Goal: Information Seeking & Learning: Check status

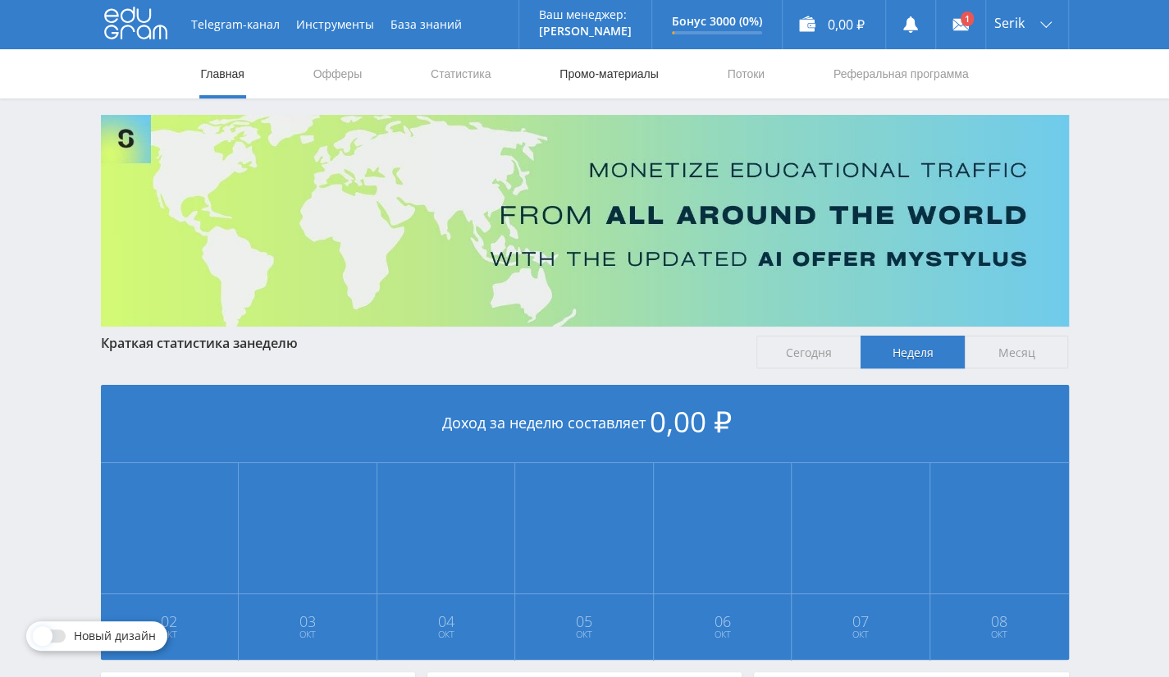
click at [594, 65] on link "Промо-материалы" at bounding box center [609, 73] width 102 height 49
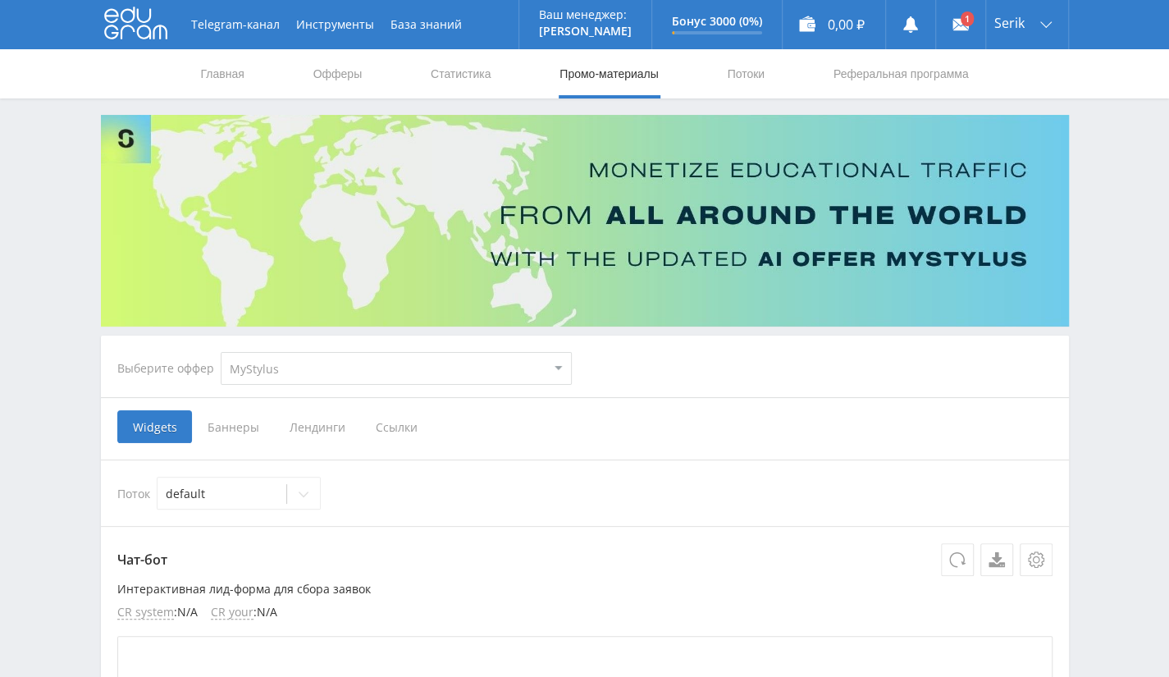
click at [397, 429] on span "Ссылки" at bounding box center [396, 426] width 73 height 33
click at [0, 0] on input "Ссылки" at bounding box center [0, 0] width 0 height 0
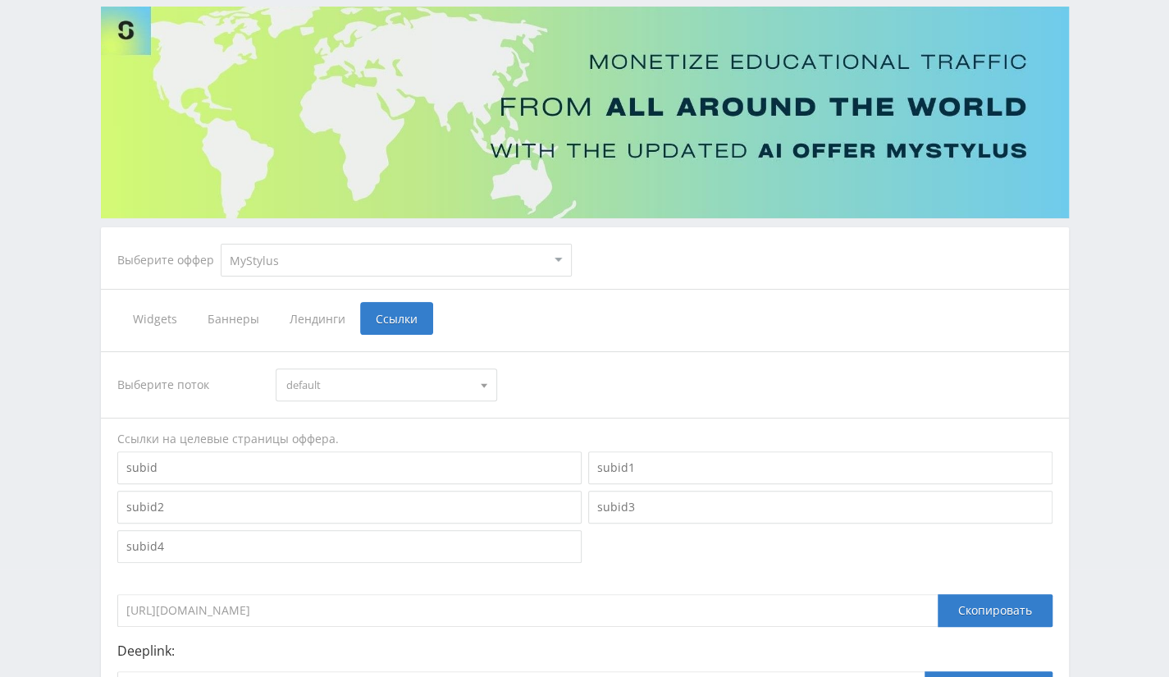
scroll to position [308, 0]
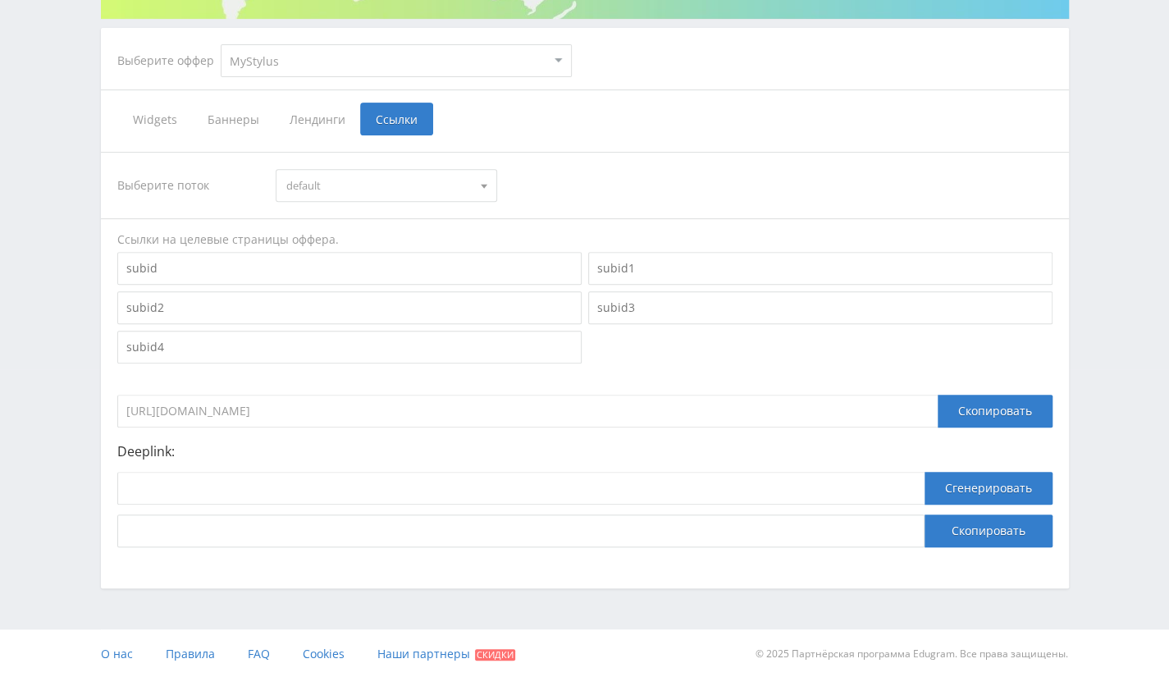
click at [418, 190] on span "default" at bounding box center [378, 185] width 185 height 31
click at [419, 214] on button "default" at bounding box center [387, 215] width 220 height 23
click at [955, 409] on div "Скопировать" at bounding box center [995, 411] width 115 height 33
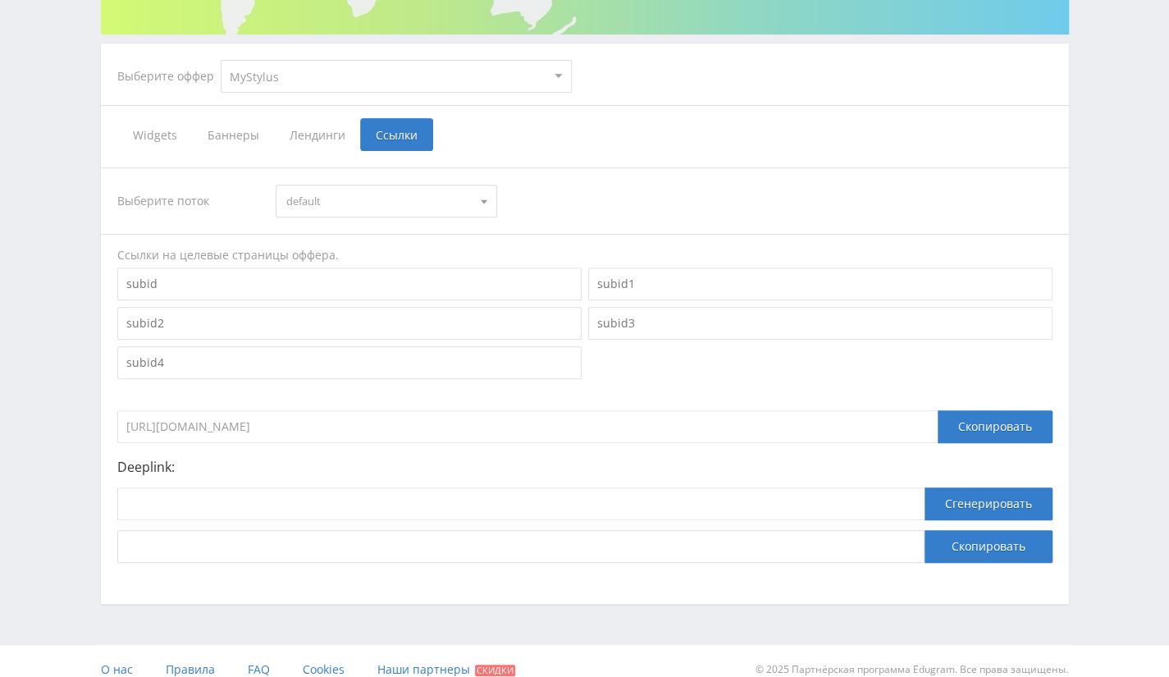
scroll to position [0, 0]
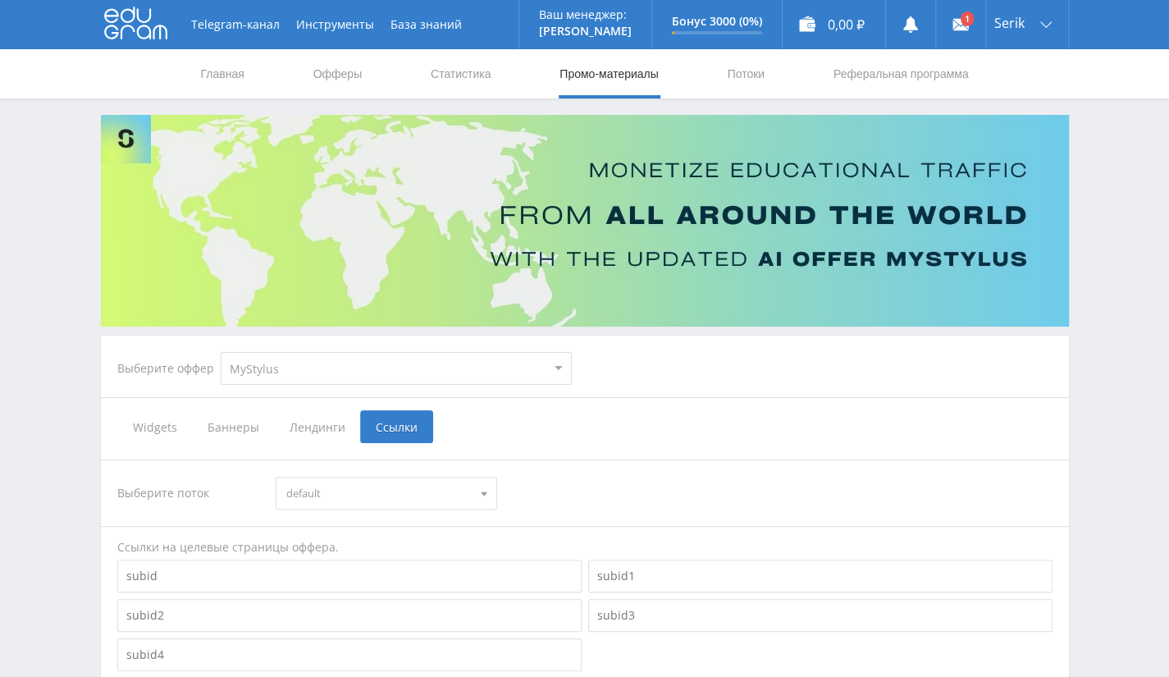
click at [419, 388] on div "Выберите оффер MyStylus MyStylus - Revshare Кэмп Studybay Автор24 Studybay Braz…" at bounding box center [344, 368] width 481 height 59
click at [425, 371] on select "MyStylus MyStylus - Revshare Кэмп Studybay Автор24 Studybay Brazil Study AI (Re…" at bounding box center [396, 368] width 351 height 33
click at [221, 352] on select "MyStylus MyStylus - Revshare Кэмп Studybay Автор24 Studybay Brazil Study AI (Re…" at bounding box center [396, 368] width 351 height 33
click at [670, 448] on div "Выберите поток default default Ссылки на целевые страницы оффера. https://edufo…" at bounding box center [585, 657] width 968 height 428
click at [395, 365] on select "MyStylus MyStylus - Revshare Кэмп Studybay Автор24 Studybay Brazil Study AI (Re…" at bounding box center [396, 368] width 351 height 33
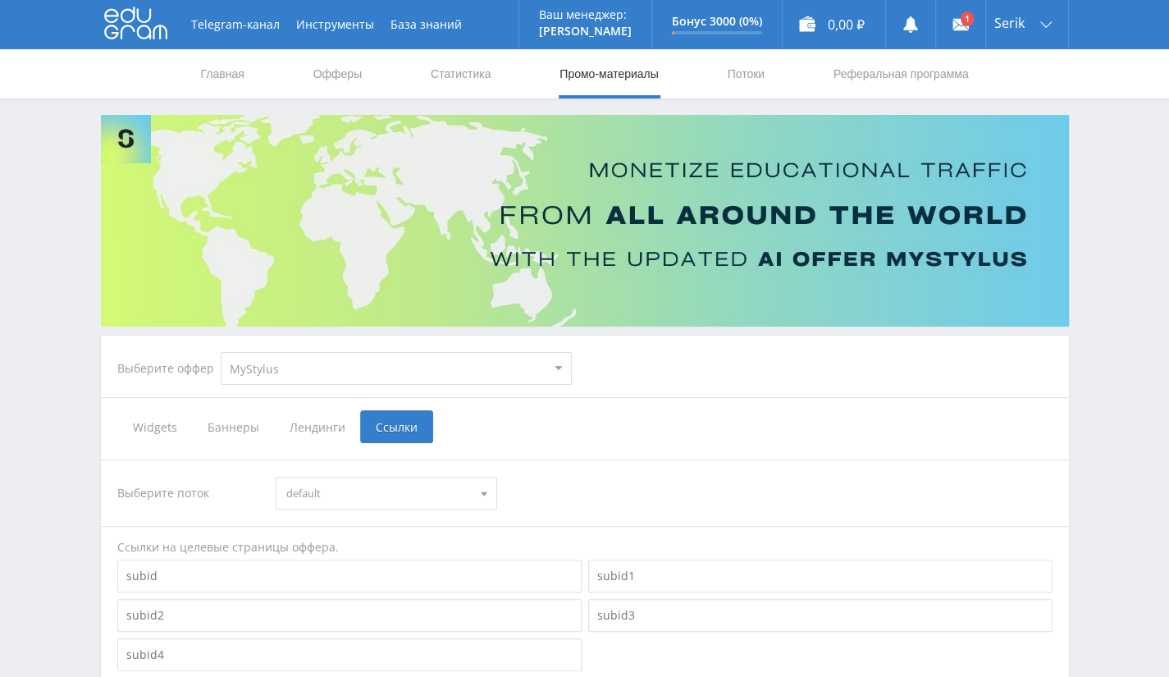
select select "341"
click at [221, 352] on select "MyStylus MyStylus - Revshare Кэмп Studybay Автор24 Studybay Brazil Study AI (Re…" at bounding box center [396, 368] width 351 height 33
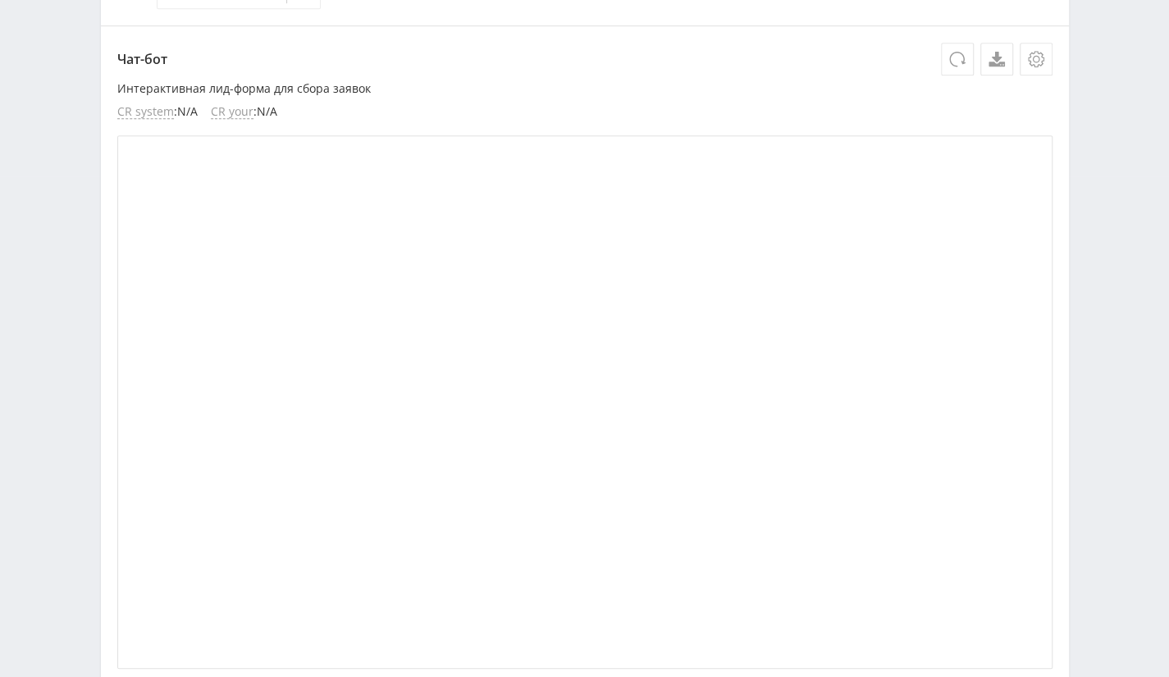
scroll to position [246, 0]
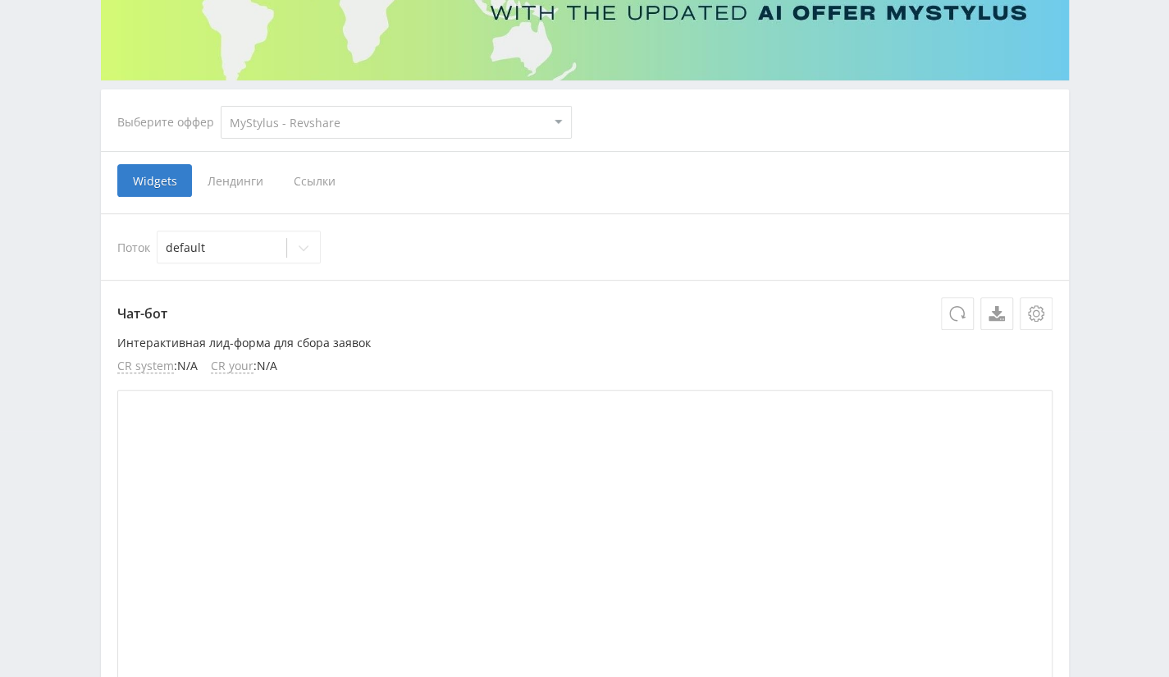
click at [323, 181] on span "Ссылки" at bounding box center [314, 180] width 73 height 33
click at [0, 0] on input "Ссылки" at bounding box center [0, 0] width 0 height 0
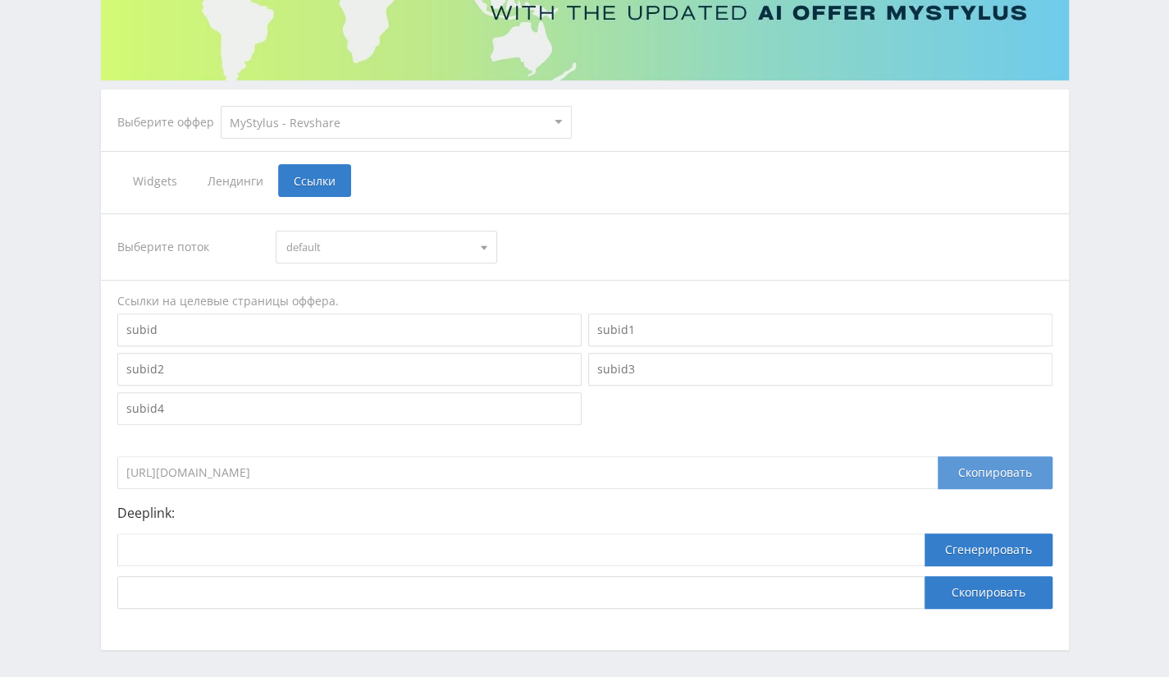
click at [966, 476] on div "Скопировать" at bounding box center [995, 472] width 115 height 33
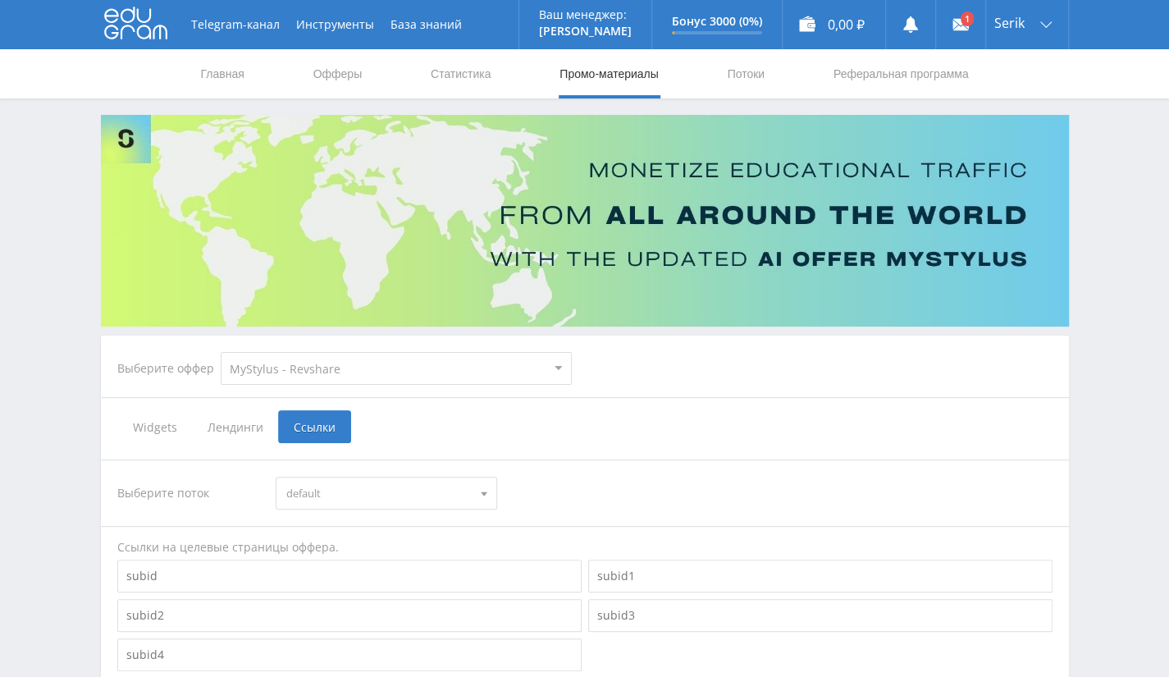
drag, startPoint x: 304, startPoint y: 368, endPoint x: 307, endPoint y: 379, distance: 10.9
click at [304, 368] on select "MyStylus MyStylus - Revshare Кэмп Studybay Автор24 Studybay Brazil Study AI (Re…" at bounding box center [396, 368] width 351 height 33
select select "1"
click at [221, 352] on select "MyStylus MyStylus - Revshare Кэмп Studybay Автор24 Studybay Brazil Study AI (Re…" at bounding box center [396, 368] width 351 height 33
select select "1"
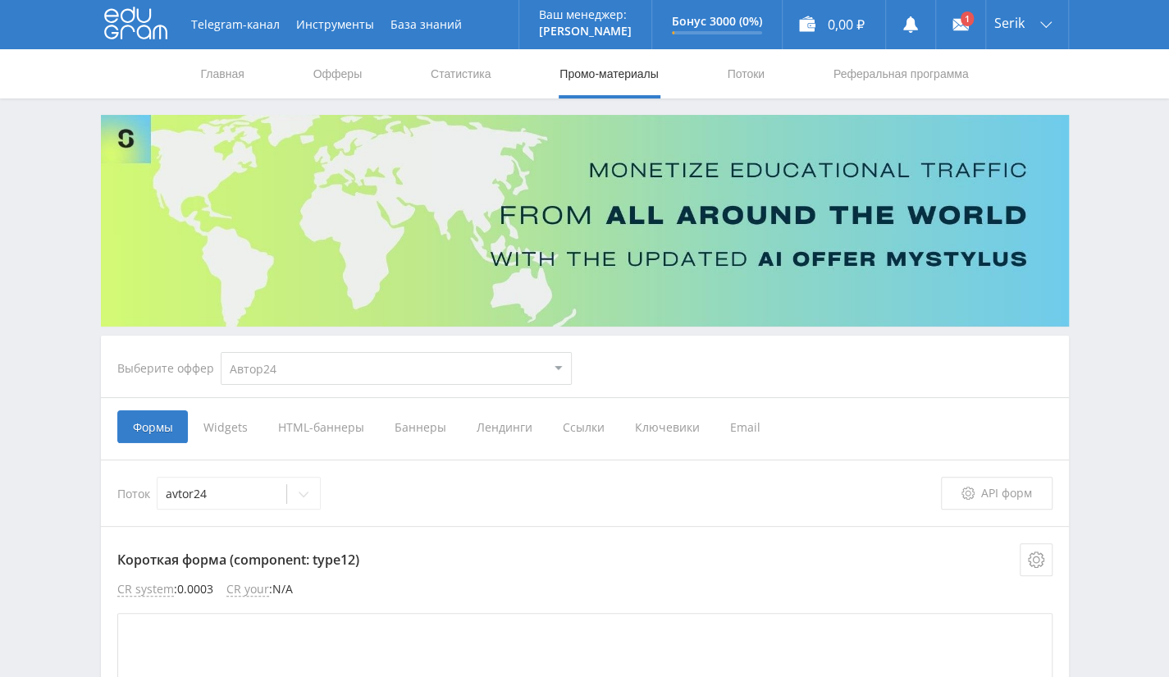
click at [563, 423] on span "Ссылки" at bounding box center [583, 426] width 72 height 33
click at [0, 0] on input "Ссылки" at bounding box center [0, 0] width 0 height 0
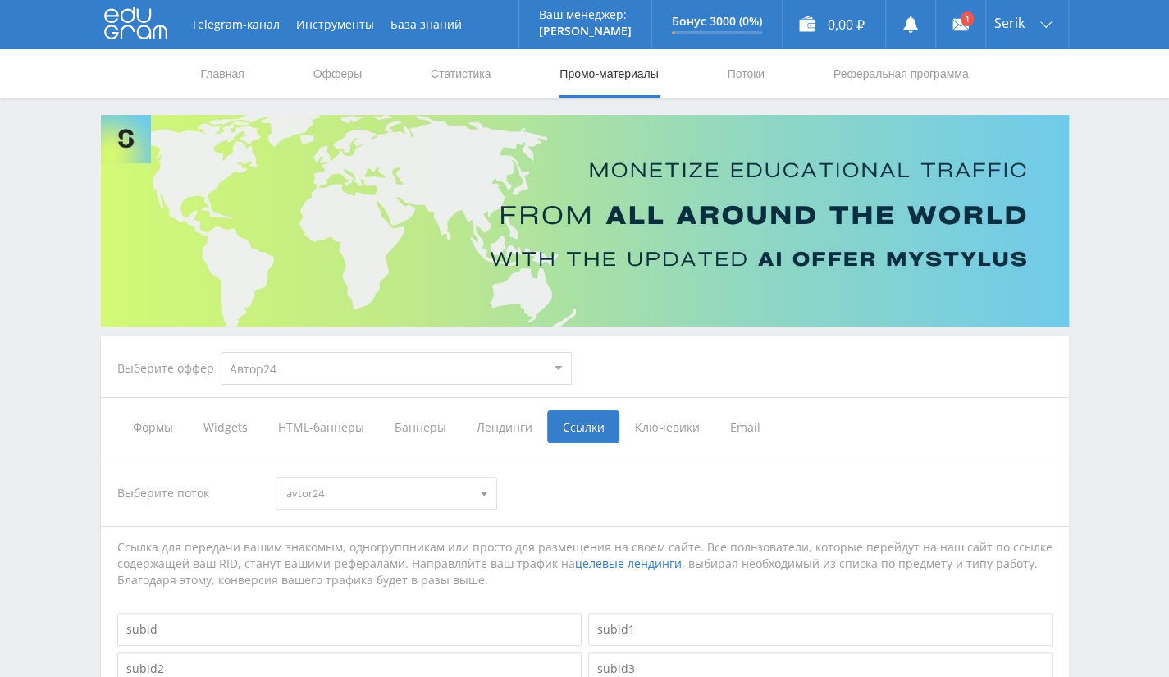
scroll to position [374, 0]
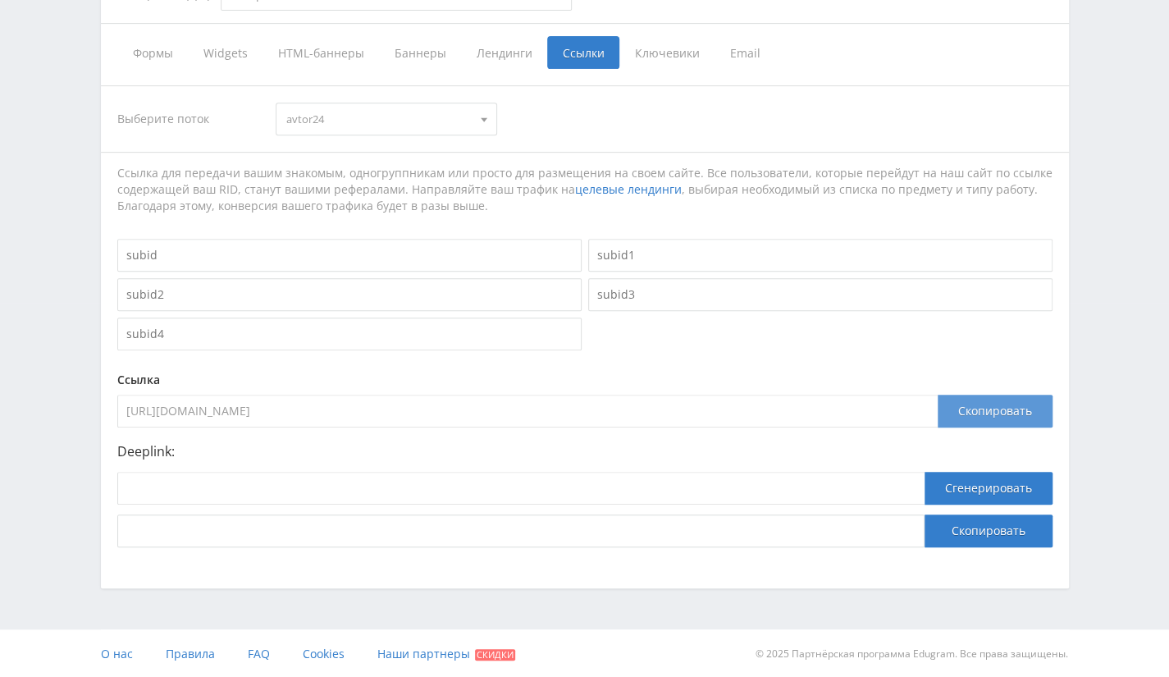
click at [971, 400] on div "Скопировать" at bounding box center [995, 411] width 115 height 33
click at [1016, 411] on div "Скопировать" at bounding box center [995, 411] width 115 height 33
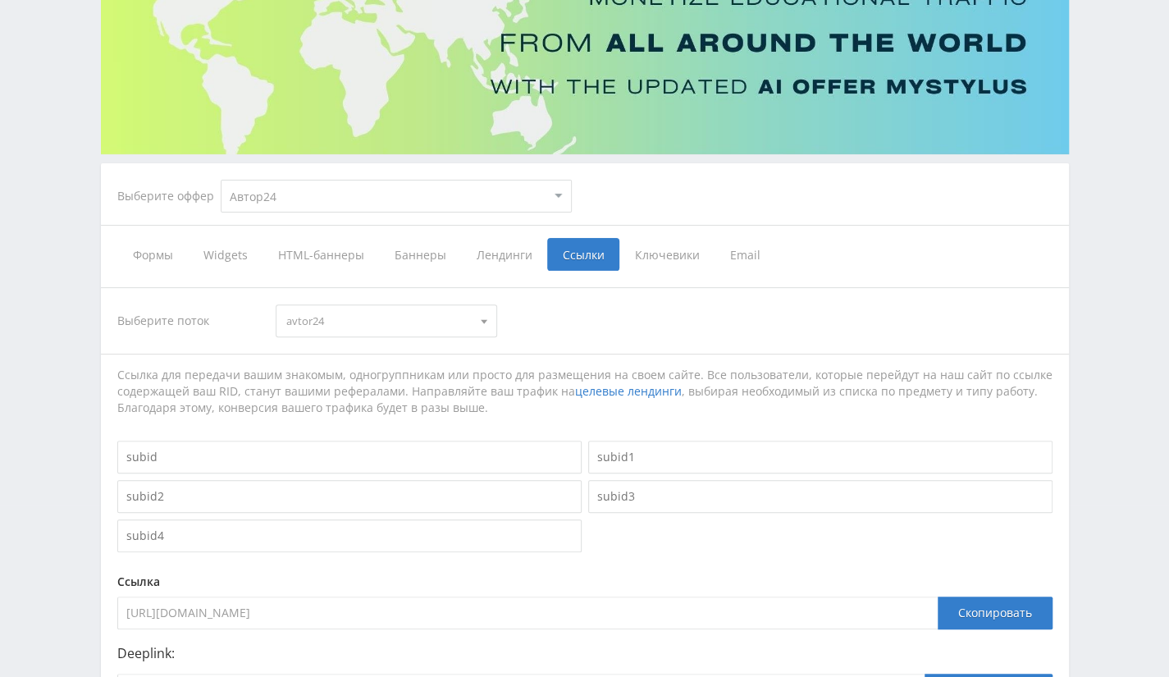
scroll to position [210, 0]
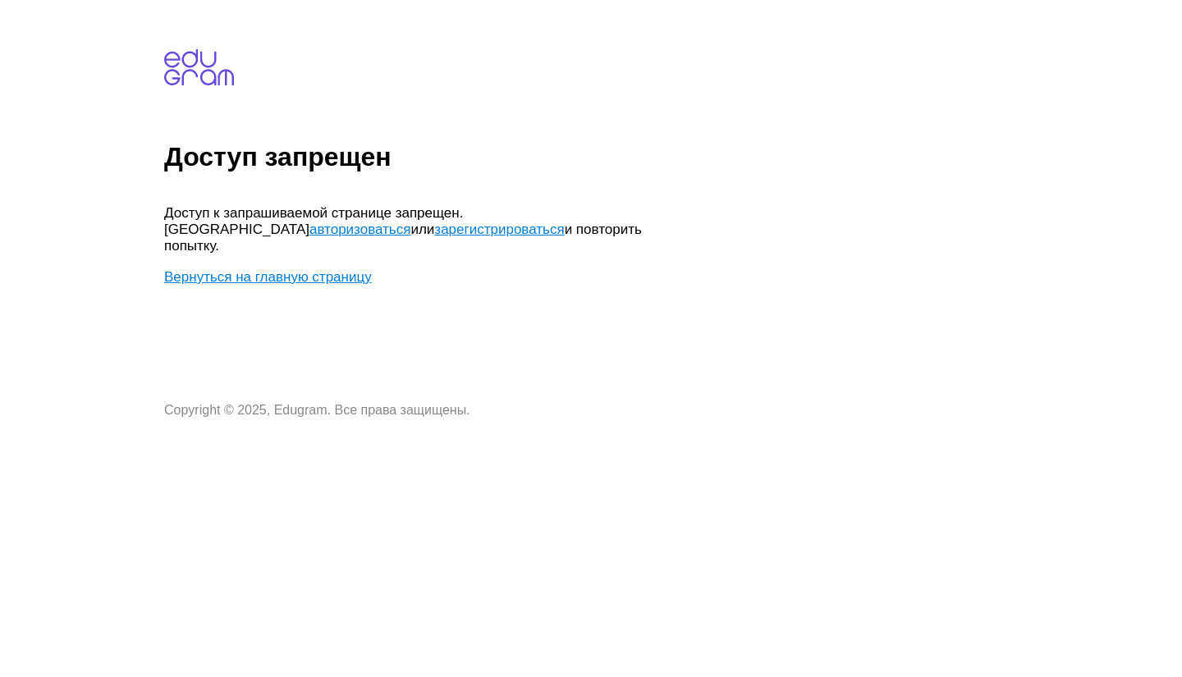
click at [276, 269] on link "Вернуться на главную страницу" at bounding box center [268, 277] width 208 height 16
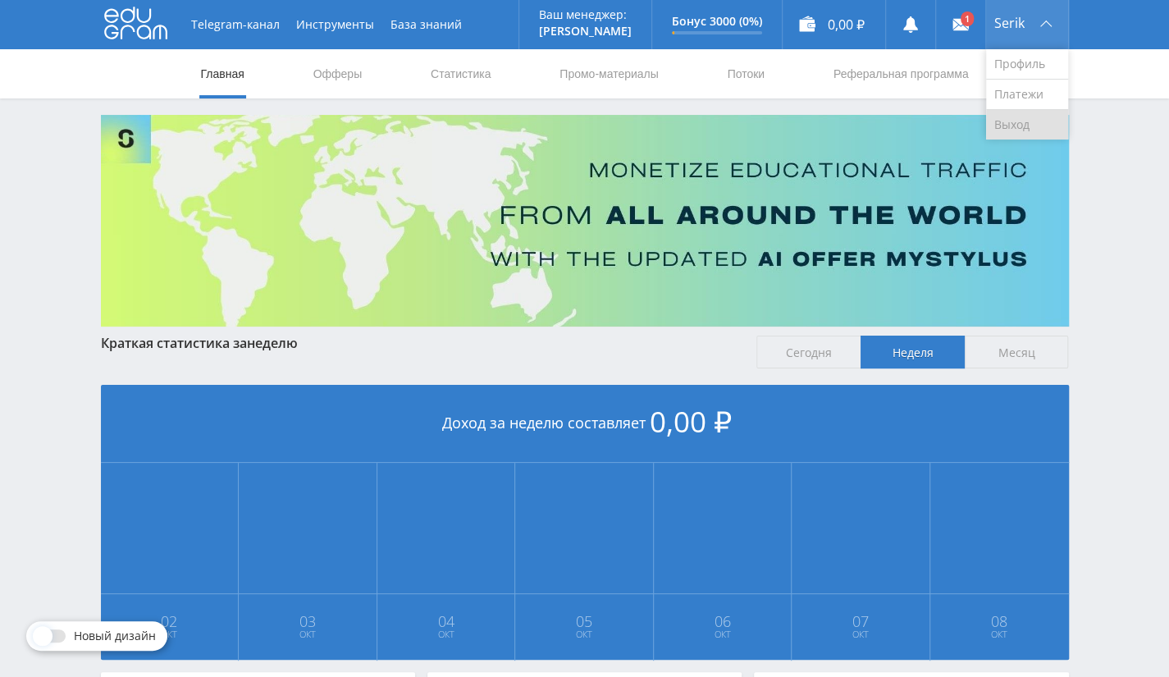
click at [1019, 117] on link "Выход" at bounding box center [1027, 125] width 82 height 30
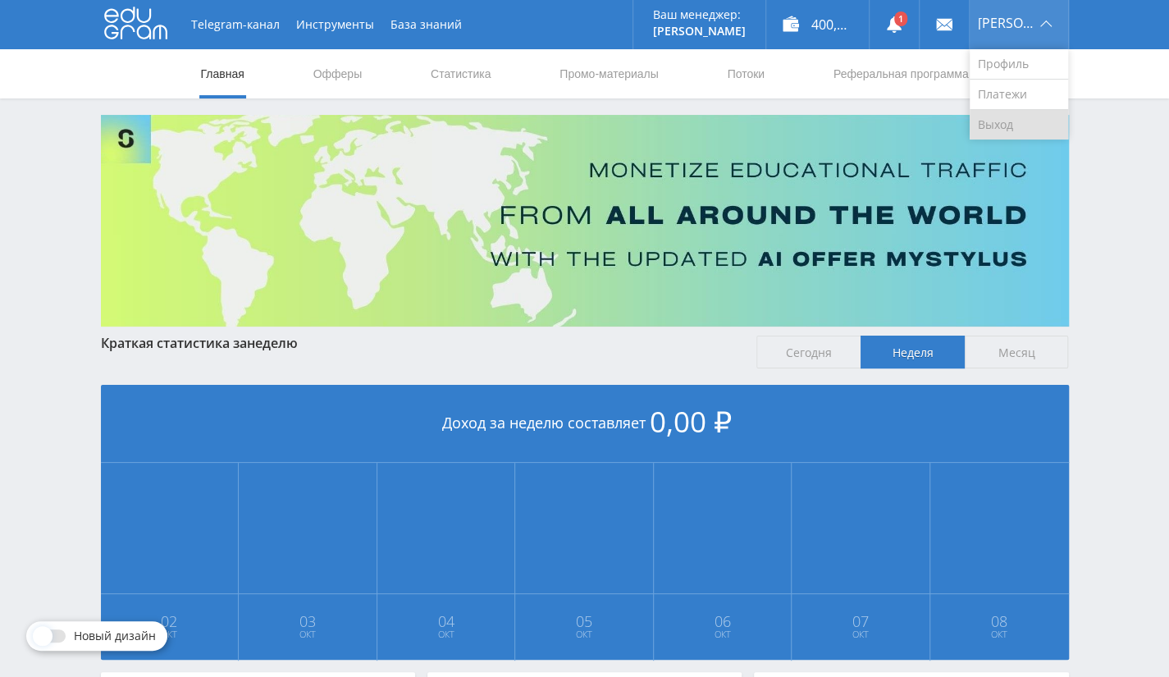
click at [1020, 129] on link "Выход" at bounding box center [1019, 125] width 98 height 30
click at [451, 60] on link "Статистика" at bounding box center [461, 73] width 64 height 49
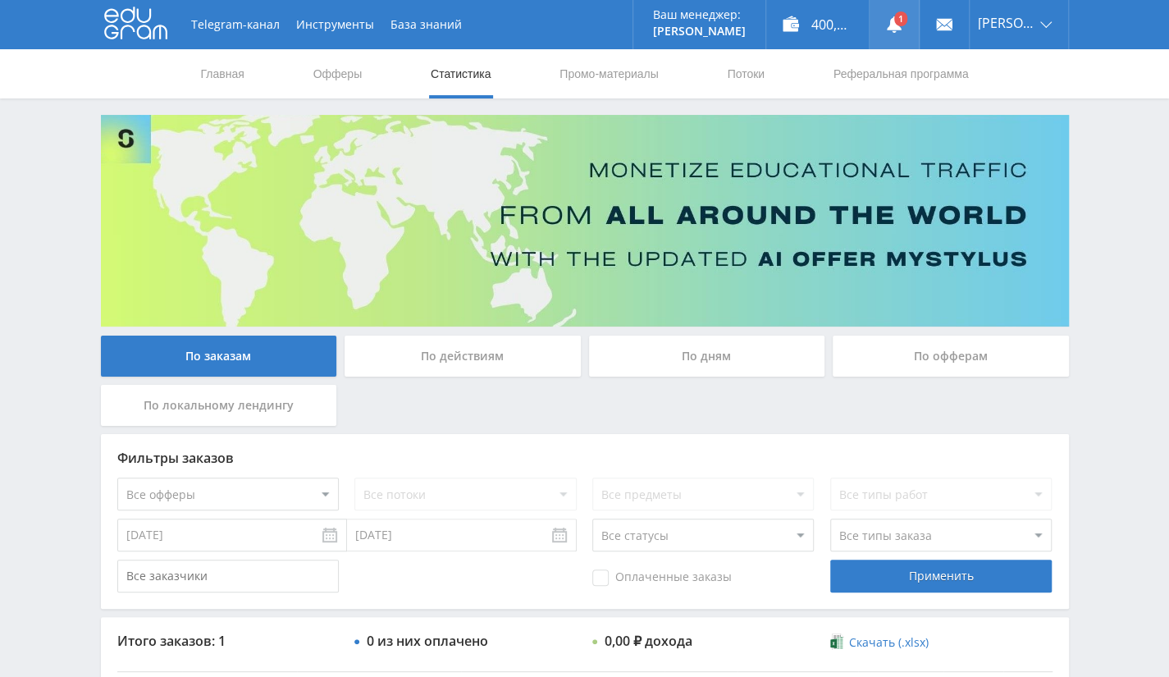
click at [895, 29] on link at bounding box center [894, 24] width 49 height 49
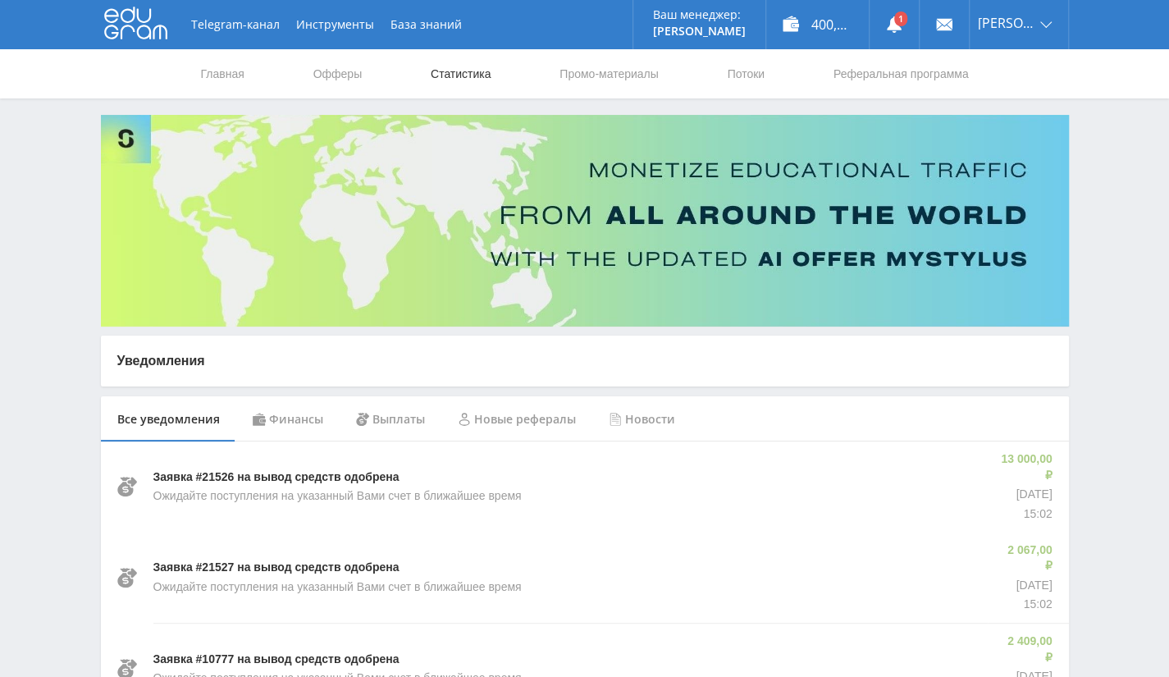
drag, startPoint x: 443, startPoint y: 73, endPoint x: 452, endPoint y: 79, distance: 10.7
click at [443, 73] on link "Статистика" at bounding box center [461, 73] width 64 height 49
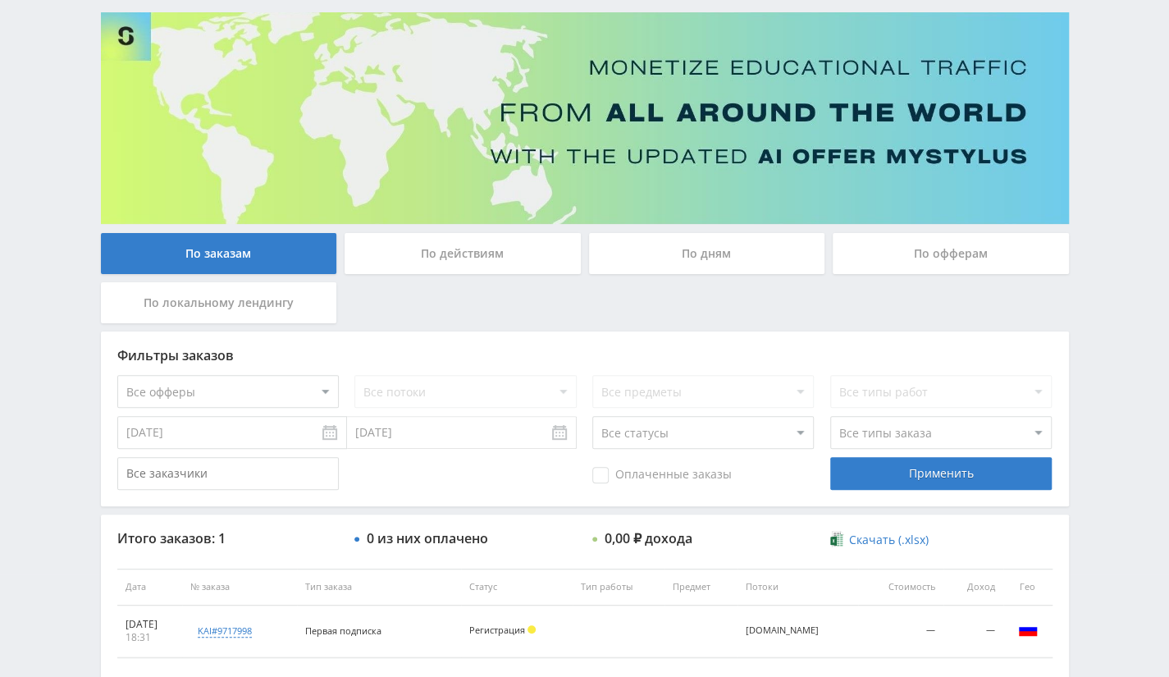
scroll to position [201, 0]
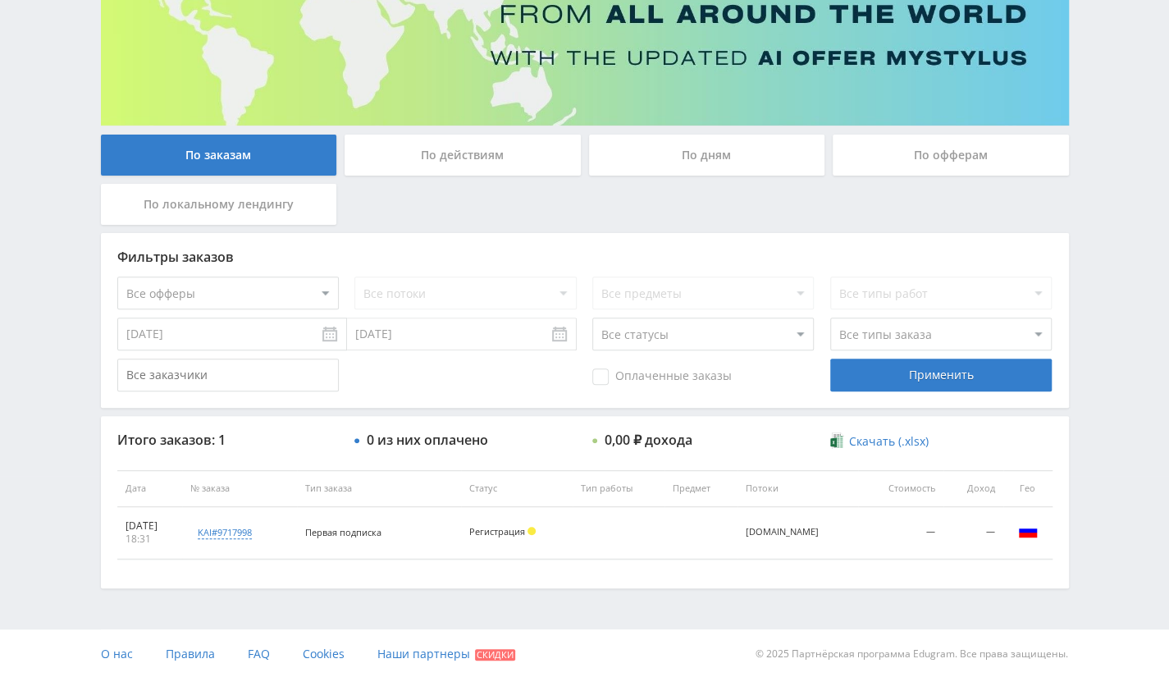
click at [313, 341] on input "01.10.2025" at bounding box center [232, 334] width 230 height 33
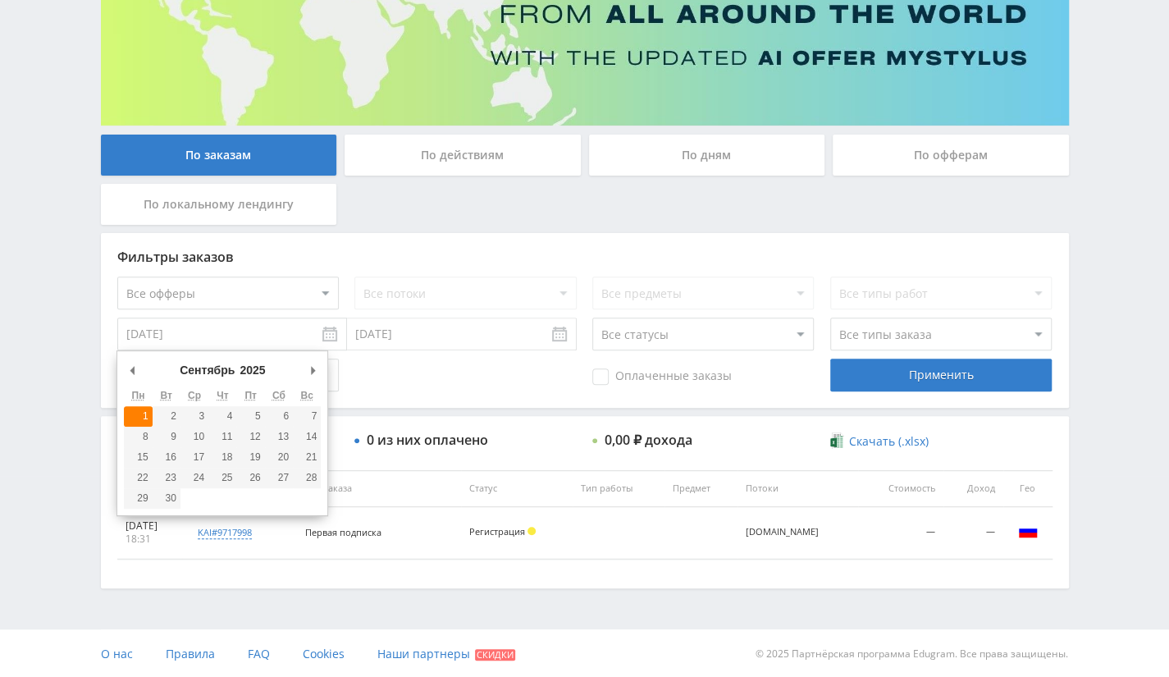
type input "01.09.2025"
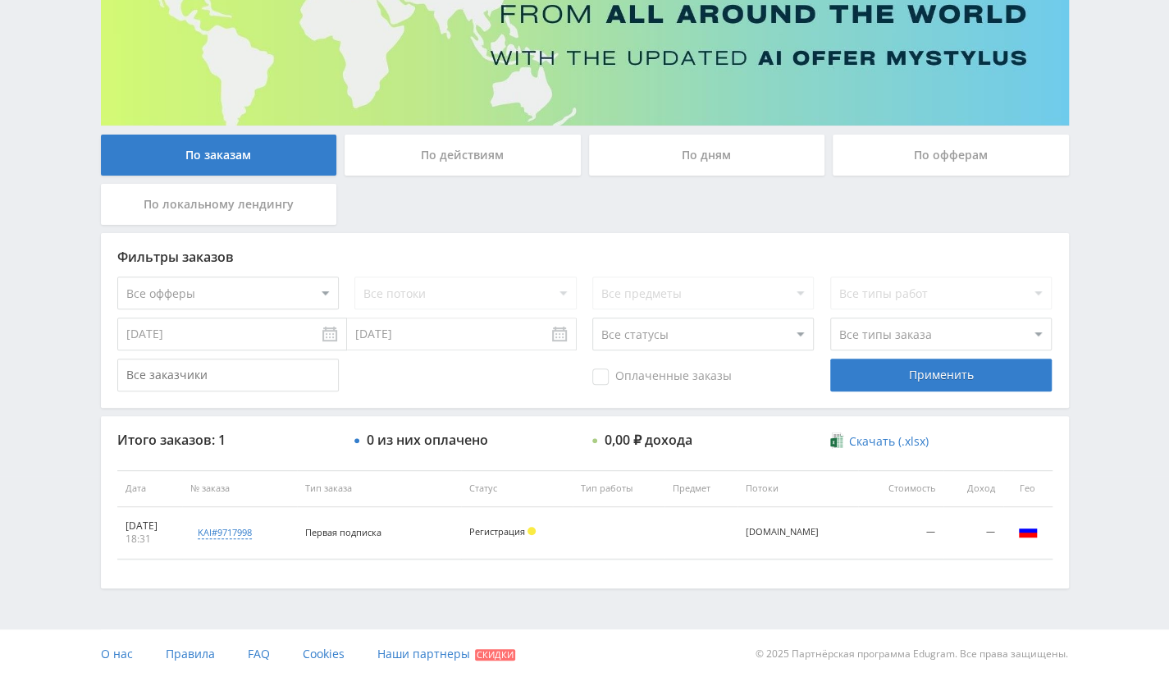
click at [395, 331] on input "08.10.2025" at bounding box center [462, 334] width 230 height 33
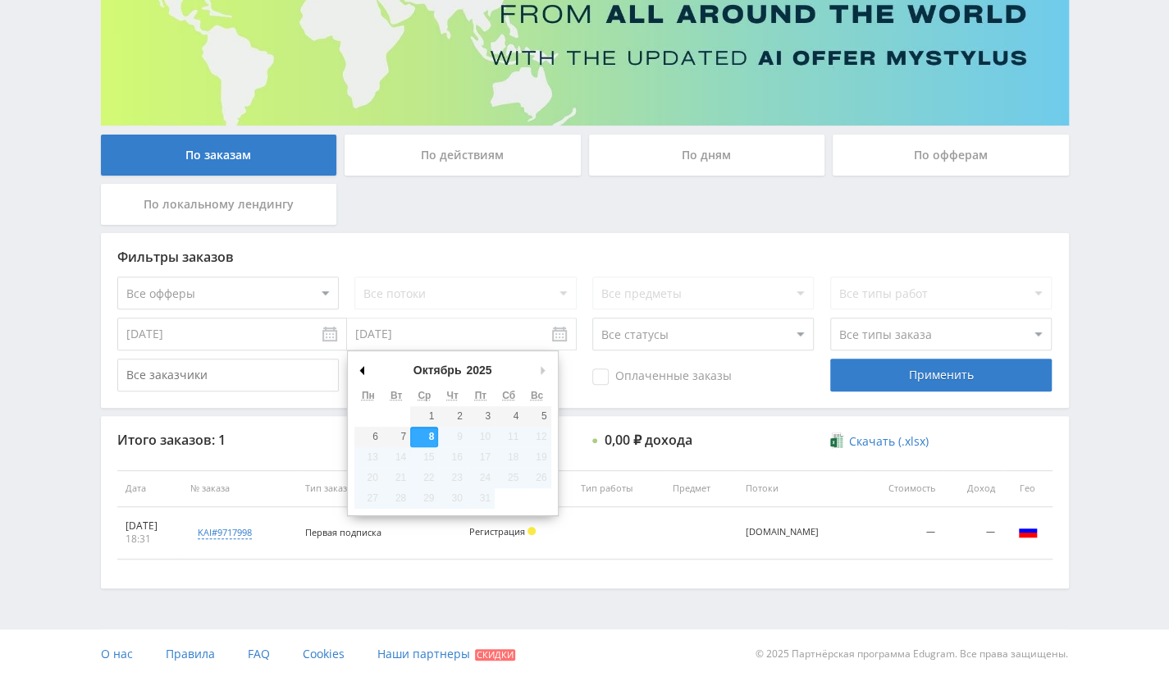
click at [368, 363] on div "Октябрь Январь Февраль Март Апрель Май Июнь Июль Август Сентябрь Октябрь Ноябрь…" at bounding box center [452, 372] width 197 height 28
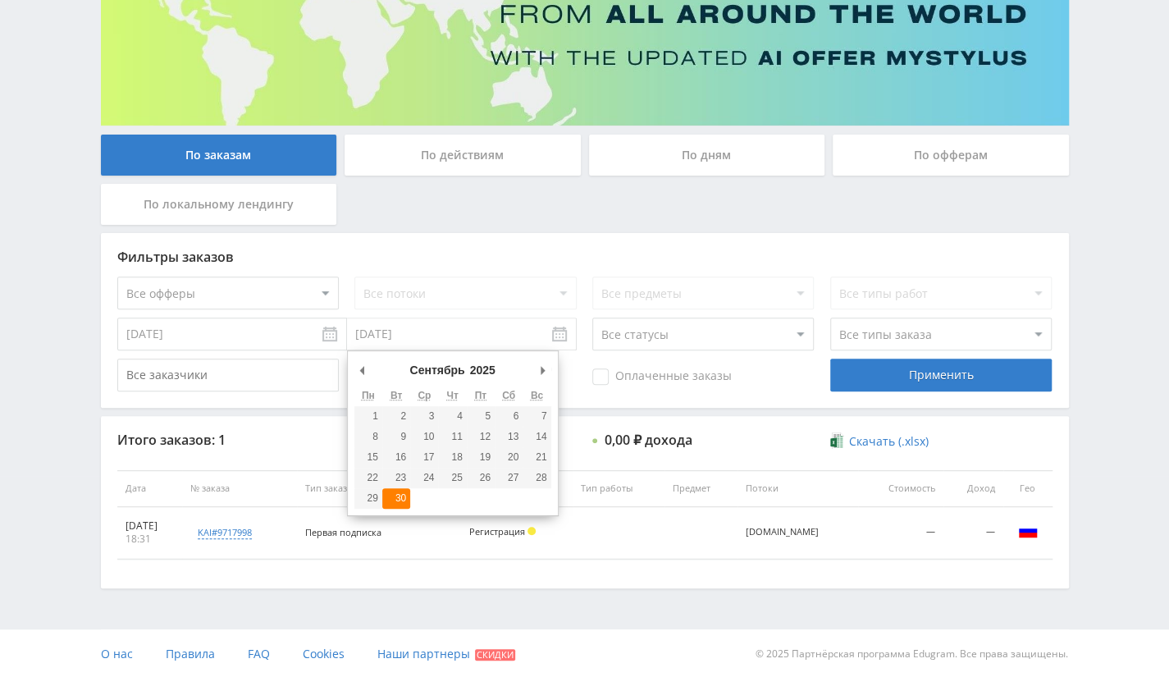
type input "30.09.2025"
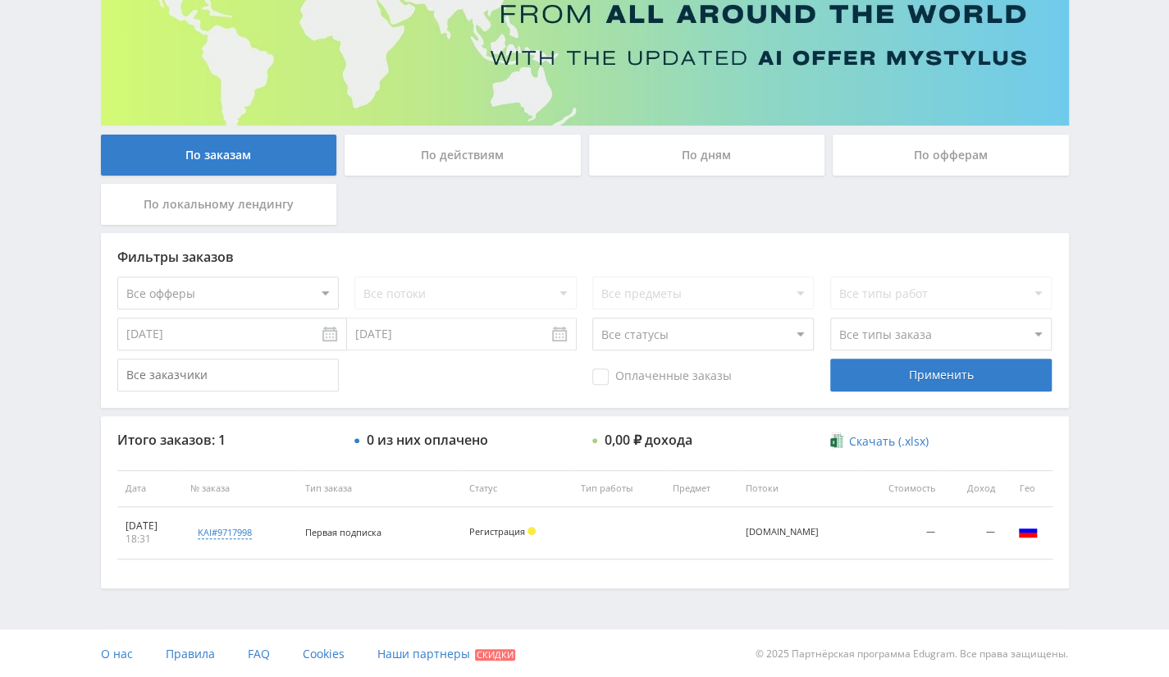
click at [924, 178] on div "По офферам" at bounding box center [951, 159] width 245 height 49
click at [940, 153] on div "По офферам" at bounding box center [951, 155] width 236 height 41
click at [0, 0] on input "По офферам" at bounding box center [0, 0] width 0 height 0
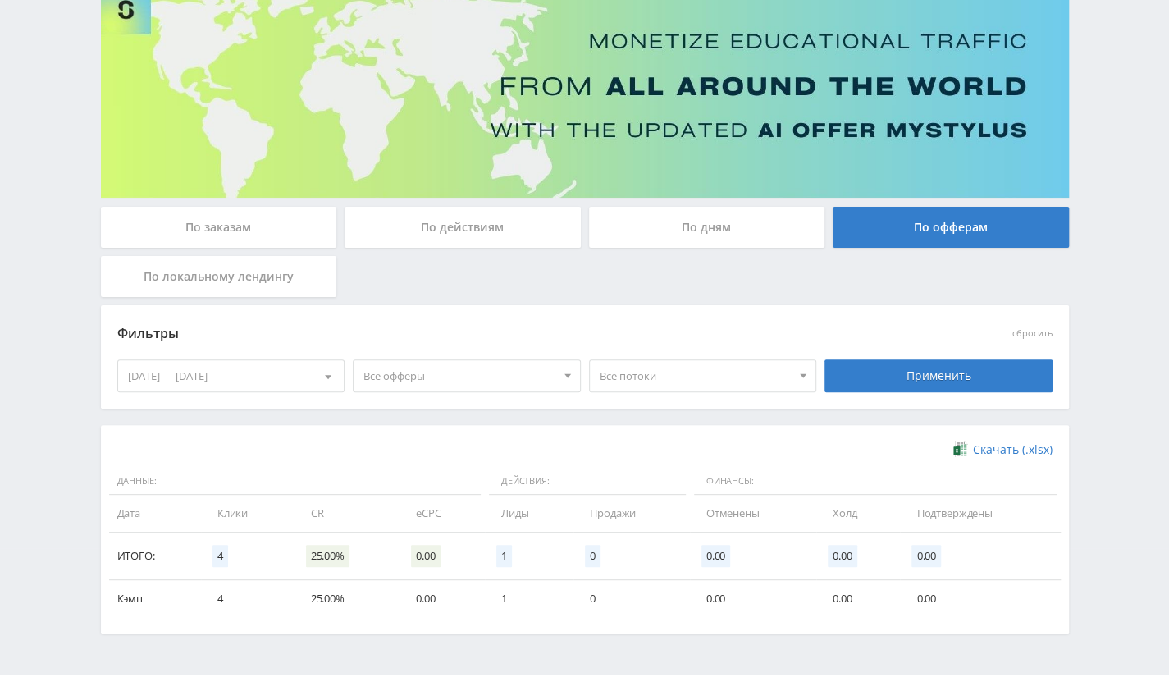
scroll to position [174, 0]
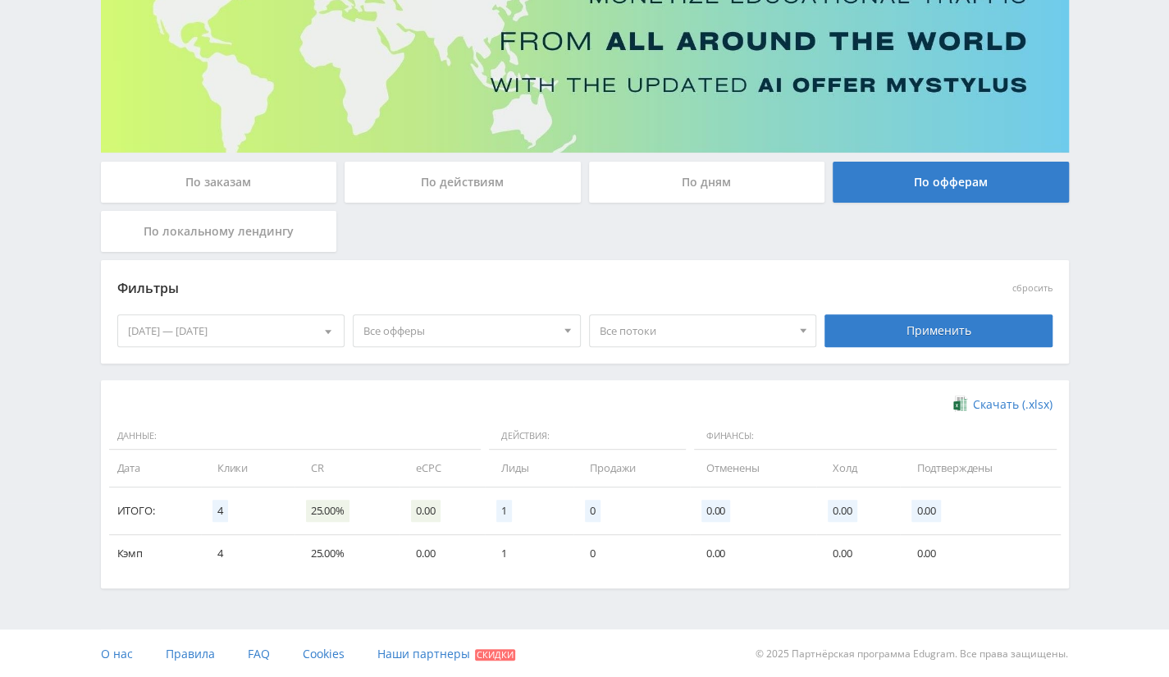
click at [272, 327] on div "02.10.2025 — 08.10.2025" at bounding box center [231, 330] width 226 height 31
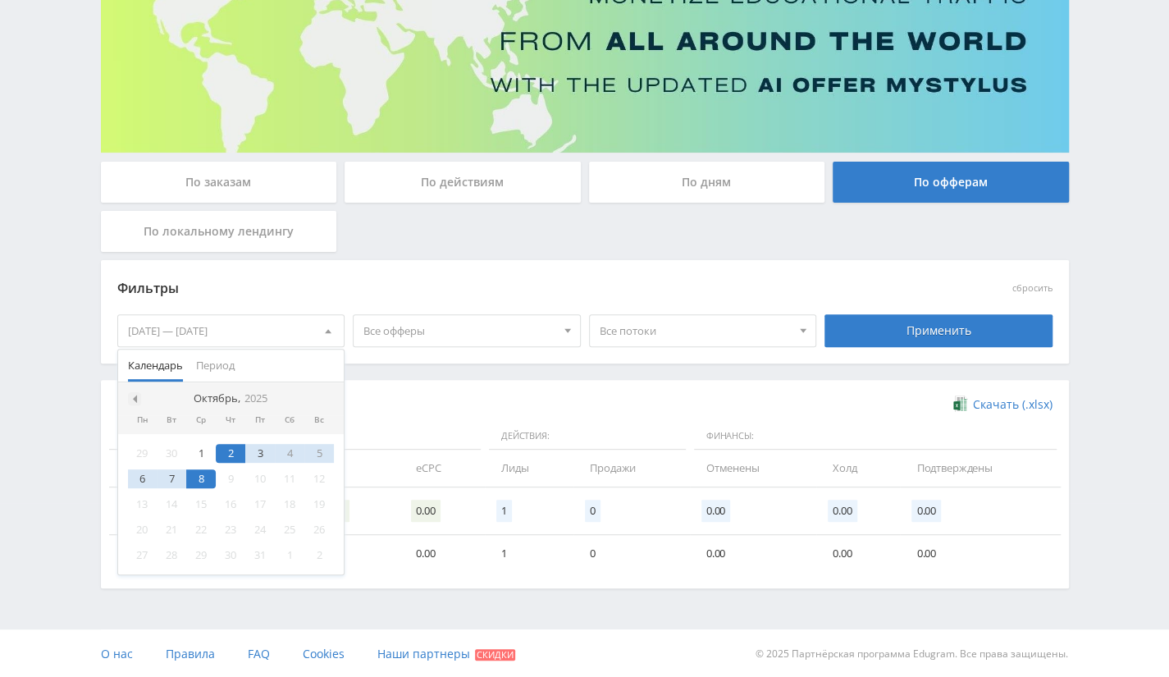
click at [133, 399] on span at bounding box center [133, 399] width 8 height 8
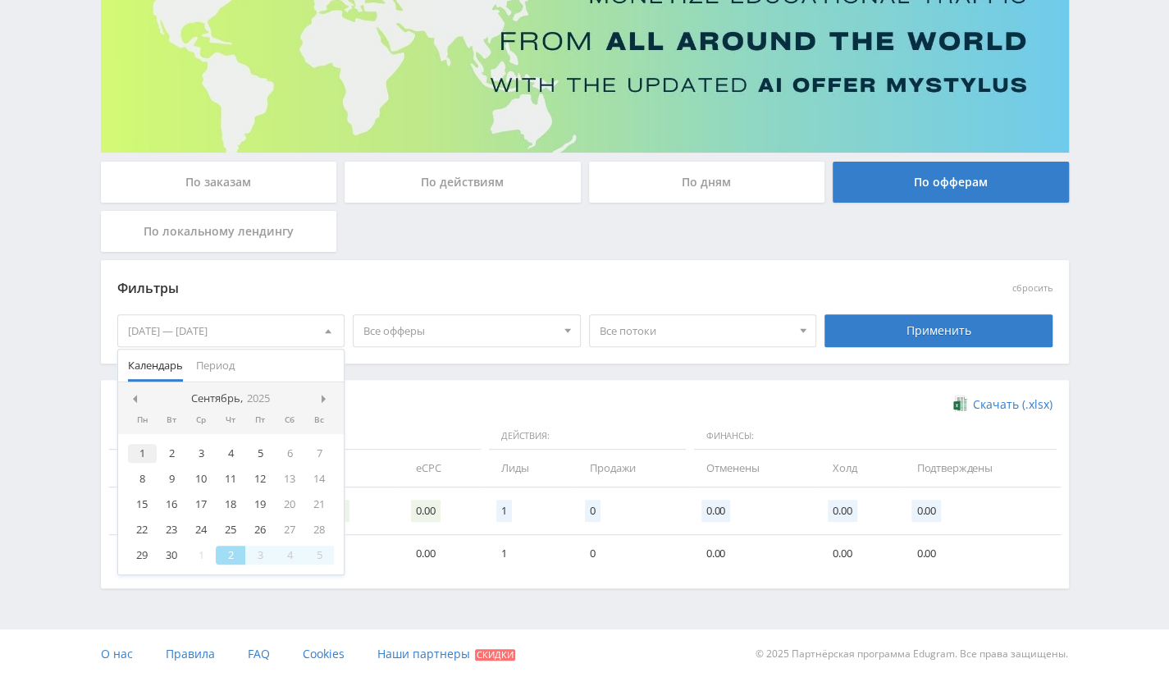
click at [136, 448] on div "1" at bounding box center [143, 453] width 30 height 19
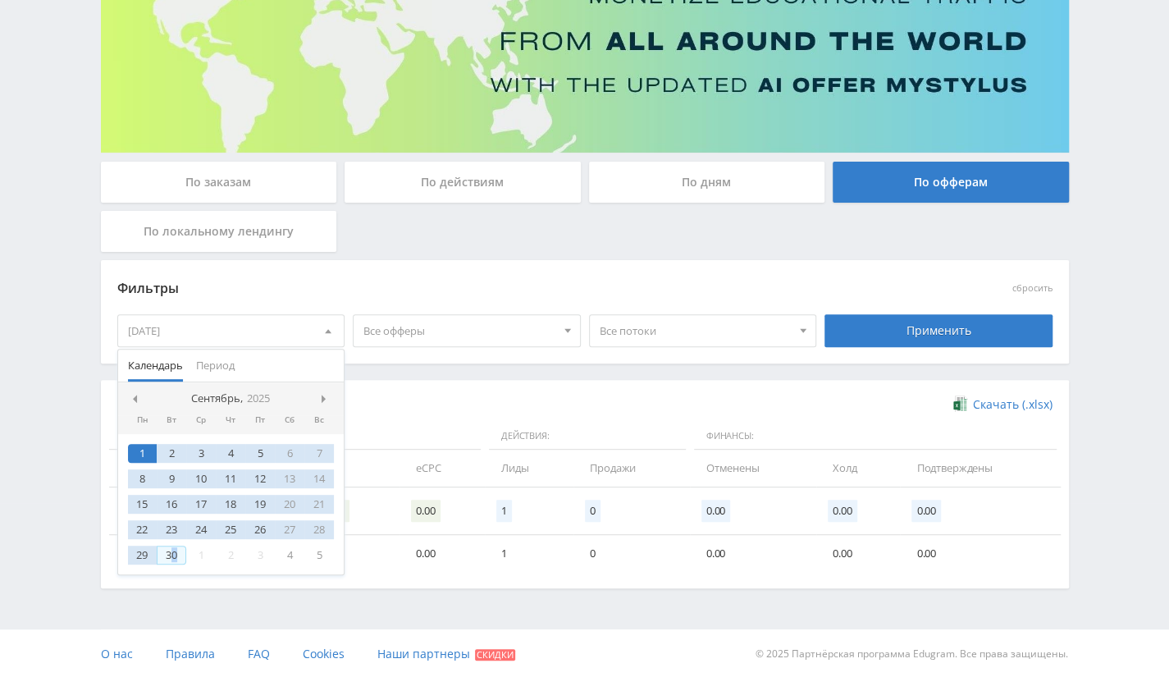
click at [171, 556] on div "30" at bounding box center [172, 555] width 30 height 19
click at [906, 319] on div "Применить" at bounding box center [939, 330] width 228 height 33
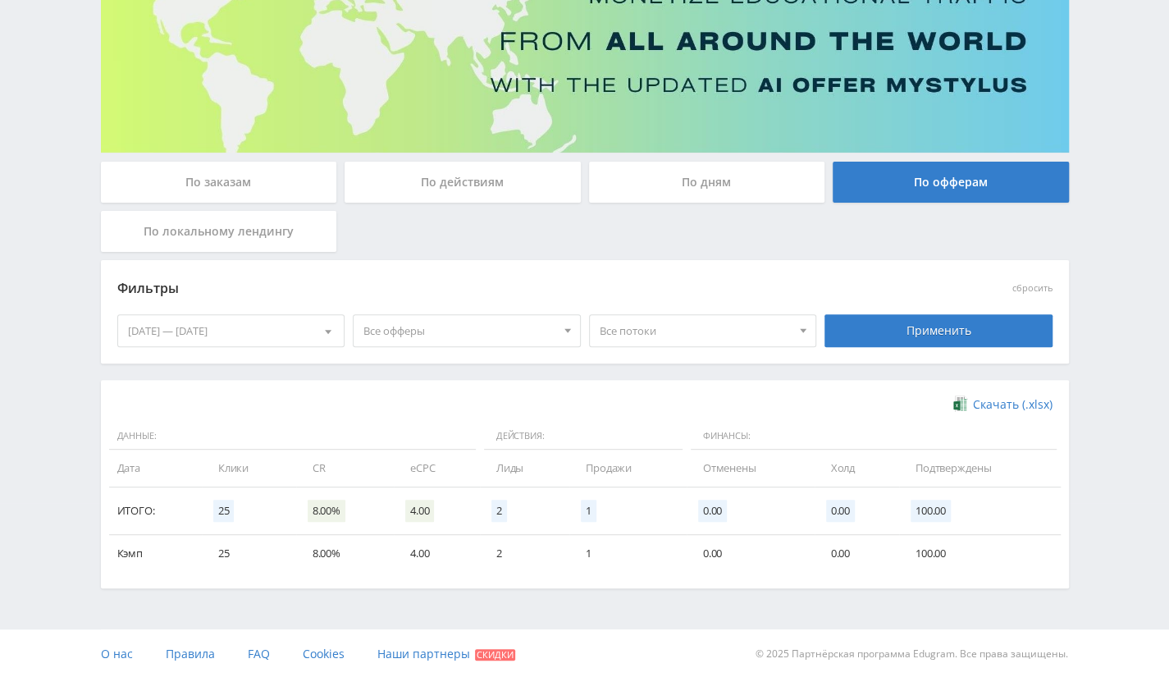
click at [222, 326] on div "01.09.2025 — 30.09.2025" at bounding box center [231, 330] width 226 height 31
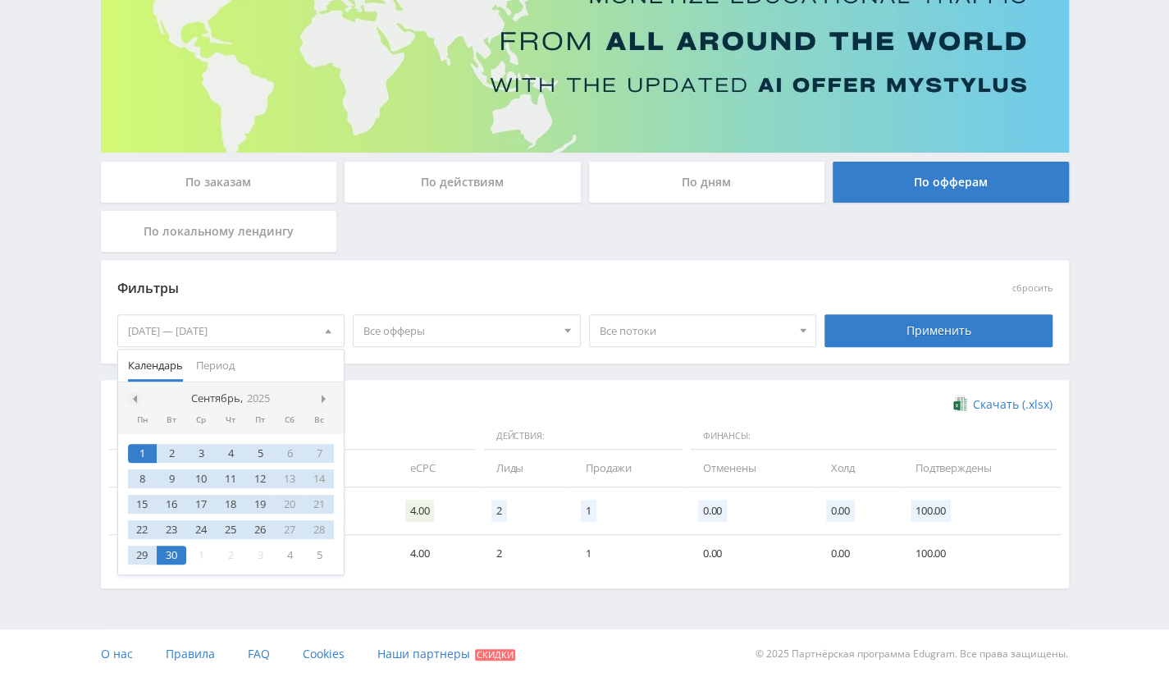
click at [128, 396] on div at bounding box center [134, 398] width 13 height 13
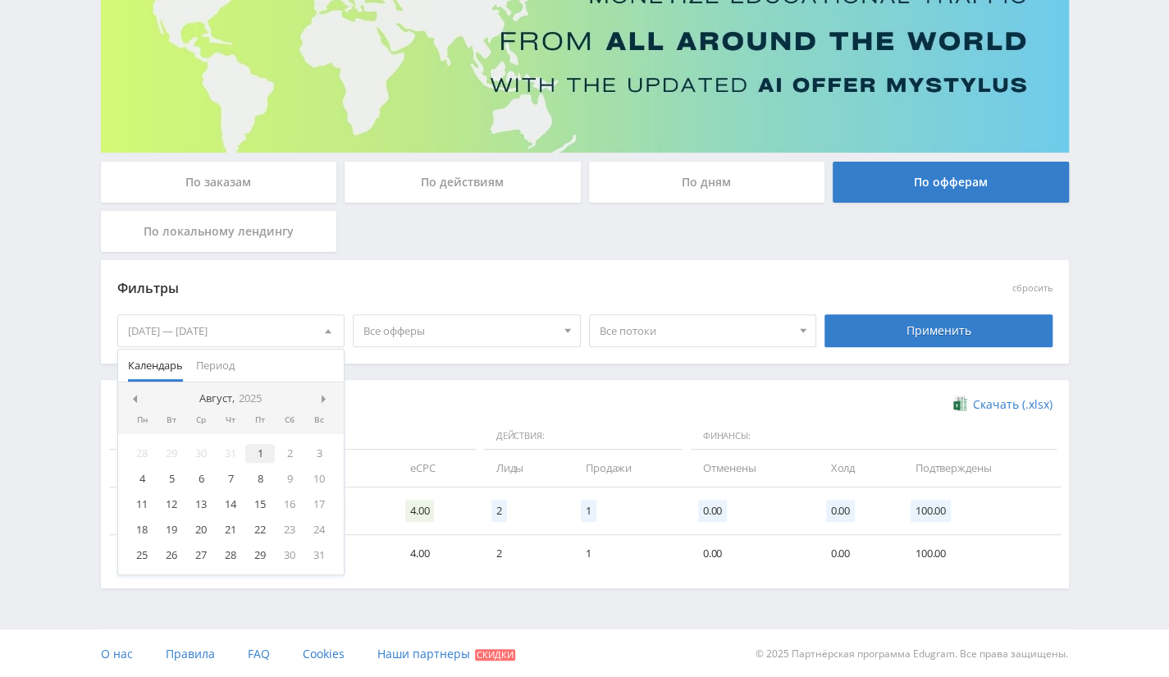
click at [260, 453] on div "1" at bounding box center [260, 453] width 30 height 19
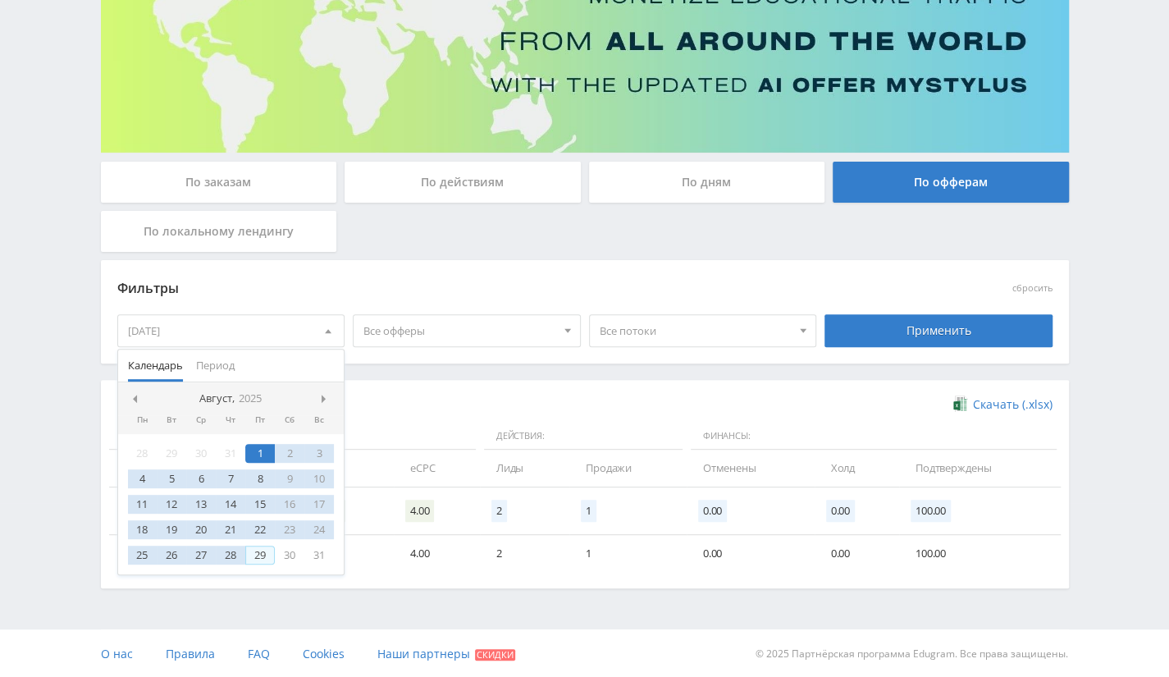
click at [266, 555] on div "29" at bounding box center [260, 555] width 30 height 19
click at [916, 320] on div "Применить" at bounding box center [939, 330] width 228 height 33
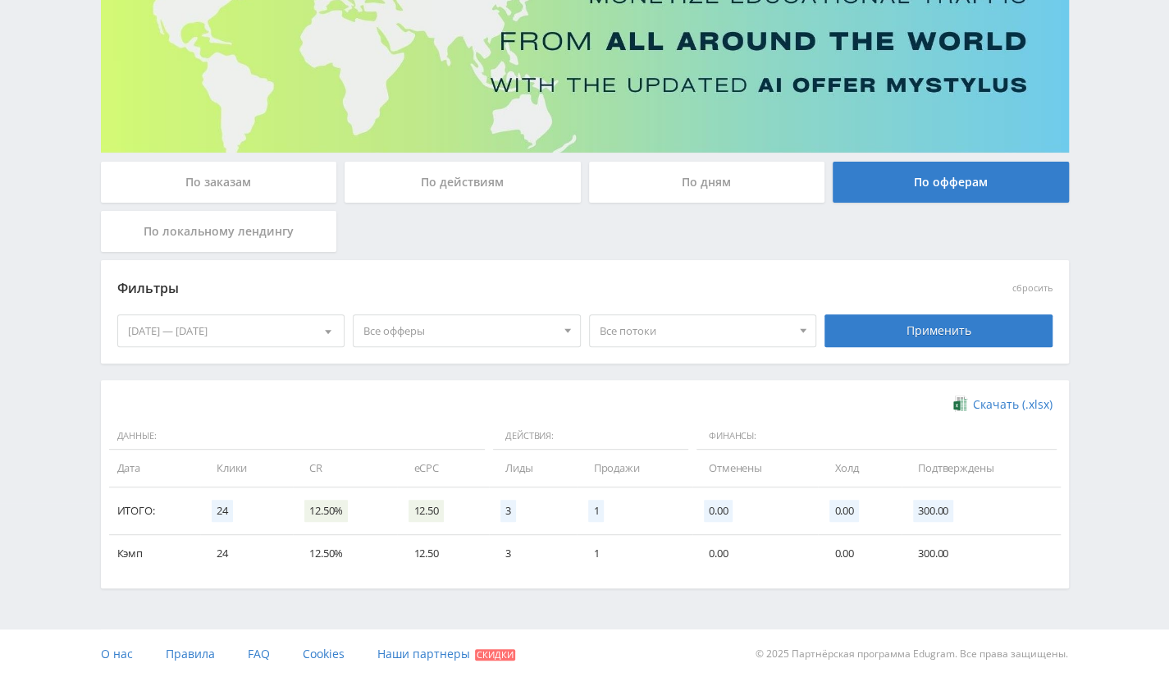
click at [316, 332] on div at bounding box center [328, 330] width 31 height 31
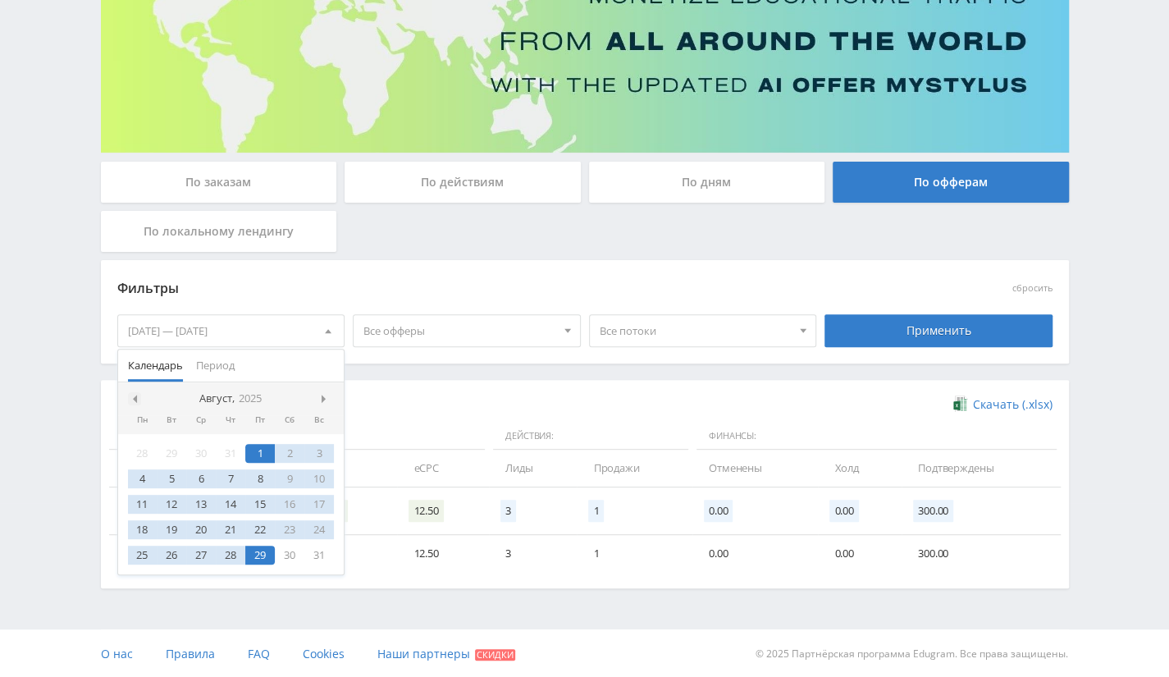
click at [131, 395] on span at bounding box center [133, 399] width 8 height 8
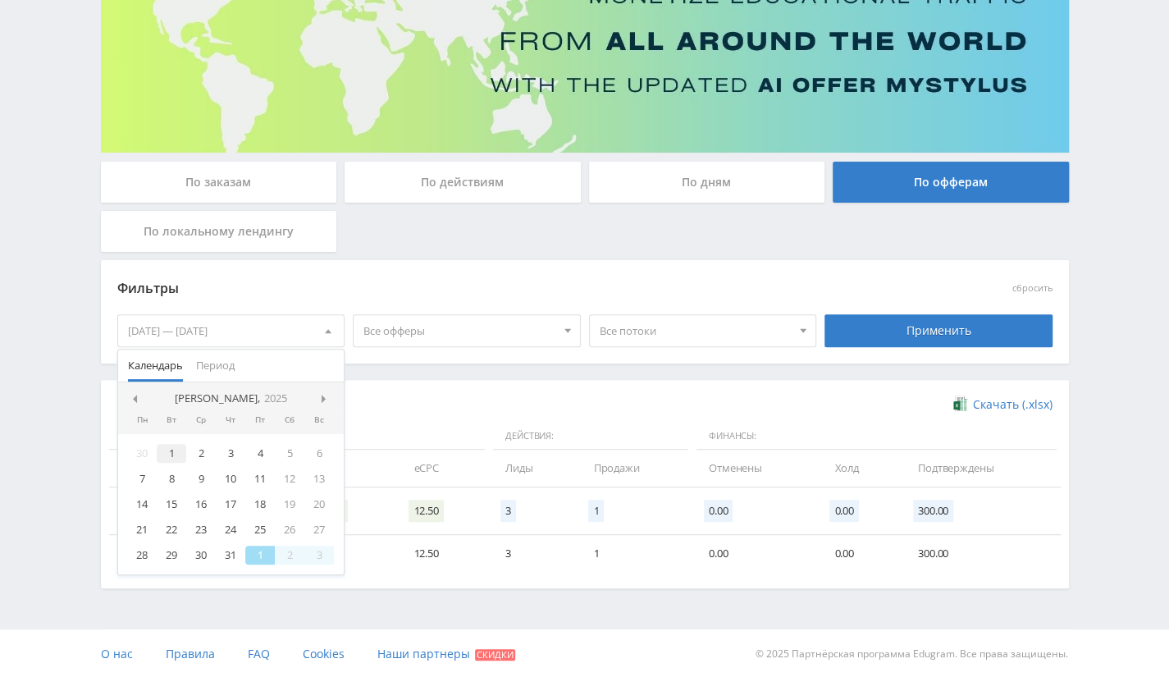
click at [174, 449] on div "1" at bounding box center [172, 453] width 30 height 19
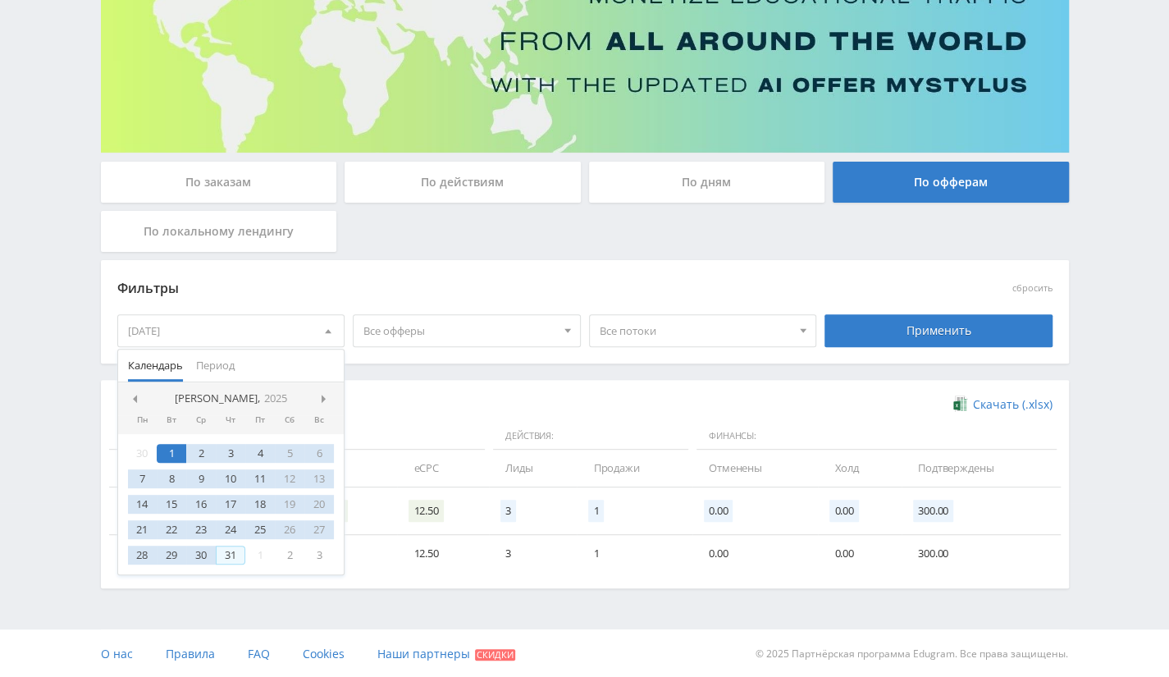
click at [225, 554] on div "31" at bounding box center [231, 555] width 30 height 19
click at [906, 336] on div "Применить" at bounding box center [939, 330] width 228 height 33
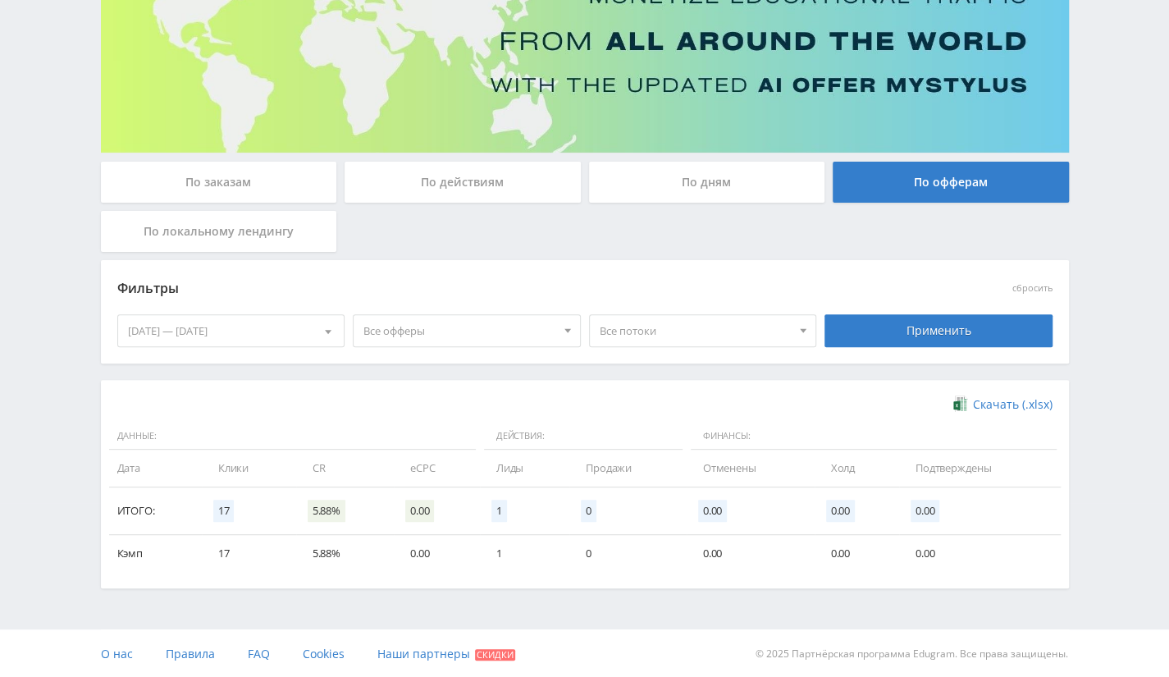
click at [311, 321] on div "01.07.2025 — 31.07.2025" at bounding box center [231, 330] width 226 height 31
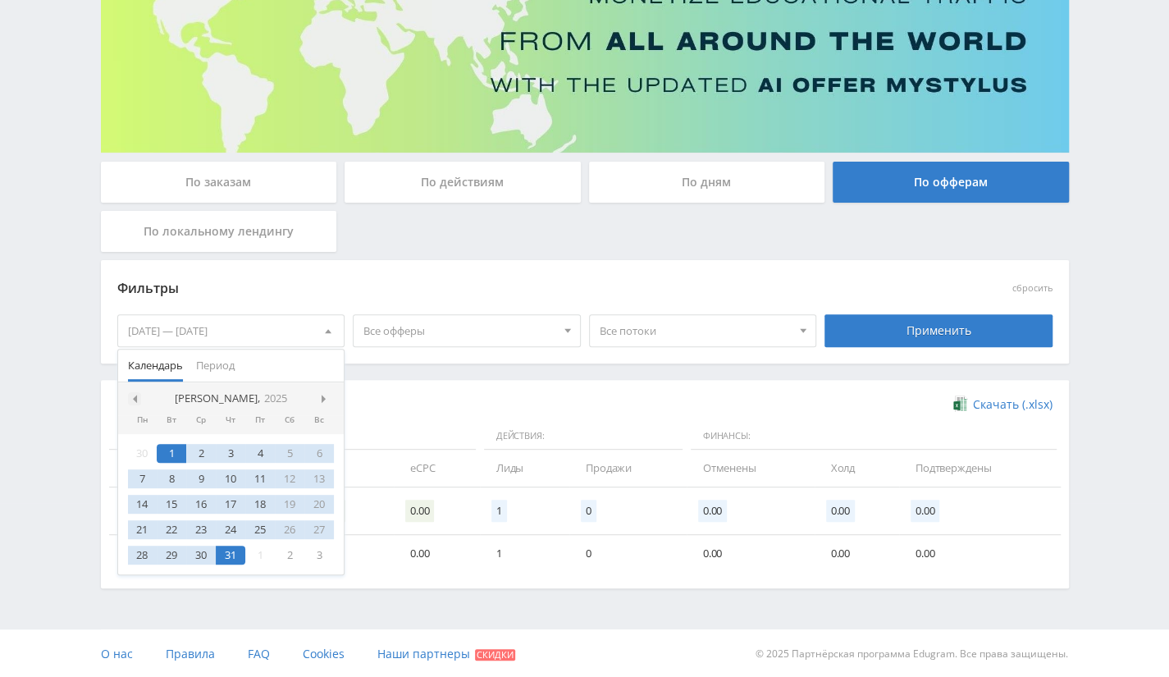
click at [138, 398] on div at bounding box center [134, 398] width 13 height 13
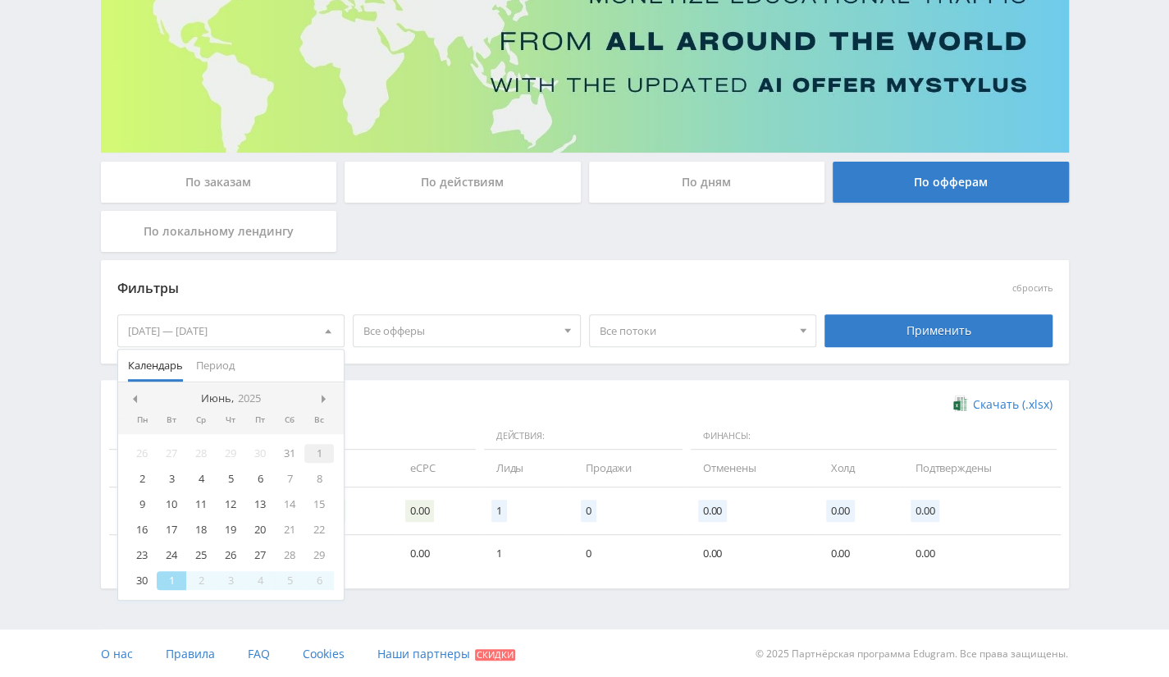
click at [313, 450] on div "1" at bounding box center [319, 453] width 30 height 19
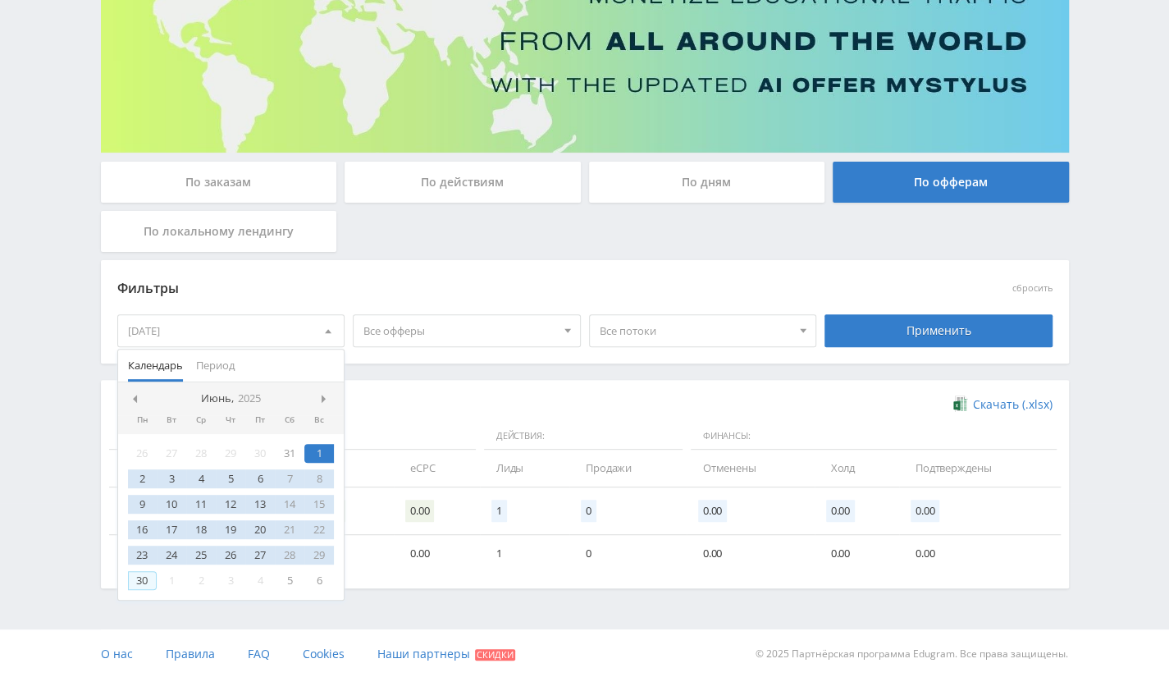
click at [142, 572] on div "30" at bounding box center [143, 580] width 30 height 19
click at [952, 336] on div "Применить" at bounding box center [939, 330] width 228 height 33
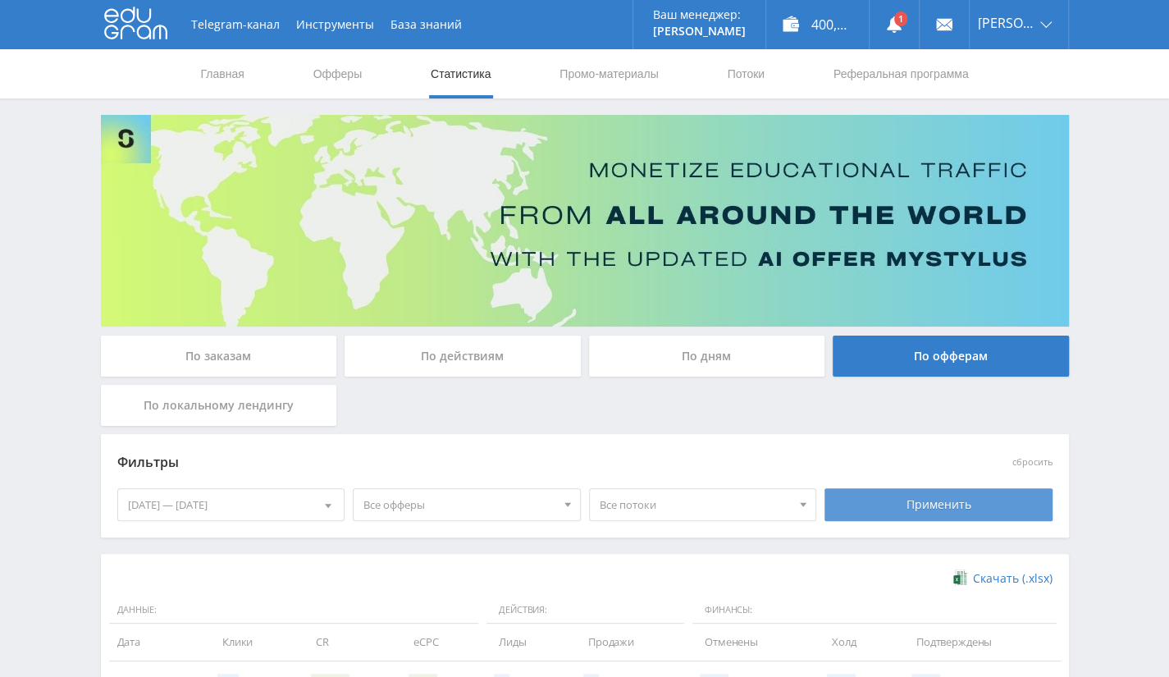
scroll to position [211, 0]
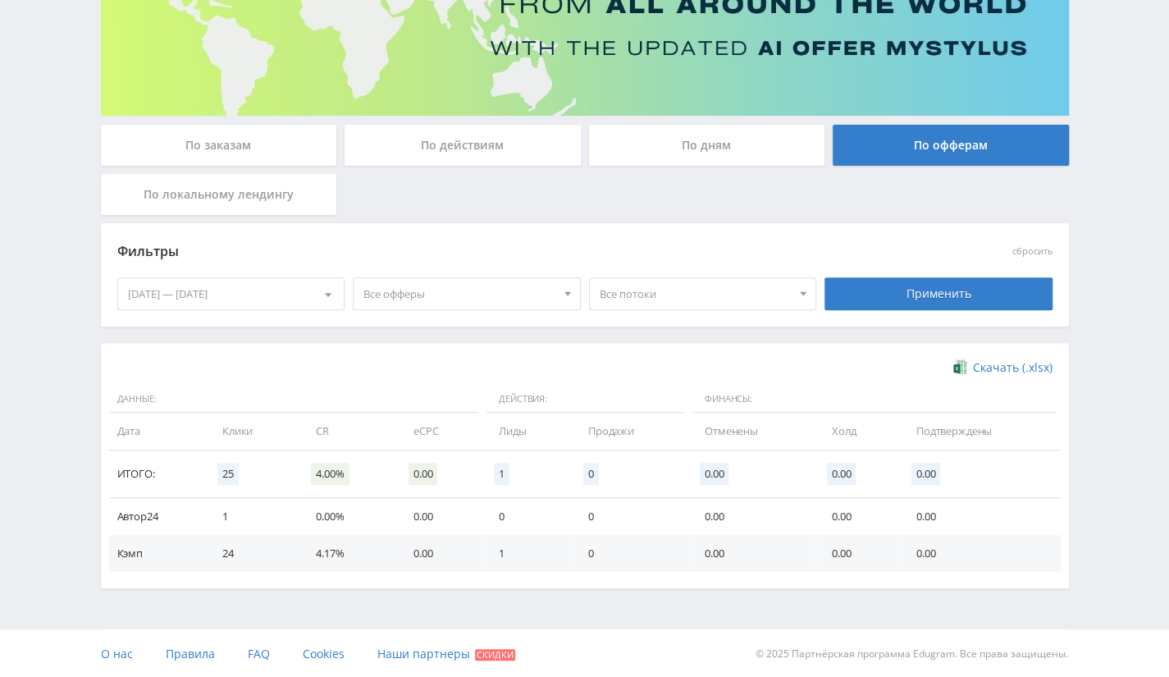
click at [288, 295] on div "01.06.2025 — 30.06.2025" at bounding box center [231, 293] width 226 height 31
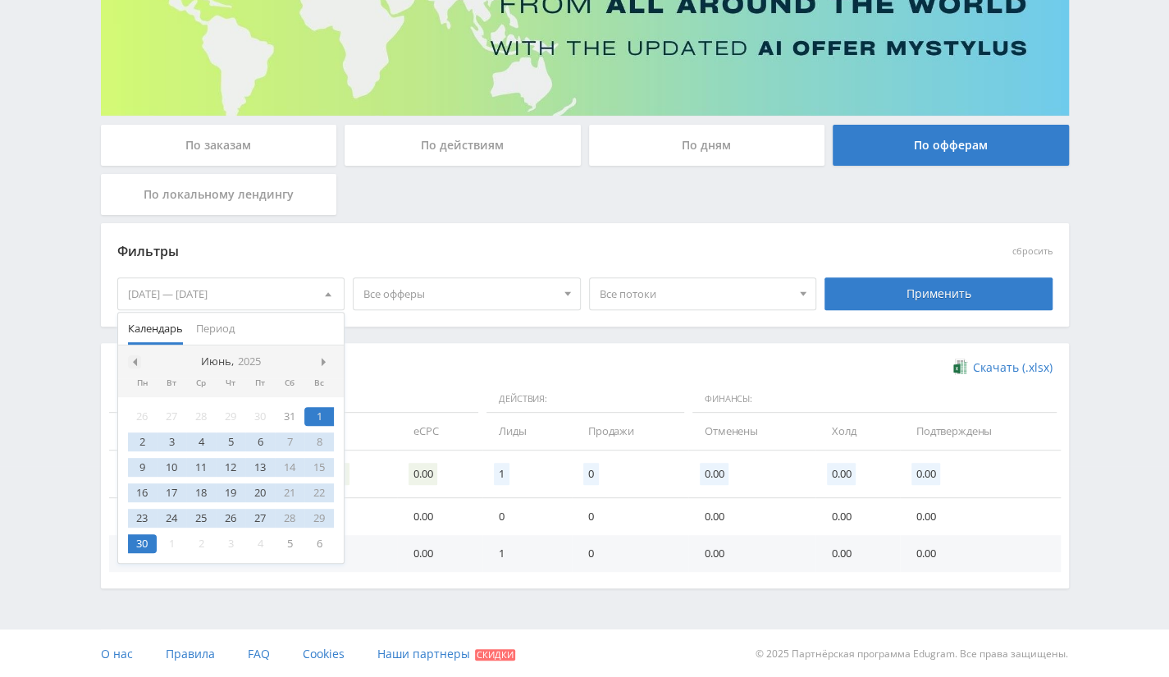
click at [135, 358] on span at bounding box center [133, 362] width 8 height 8
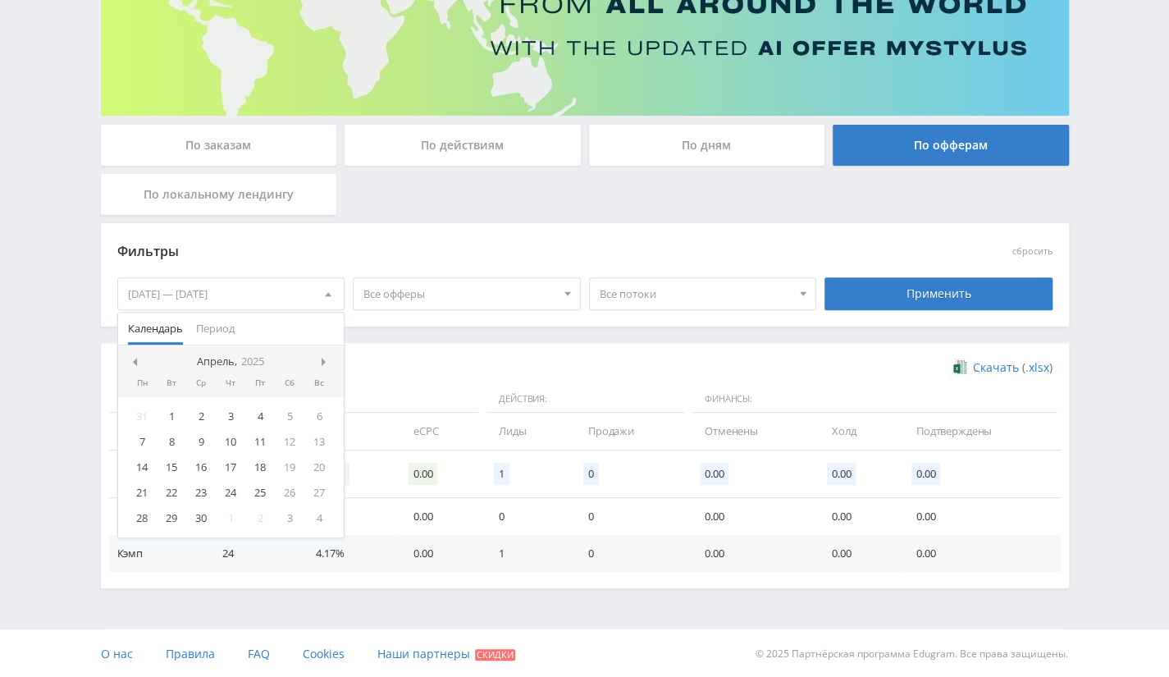
click at [141, 362] on nav "Апрель, 2025" at bounding box center [231, 361] width 226 height 33
click at [135, 363] on div at bounding box center [134, 361] width 13 height 13
click at [287, 420] on div "1" at bounding box center [290, 416] width 30 height 19
click at [327, 360] on span at bounding box center [326, 362] width 8 height 8
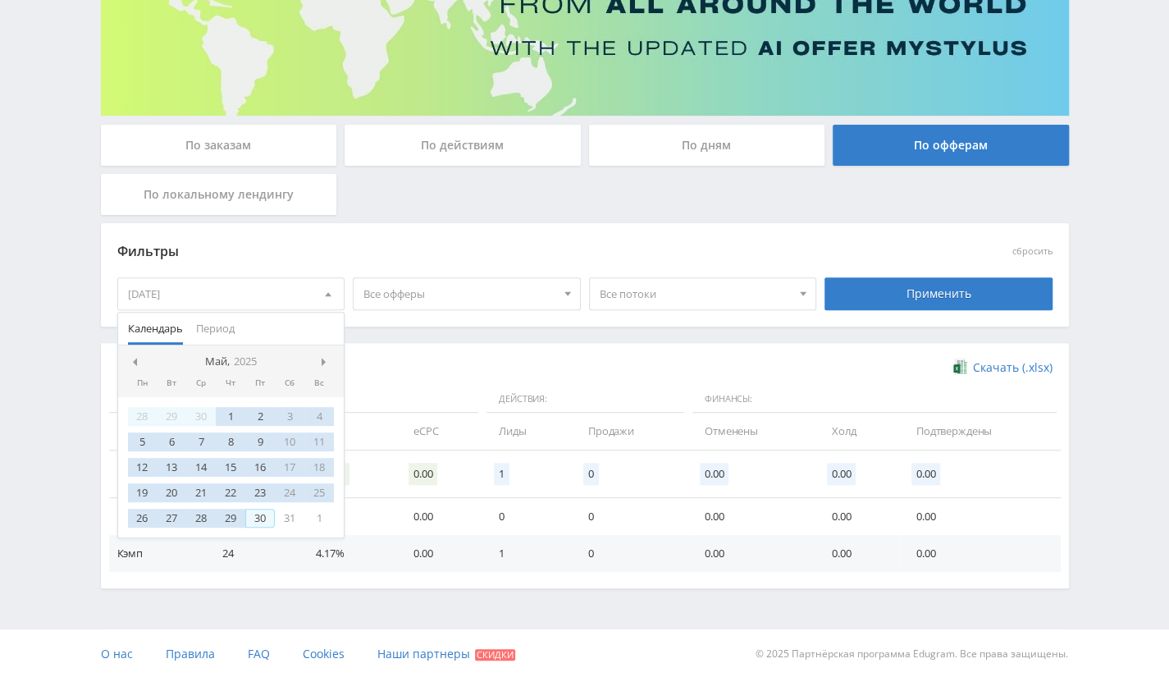
click at [259, 509] on div "30" at bounding box center [260, 518] width 30 height 19
click at [898, 293] on div "Применить" at bounding box center [939, 293] width 228 height 33
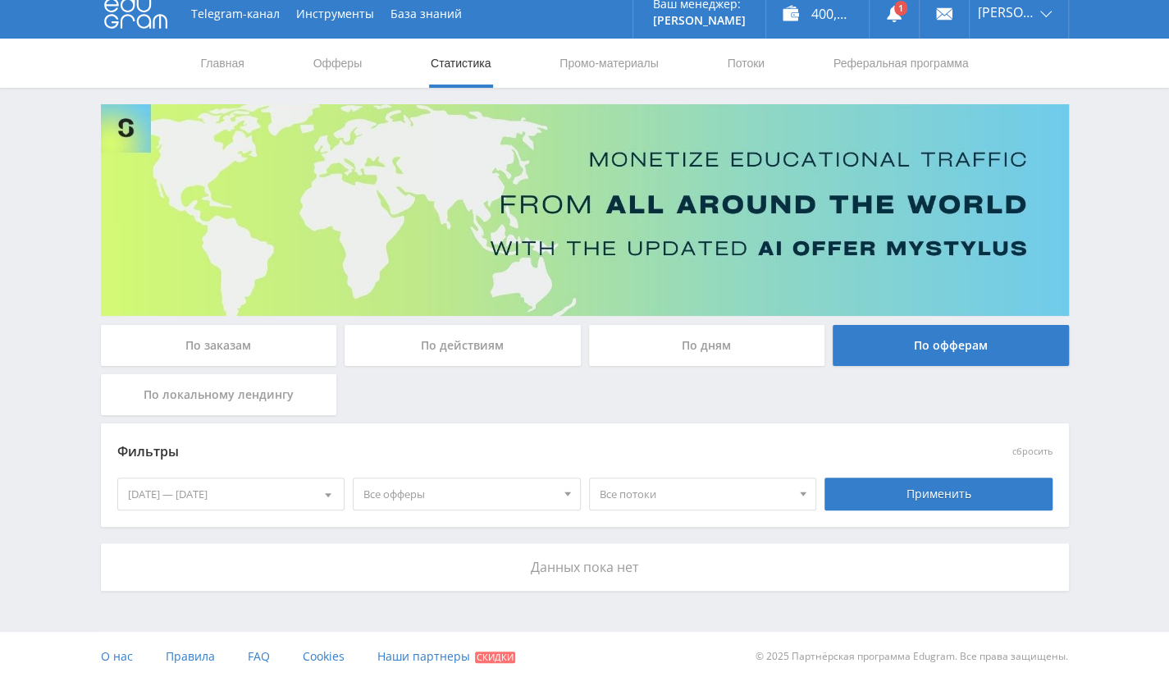
scroll to position [14, 0]
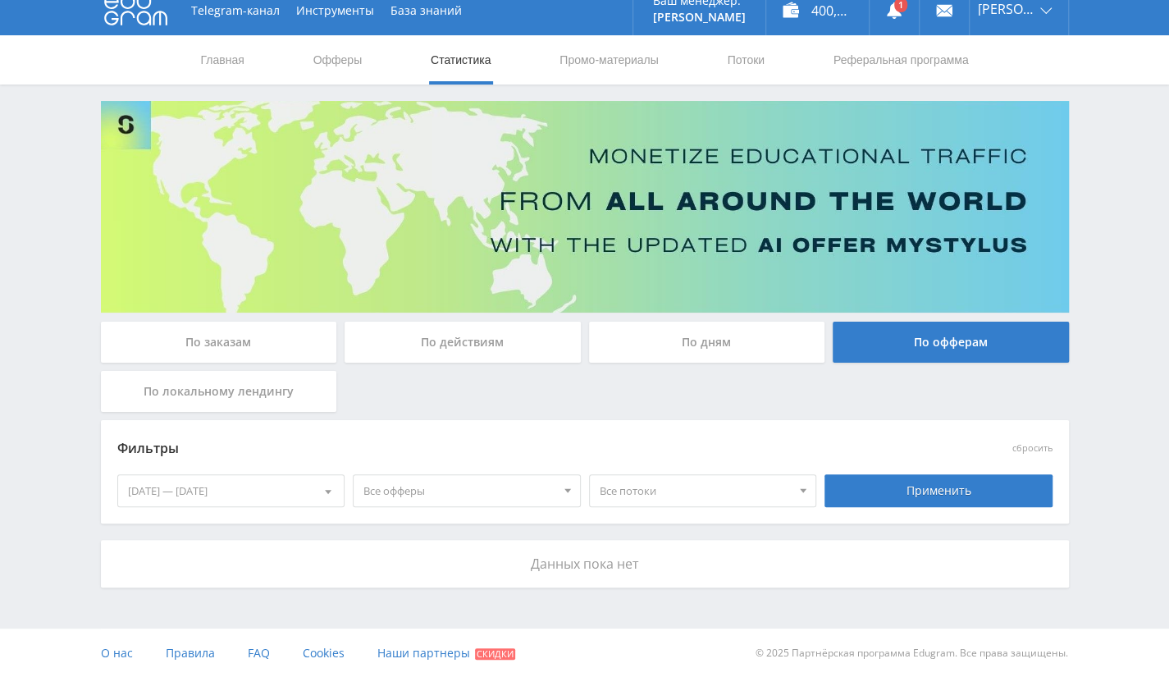
click at [298, 480] on div "01.03.2025 — 30.05.2025" at bounding box center [231, 490] width 226 height 31
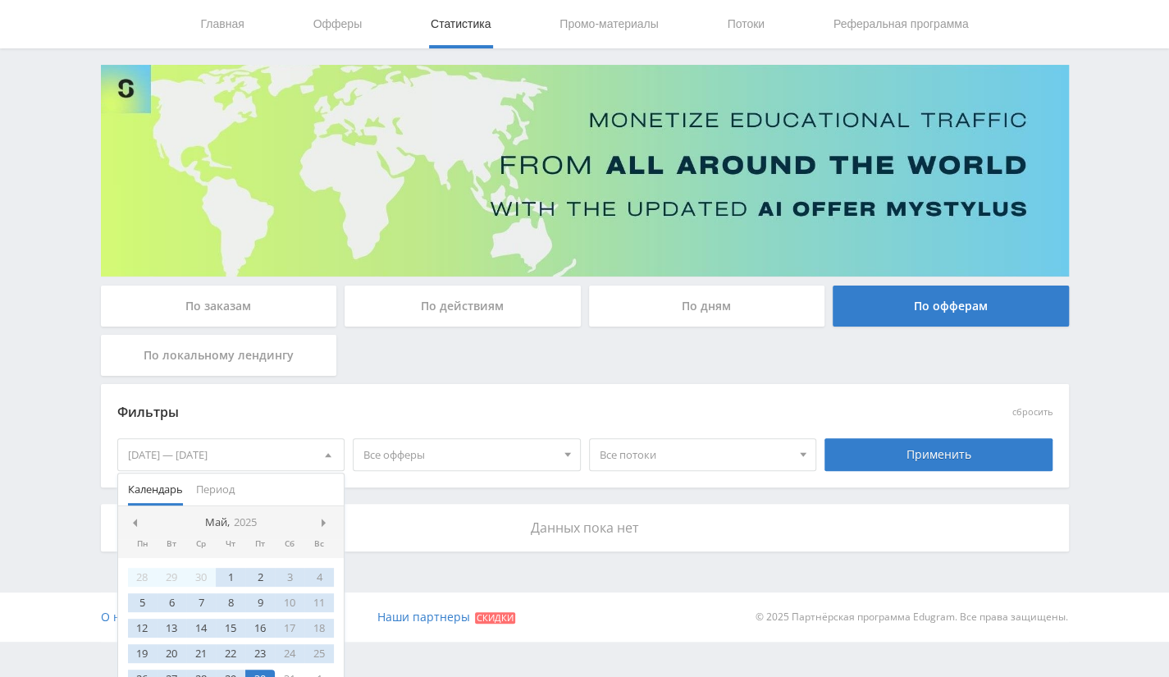
scroll to position [71, 0]
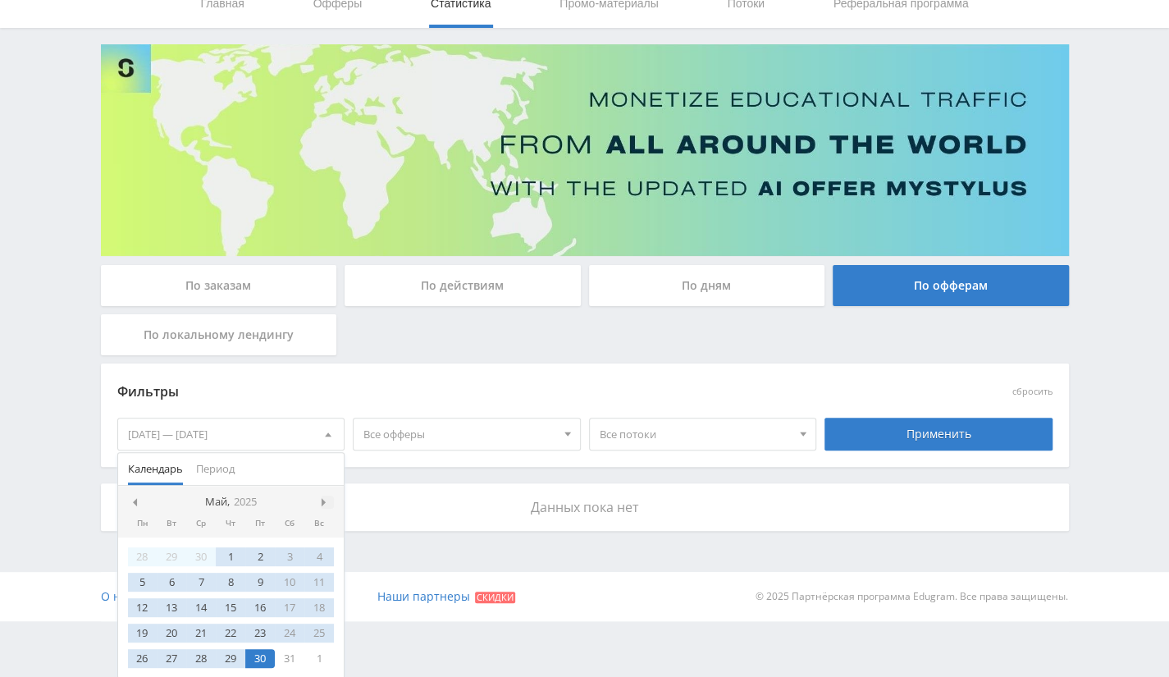
click at [323, 505] on div at bounding box center [327, 502] width 13 height 13
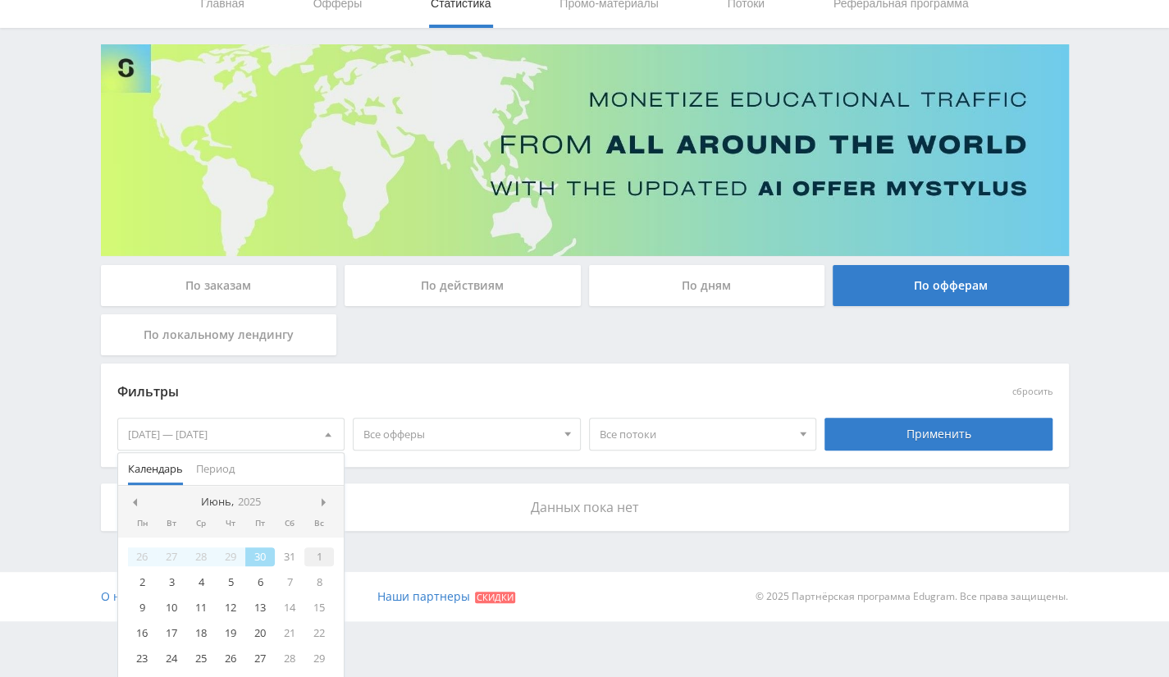
click at [310, 558] on div "1" at bounding box center [319, 556] width 30 height 19
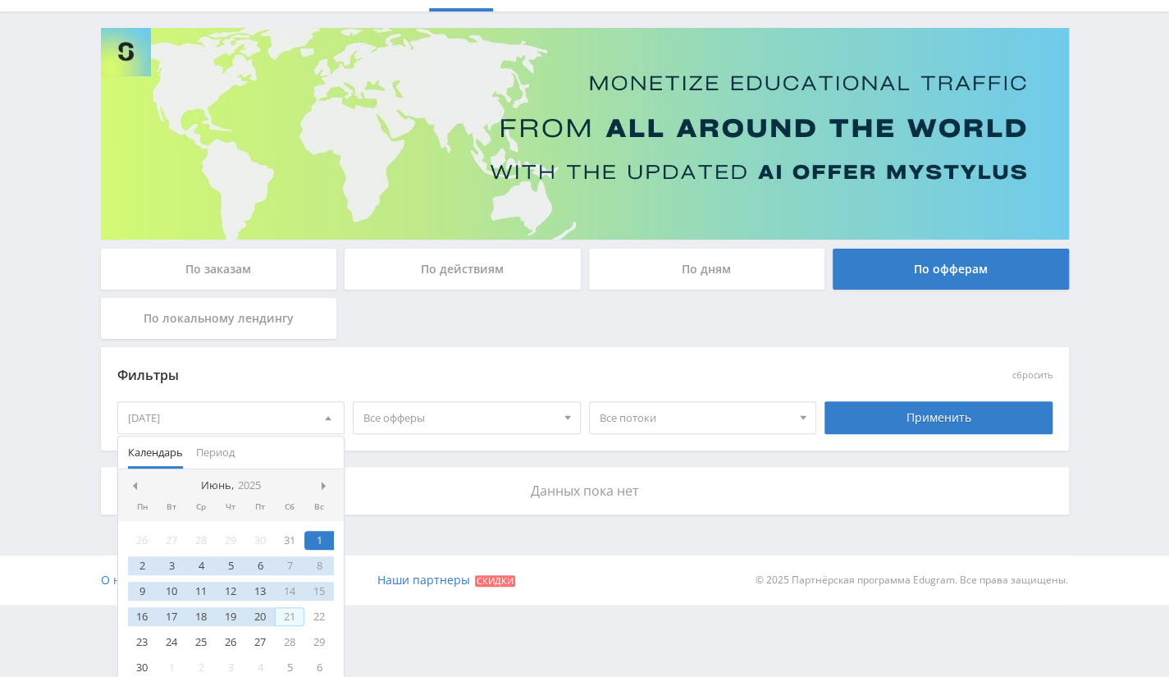
scroll to position [96, 0]
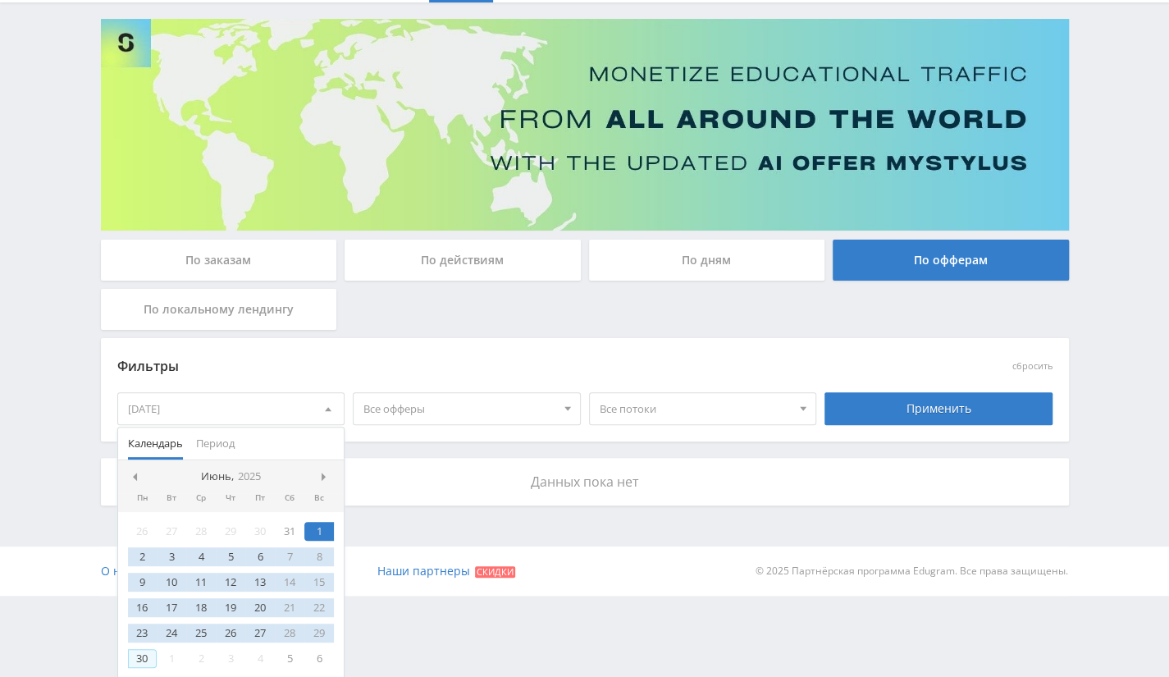
click at [139, 660] on div "30" at bounding box center [143, 658] width 30 height 19
click at [943, 406] on div "Применить" at bounding box center [939, 408] width 228 height 33
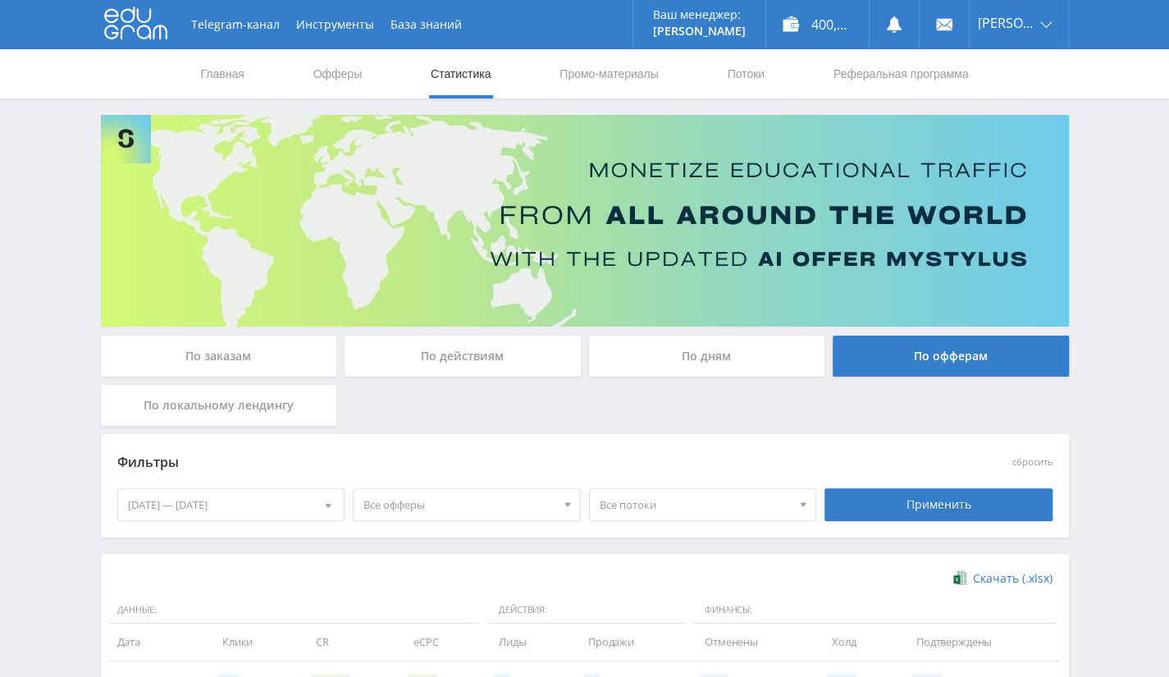
scroll to position [211, 0]
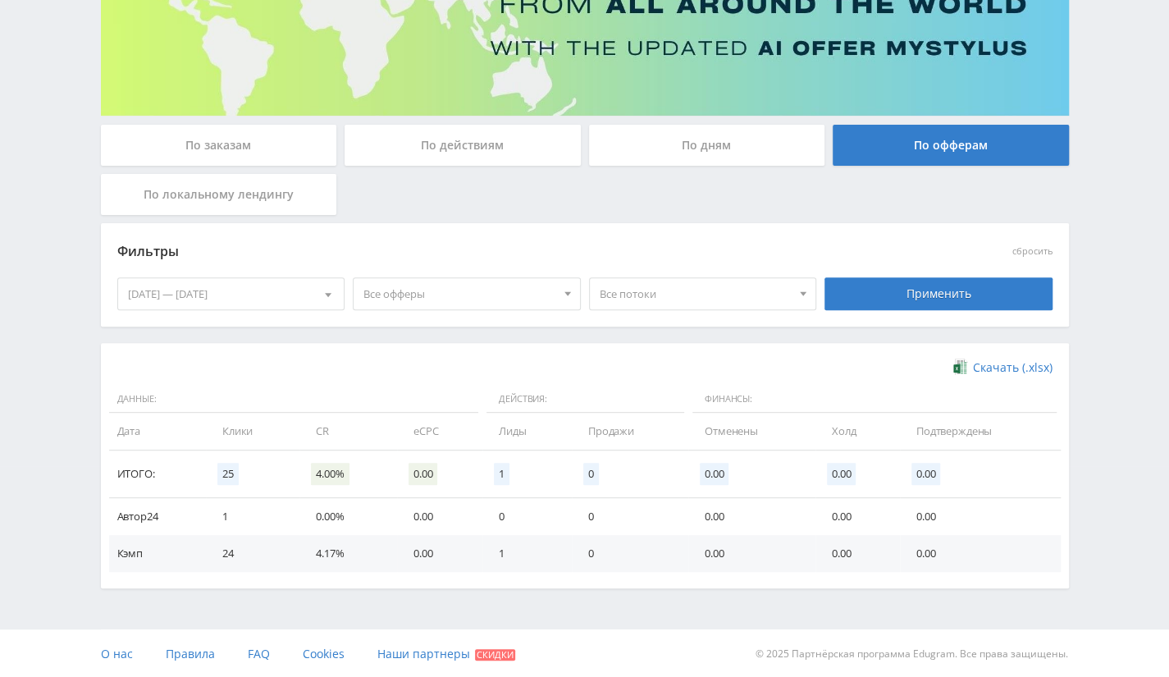
click at [220, 292] on div "01.06.2025 — 30.06.2025" at bounding box center [231, 293] width 226 height 31
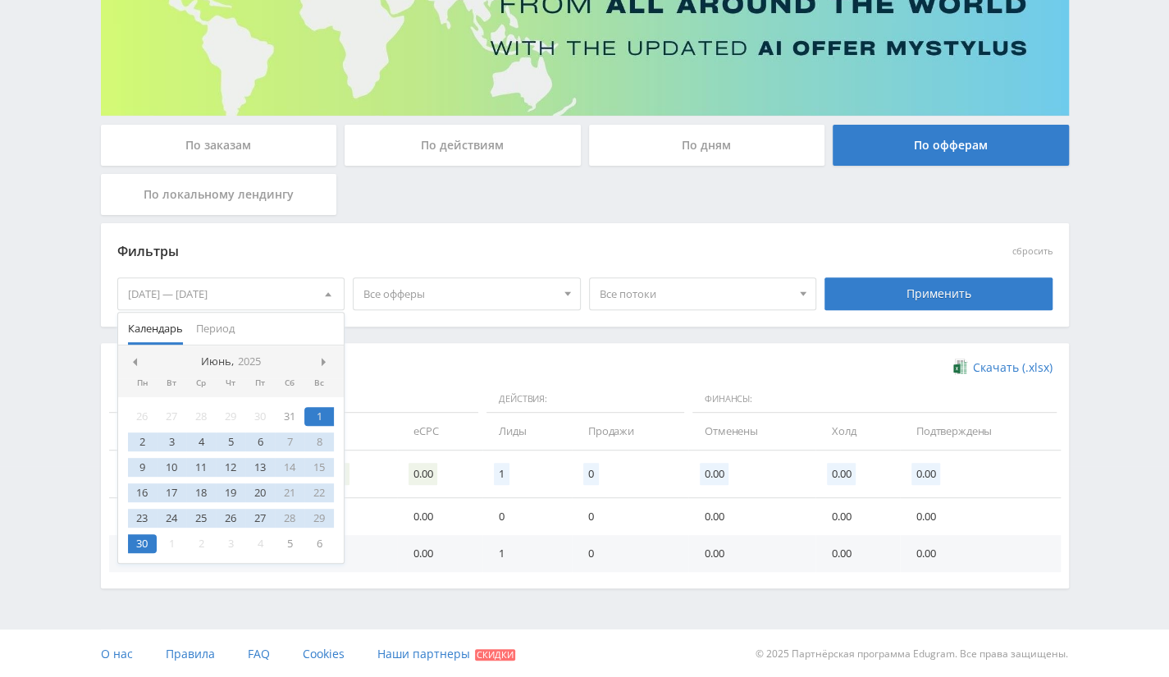
click at [320, 355] on nav "Июнь, 2025" at bounding box center [231, 361] width 226 height 33
click at [320, 367] on nav "Июнь, 2025" at bounding box center [231, 361] width 226 height 33
click at [326, 359] on span at bounding box center [326, 362] width 8 height 8
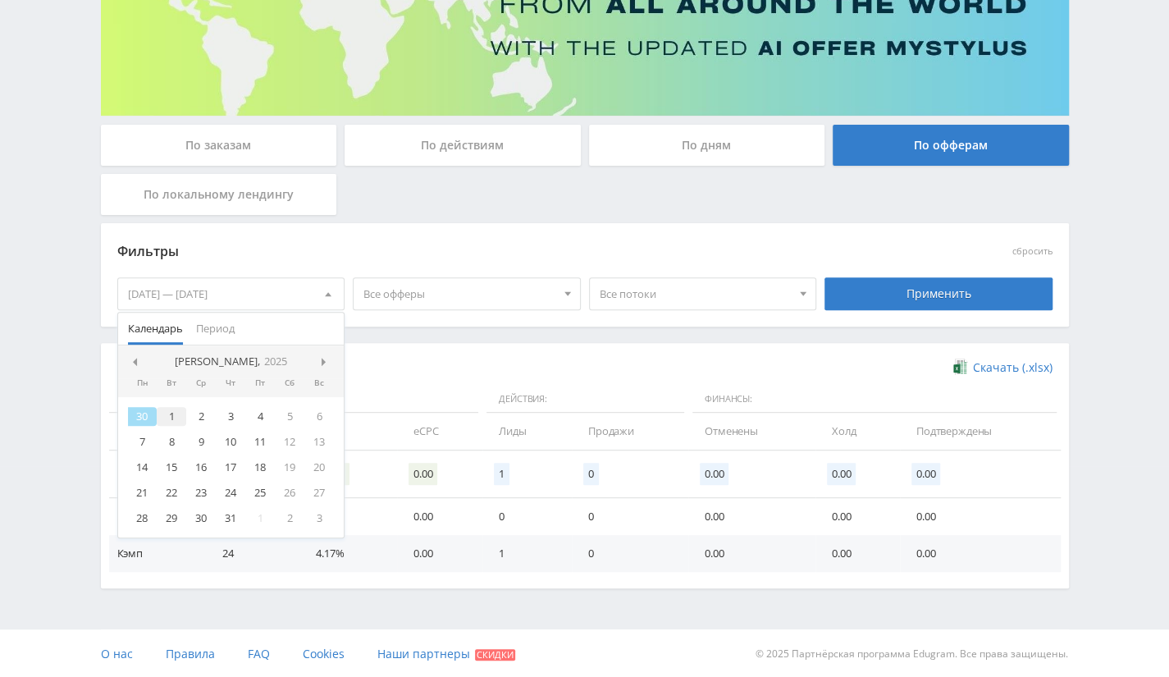
click at [163, 413] on div "1" at bounding box center [172, 416] width 30 height 19
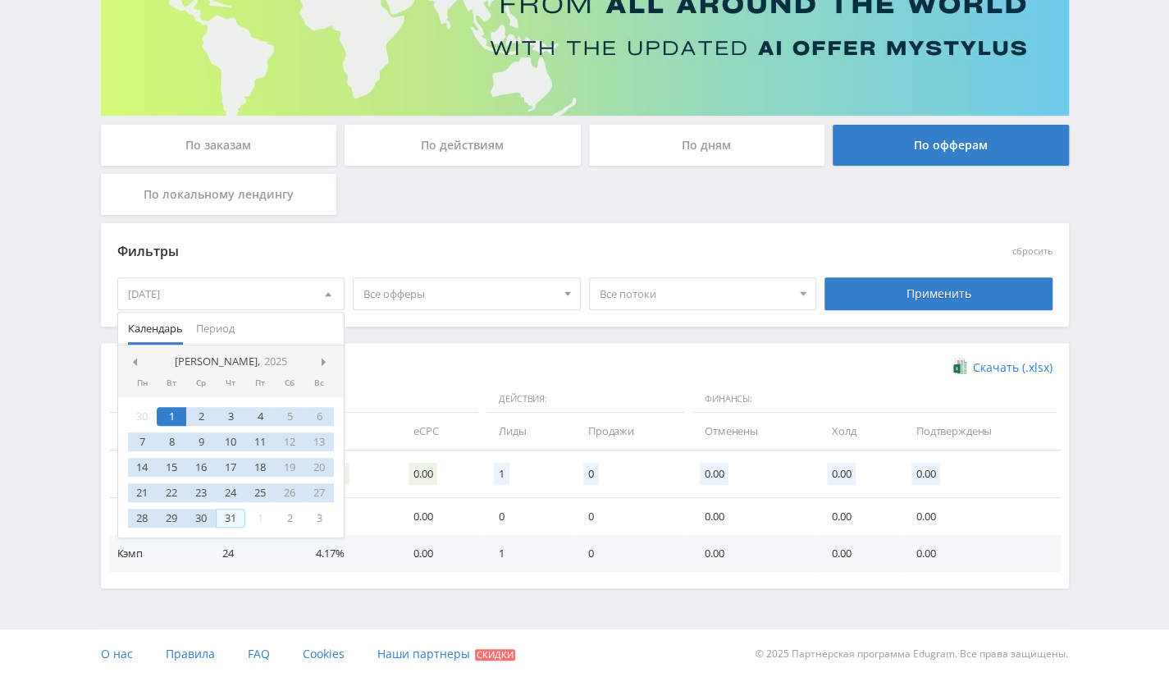
click at [240, 526] on div "30 1 2 3 4 5 6 7 8 9 10 11 12 13 14 15 16 17 18 19 20 21 22 23 24 25 26 27 28 2…" at bounding box center [231, 467] width 226 height 140
click at [231, 519] on div "31" at bounding box center [231, 518] width 30 height 19
click at [880, 286] on div "Применить" at bounding box center [939, 293] width 228 height 33
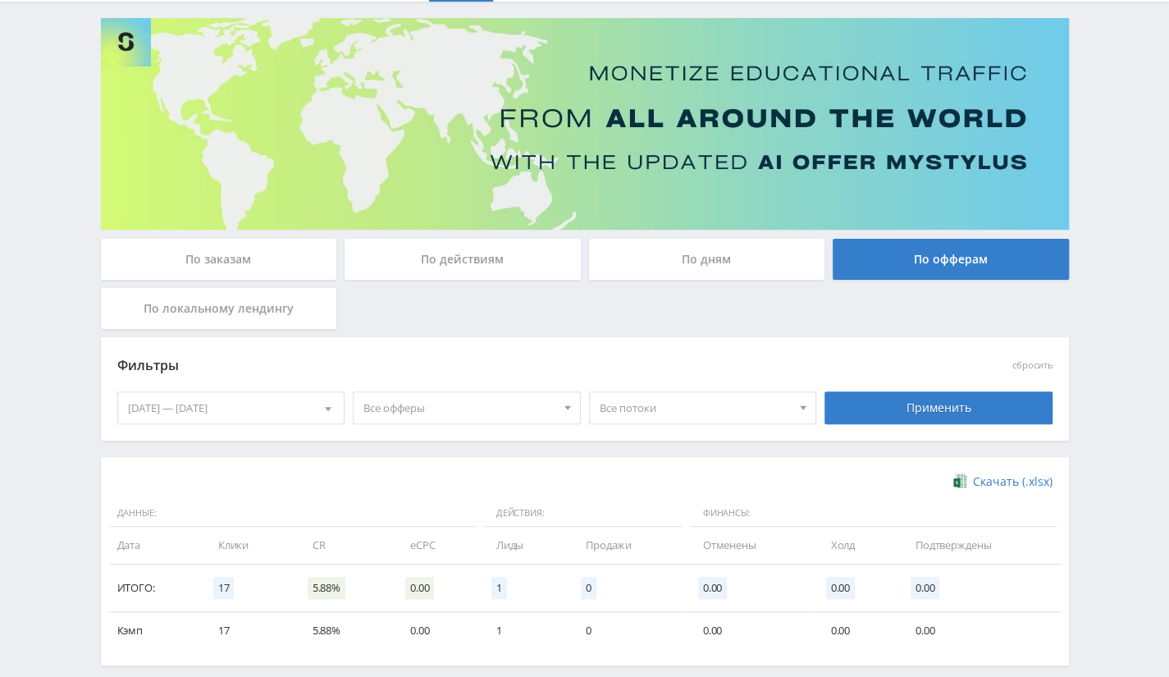
scroll to position [174, 0]
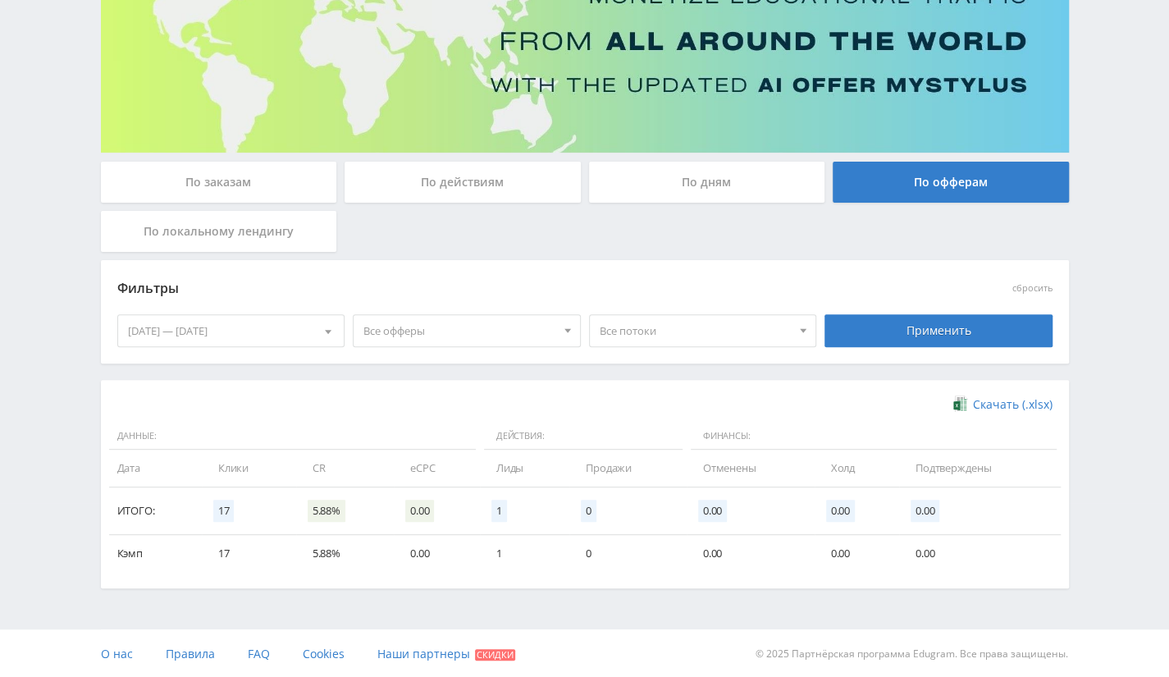
click at [300, 329] on div "01.07.2025 — 31.07.2025" at bounding box center [231, 330] width 226 height 31
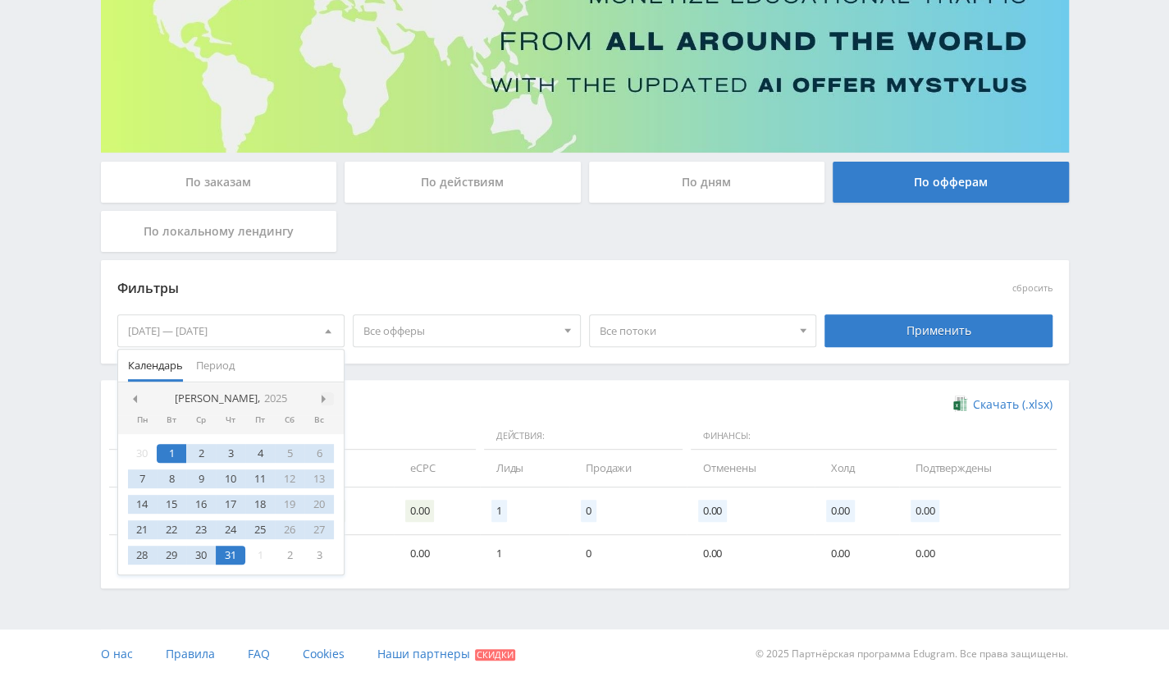
click at [330, 392] on div at bounding box center [327, 398] width 13 height 13
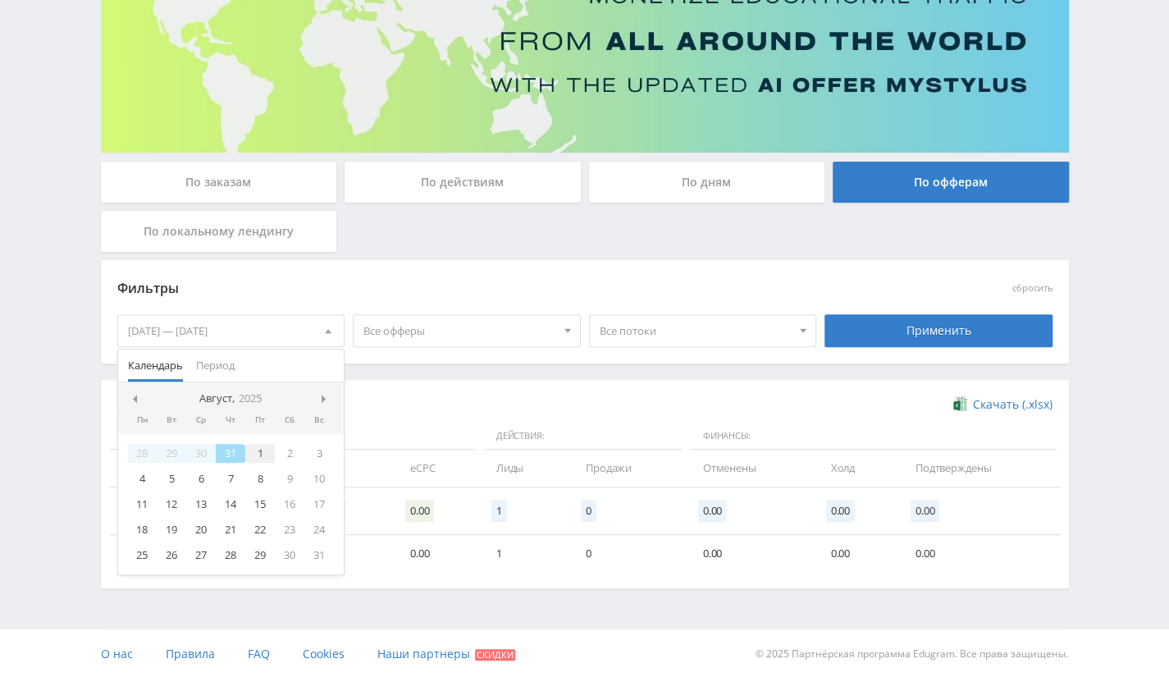
click at [258, 447] on div "1" at bounding box center [260, 453] width 30 height 19
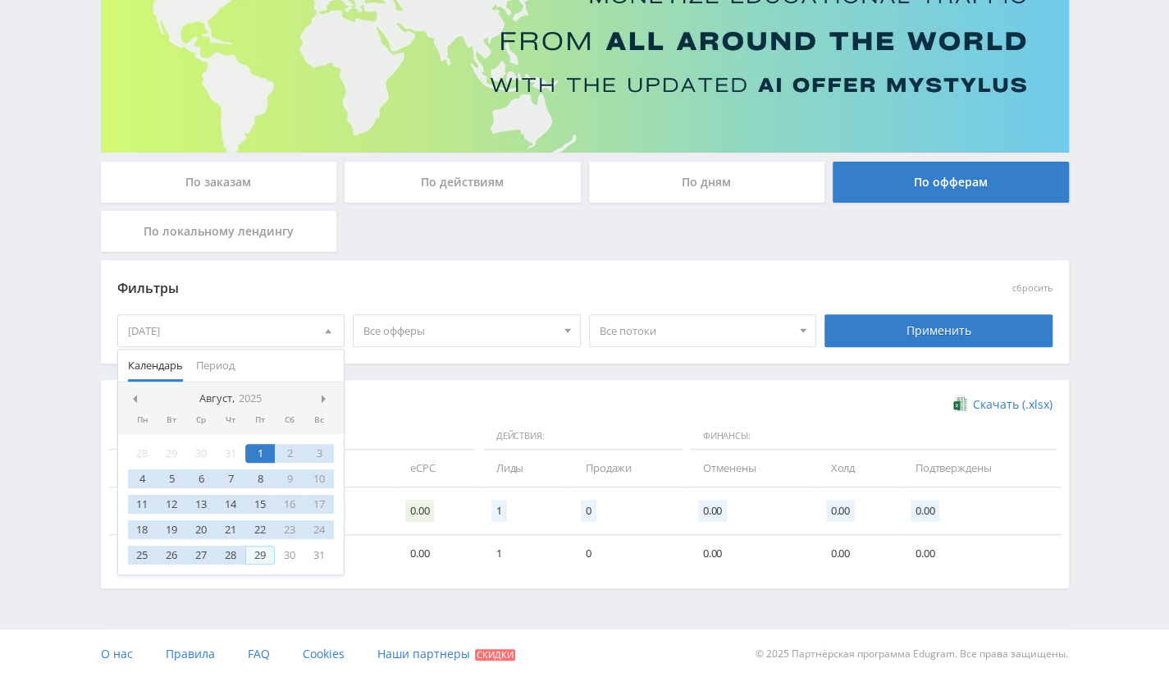
click at [251, 555] on div "29" at bounding box center [260, 555] width 30 height 19
click at [317, 555] on div "31" at bounding box center [319, 555] width 30 height 19
click at [258, 444] on div "1" at bounding box center [260, 453] width 30 height 19
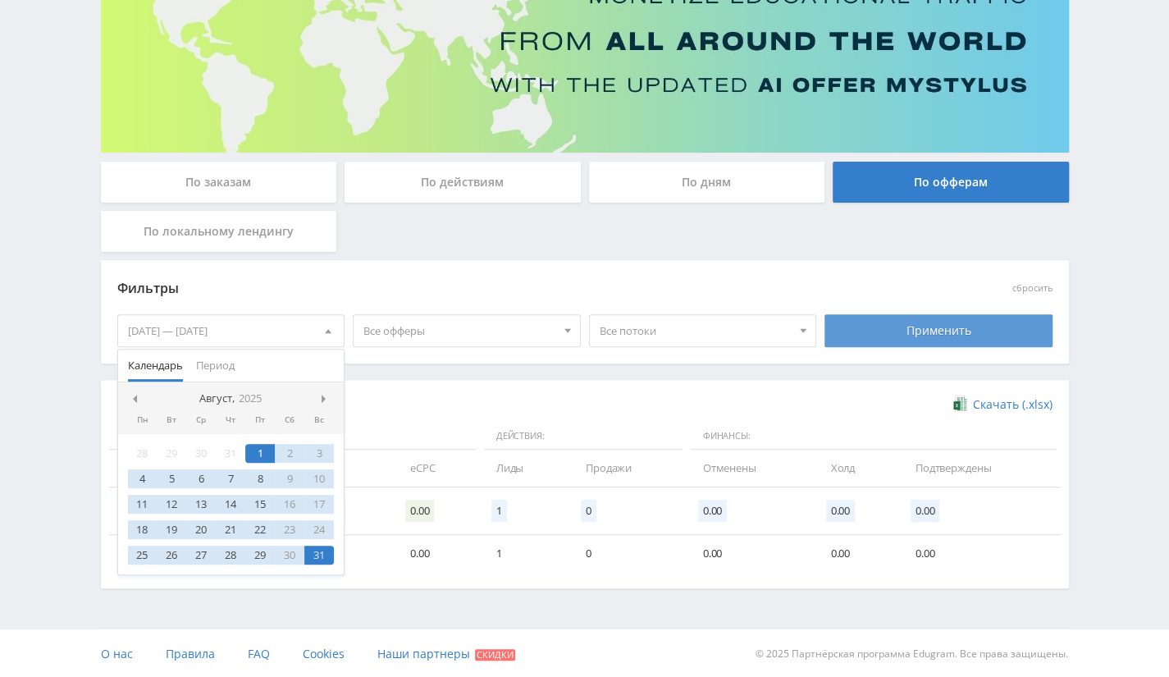
click at [922, 339] on div "Применить" at bounding box center [939, 330] width 228 height 33
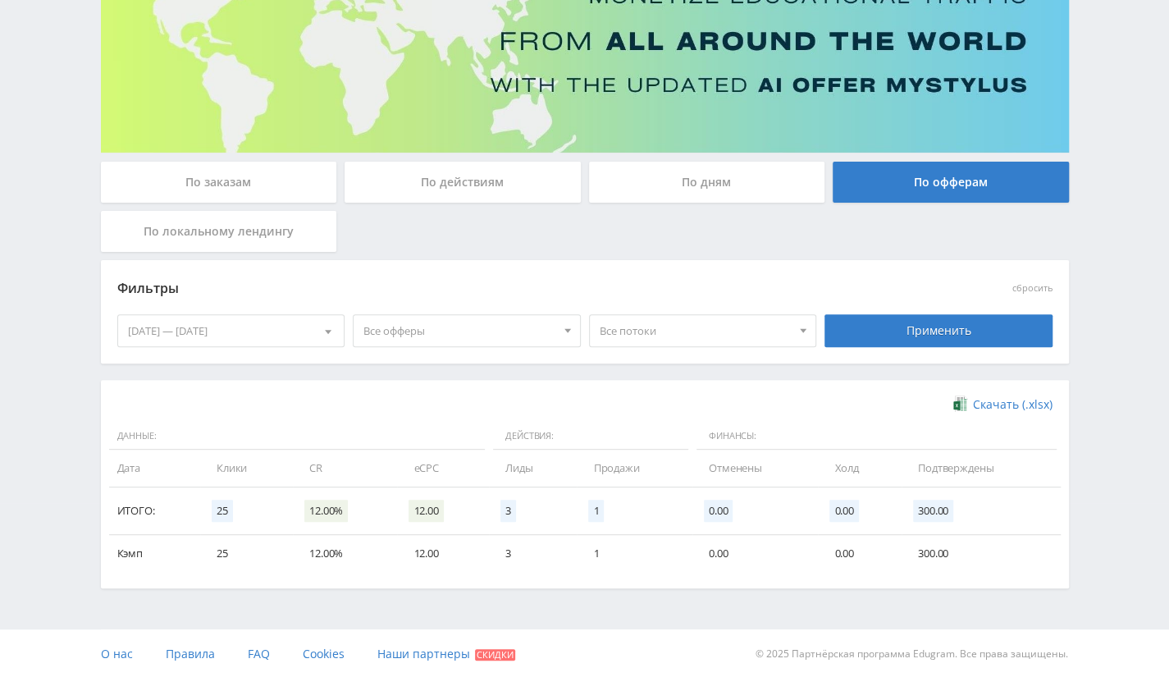
click at [256, 324] on div "01.08.2025 — 31.08.2025" at bounding box center [231, 330] width 226 height 31
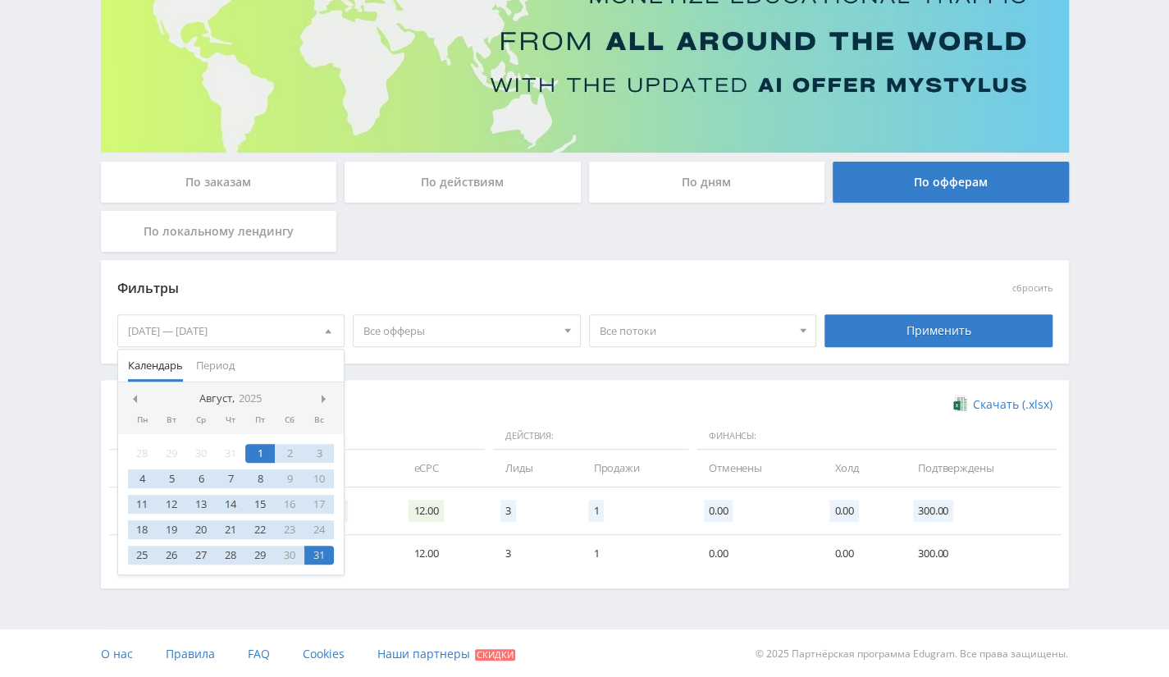
click at [319, 391] on nav "Август, 2025" at bounding box center [231, 398] width 226 height 33
click at [330, 398] on div at bounding box center [327, 398] width 13 height 13
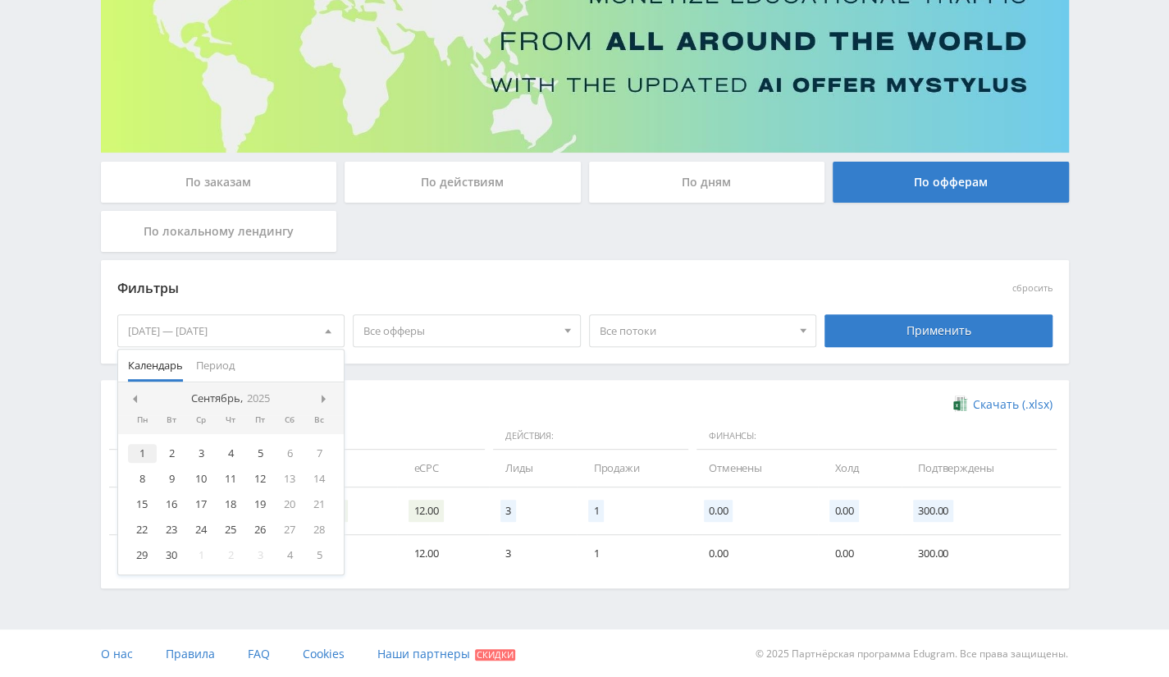
click at [138, 449] on div "1" at bounding box center [143, 453] width 30 height 19
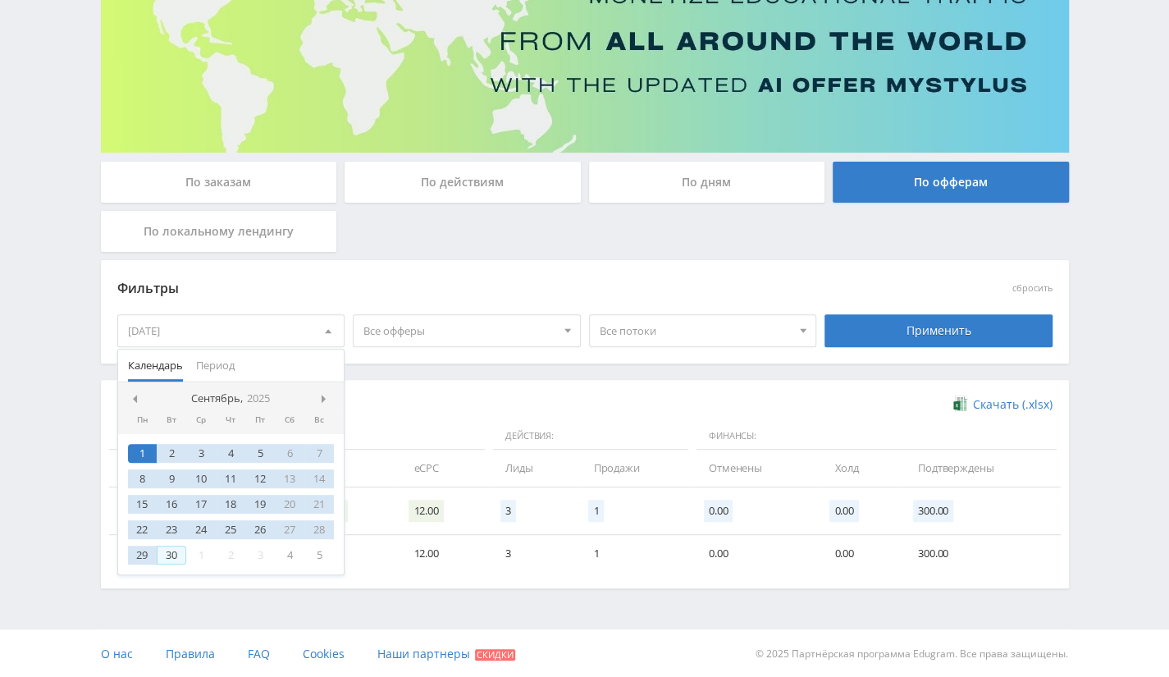
click at [182, 561] on div "30" at bounding box center [172, 555] width 30 height 19
click at [944, 344] on div "Применить" at bounding box center [939, 330] width 228 height 33
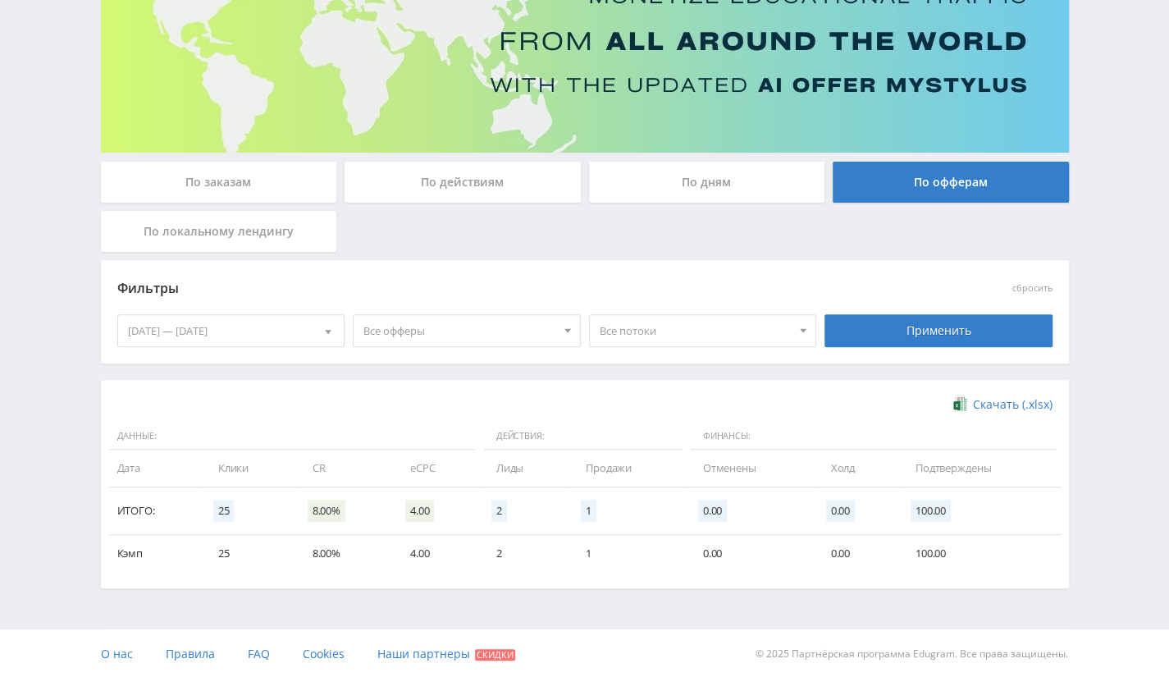
click at [306, 326] on div "01.09.2025 — 30.09.2025" at bounding box center [231, 330] width 226 height 31
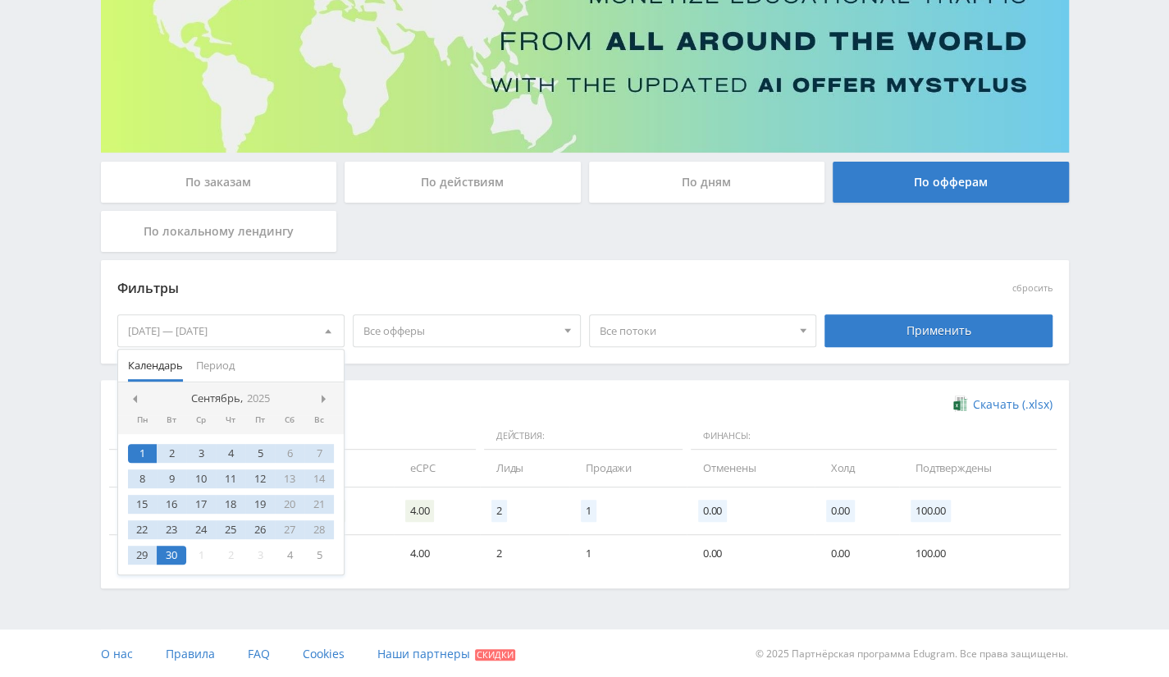
click at [319, 395] on nav "Сентябрь, 2025" at bounding box center [231, 398] width 226 height 33
click at [322, 395] on span at bounding box center [326, 399] width 8 height 8
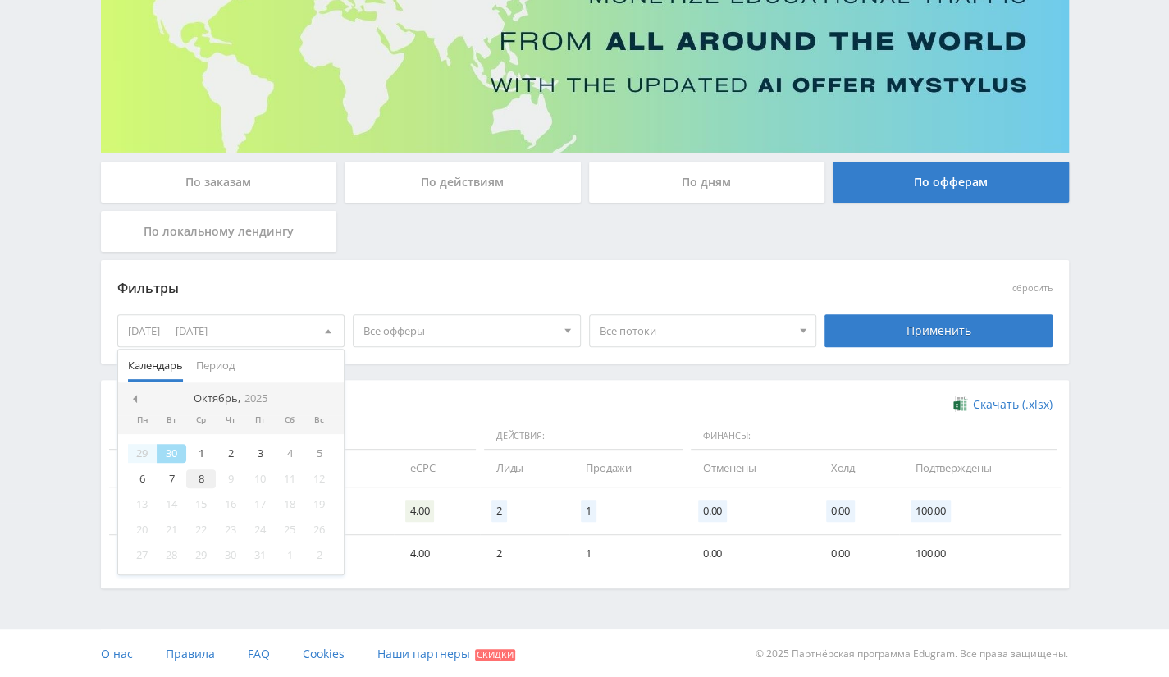
click at [195, 473] on div "8" at bounding box center [201, 478] width 30 height 19
click at [135, 402] on div at bounding box center [134, 398] width 13 height 13
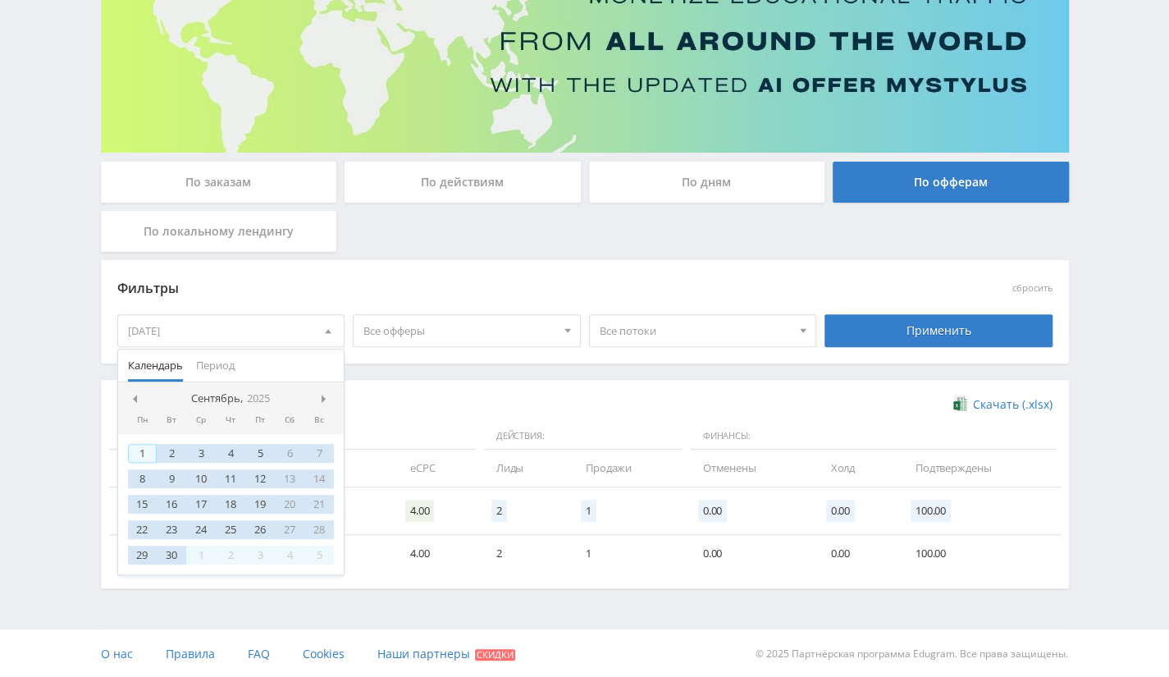
click at [146, 455] on div "1" at bounding box center [143, 453] width 30 height 19
click at [931, 338] on div "Применить" at bounding box center [939, 330] width 228 height 33
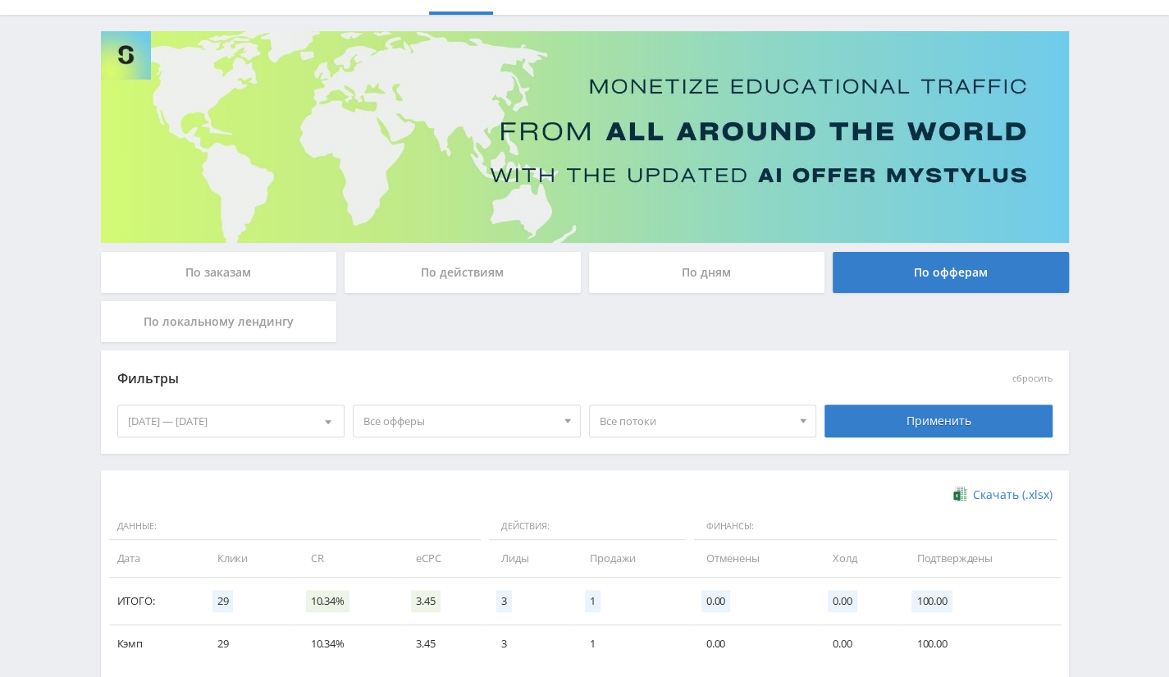
scroll to position [0, 0]
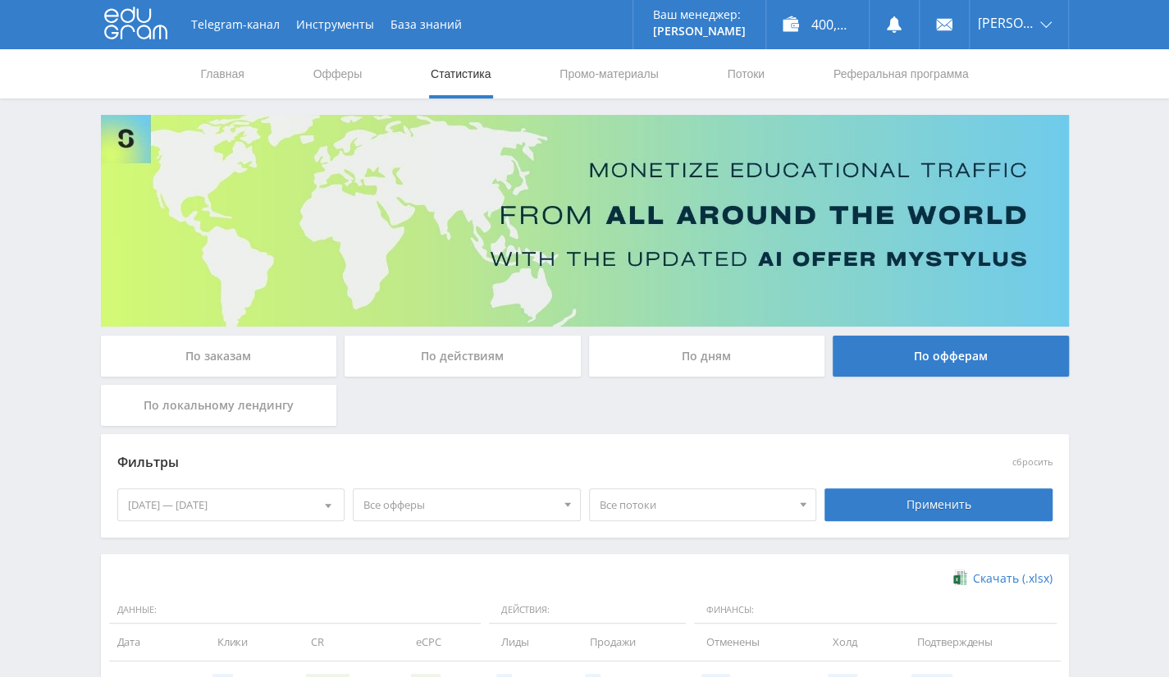
click at [235, 502] on div "01.09.2025 — 08.10.2025" at bounding box center [231, 504] width 226 height 31
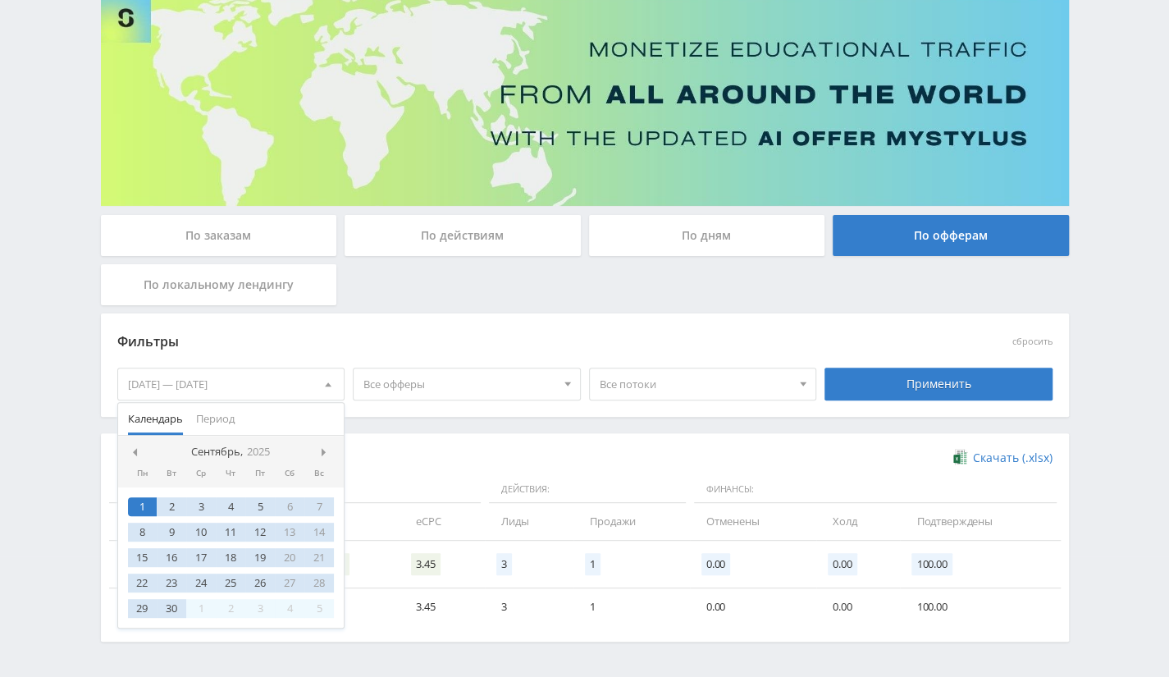
scroll to position [174, 0]
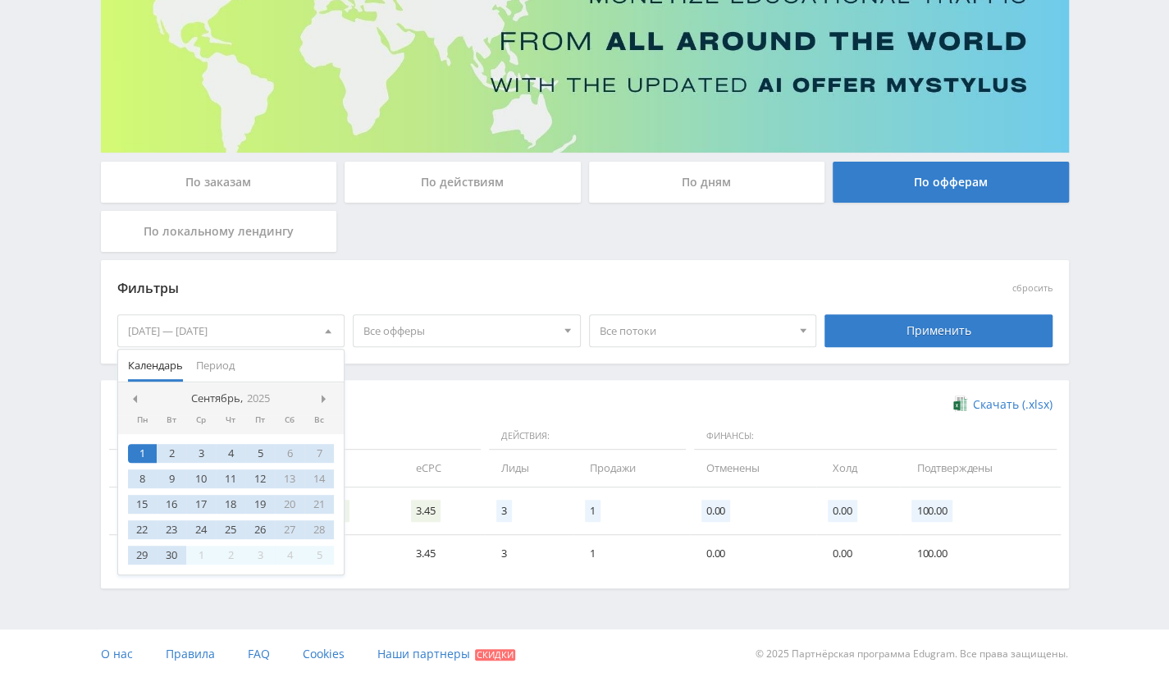
click at [250, 392] on icon "2025" at bounding box center [258, 398] width 23 height 12
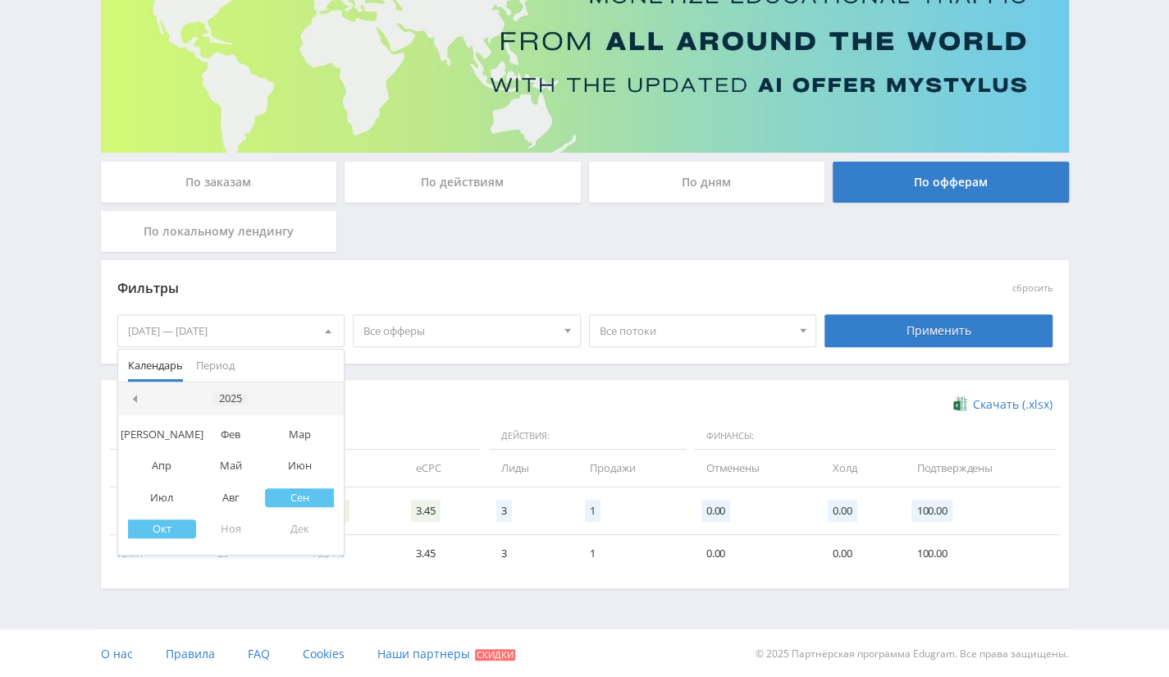
click at [239, 396] on div "2025" at bounding box center [231, 398] width 36 height 13
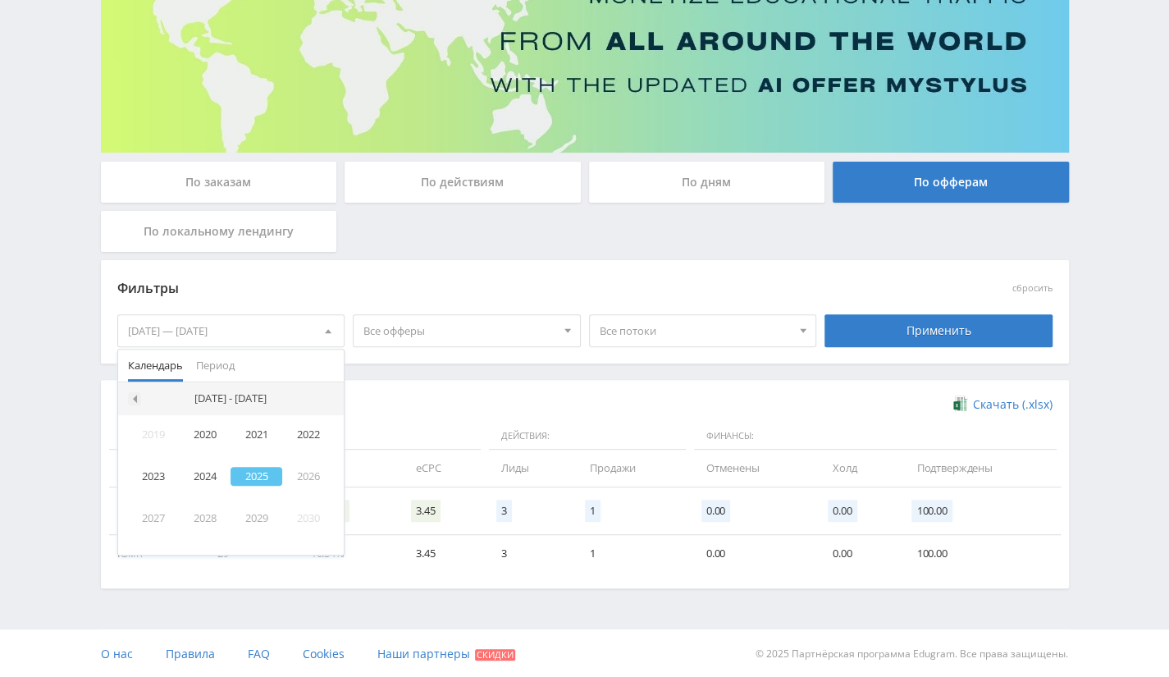
click at [135, 395] on span at bounding box center [133, 399] width 8 height 8
click at [213, 516] on div "2018" at bounding box center [205, 518] width 52 height 19
click at [326, 395] on span at bounding box center [326, 399] width 8 height 8
click at [136, 394] on div at bounding box center [134, 398] width 13 height 13
click at [304, 427] on div "Мар" at bounding box center [299, 434] width 69 height 19
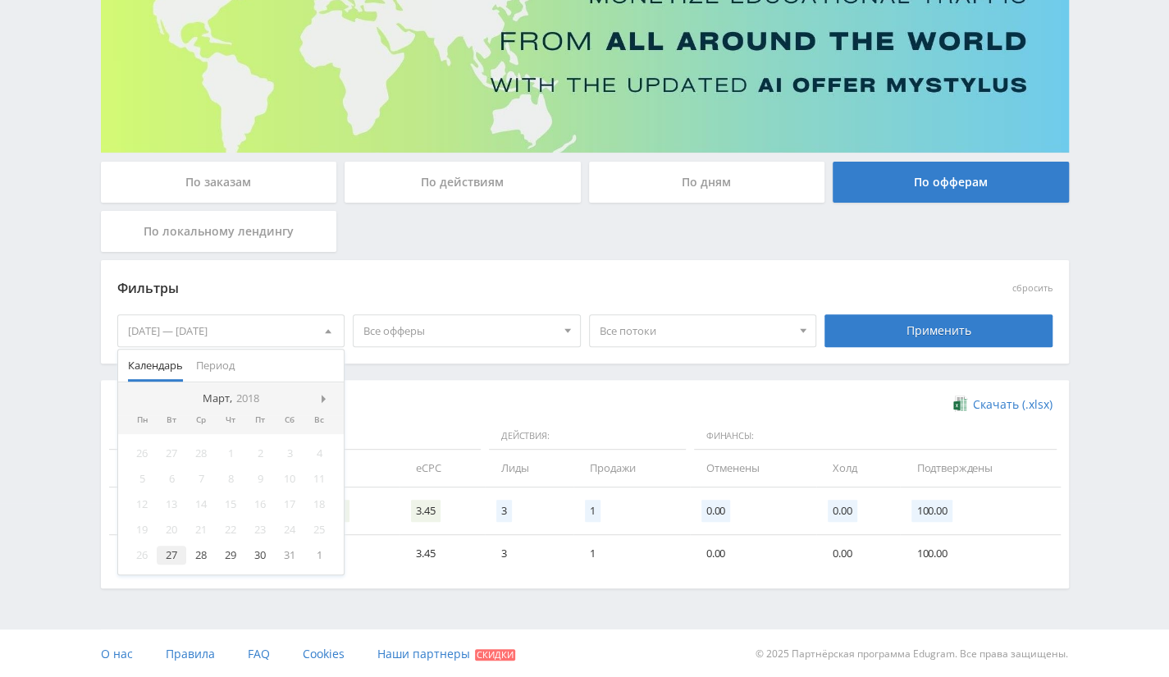
click at [169, 557] on div "27" at bounding box center [172, 555] width 30 height 19
click at [249, 392] on icon "2018" at bounding box center [247, 398] width 23 height 12
click at [233, 396] on div "2018" at bounding box center [231, 398] width 36 height 13
click at [325, 395] on span at bounding box center [326, 399] width 8 height 8
click at [246, 478] on div "2025" at bounding box center [257, 476] width 52 height 19
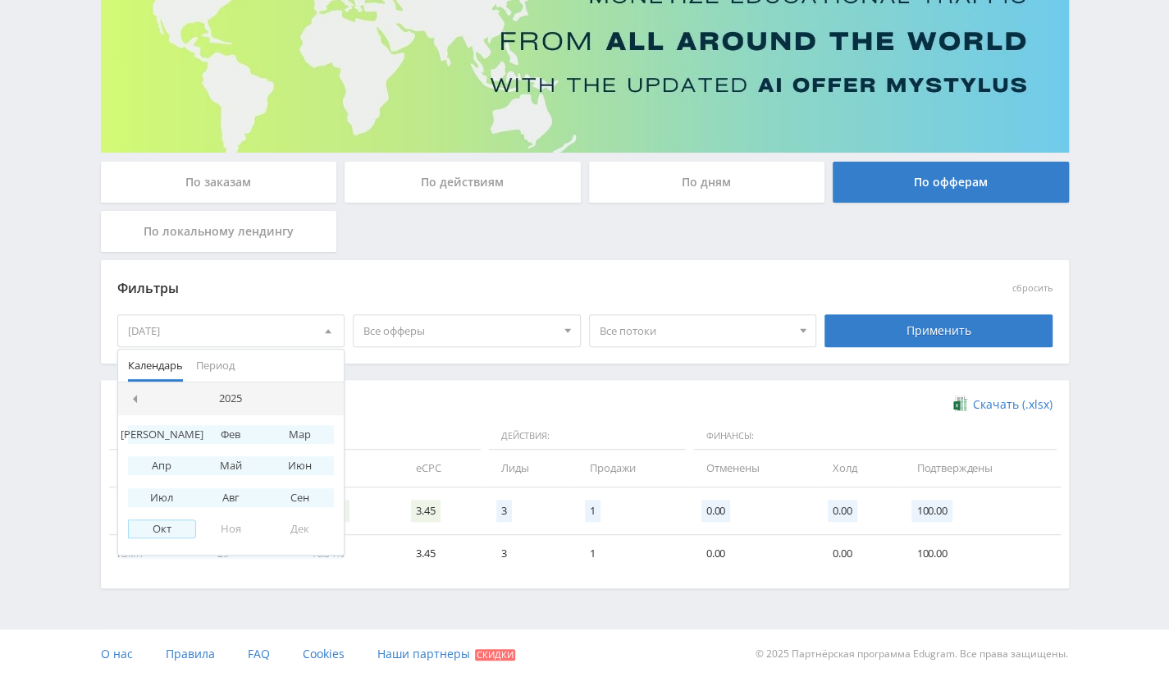
click at [171, 534] on div "Окт" at bounding box center [162, 528] width 69 height 19
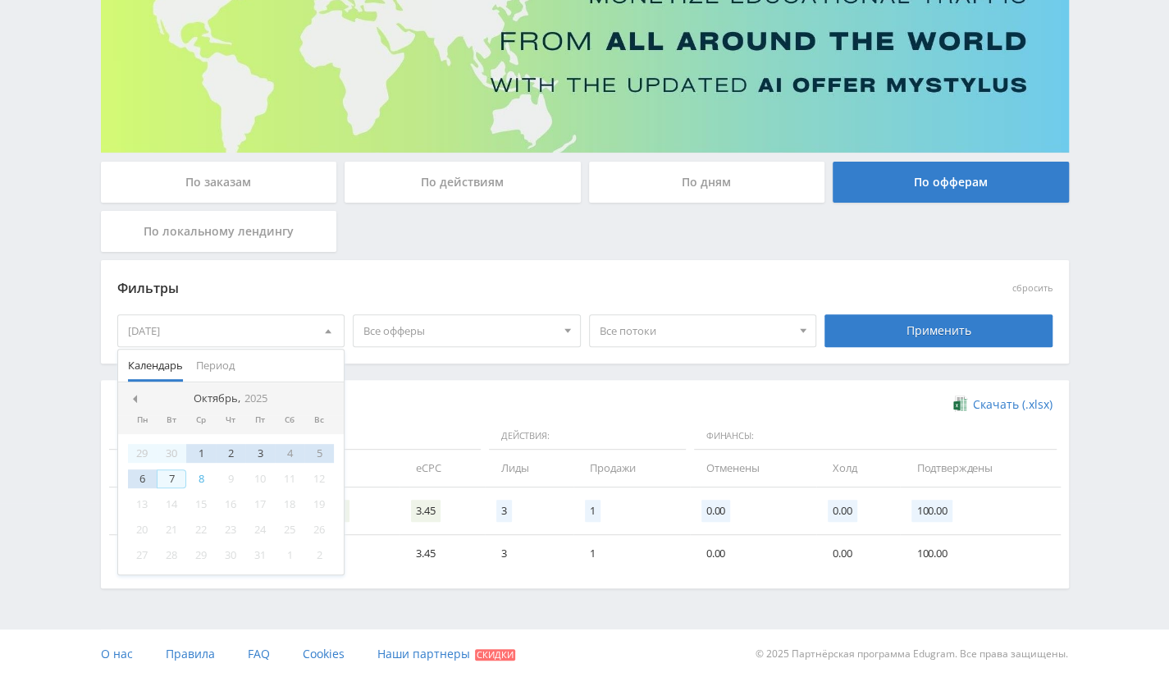
click at [176, 480] on div "7" at bounding box center [172, 478] width 30 height 19
click at [886, 322] on div "Применить" at bounding box center [939, 330] width 228 height 33
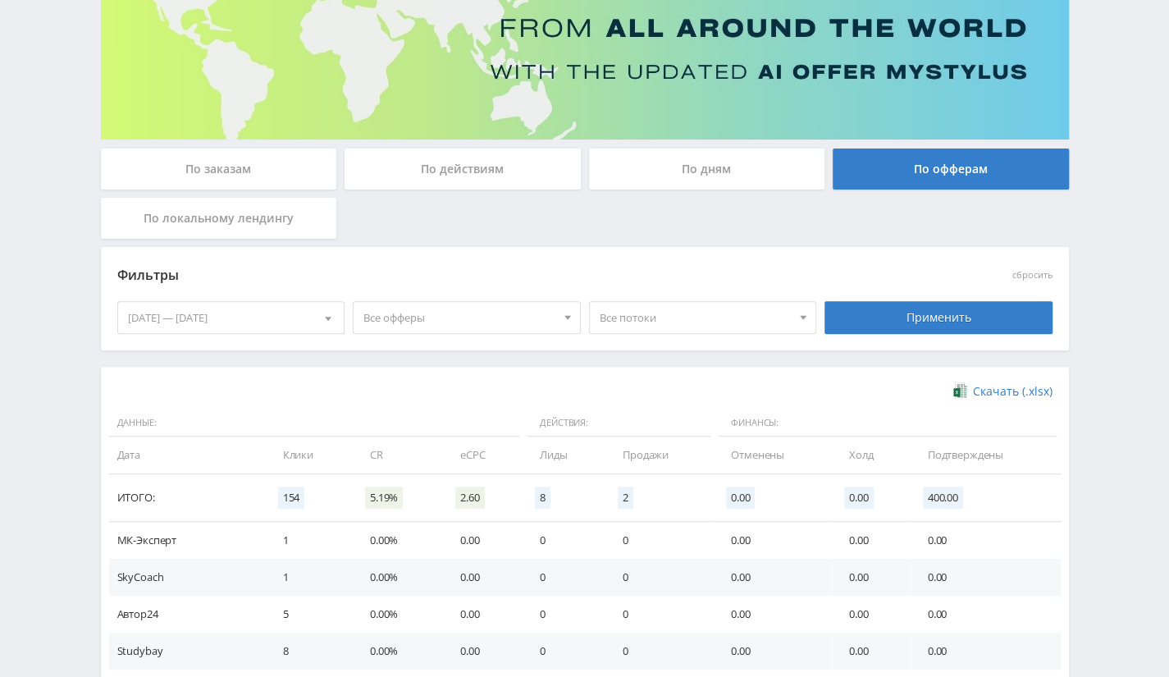
scroll to position [0, 0]
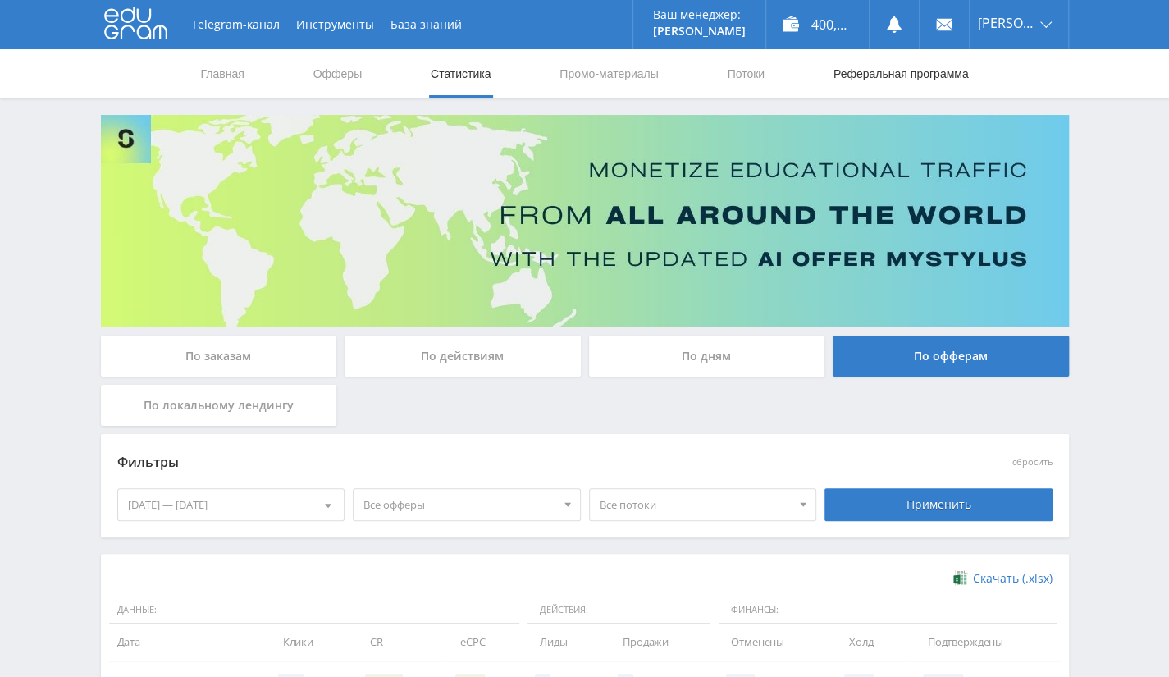
click at [914, 78] on link "Реферальная программа" at bounding box center [901, 73] width 139 height 49
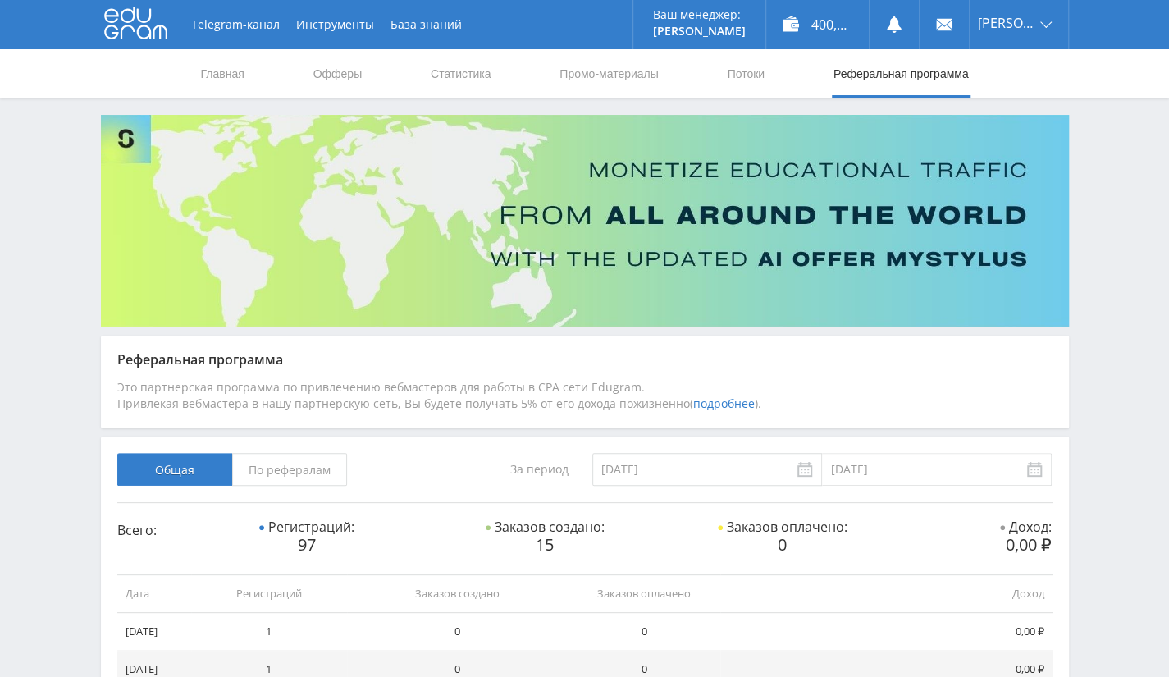
click at [277, 475] on span "По рефералам" at bounding box center [289, 469] width 115 height 33
click at [0, 0] on input "По рефералам" at bounding box center [0, 0] width 0 height 0
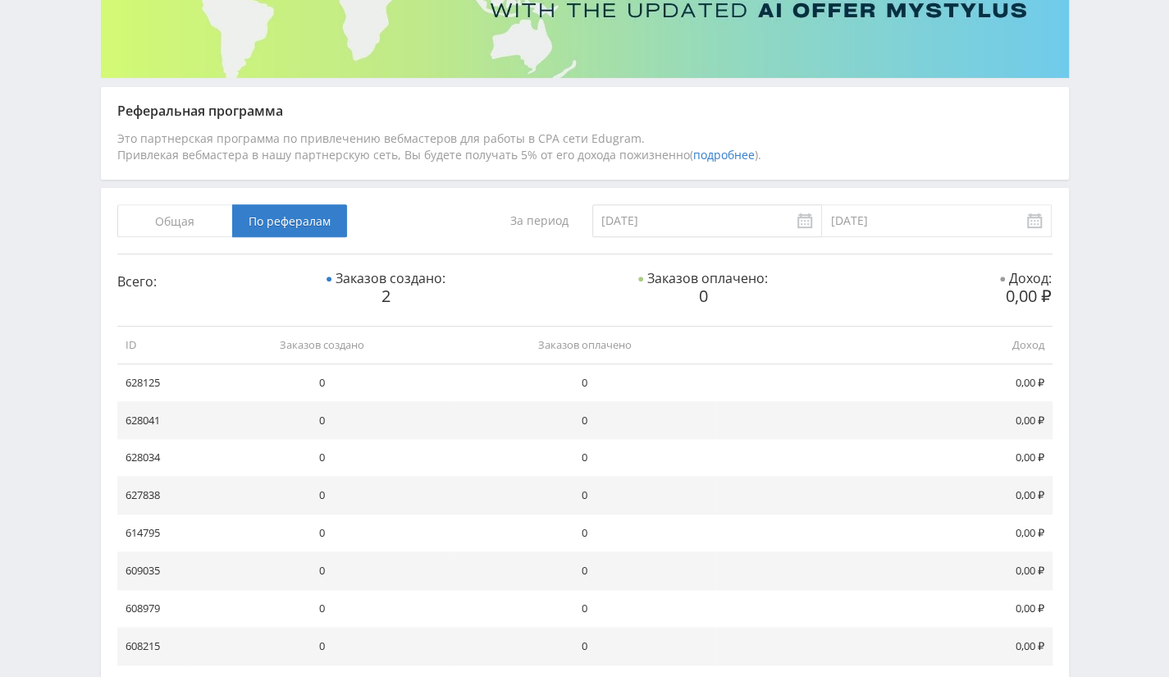
scroll to position [246, 0]
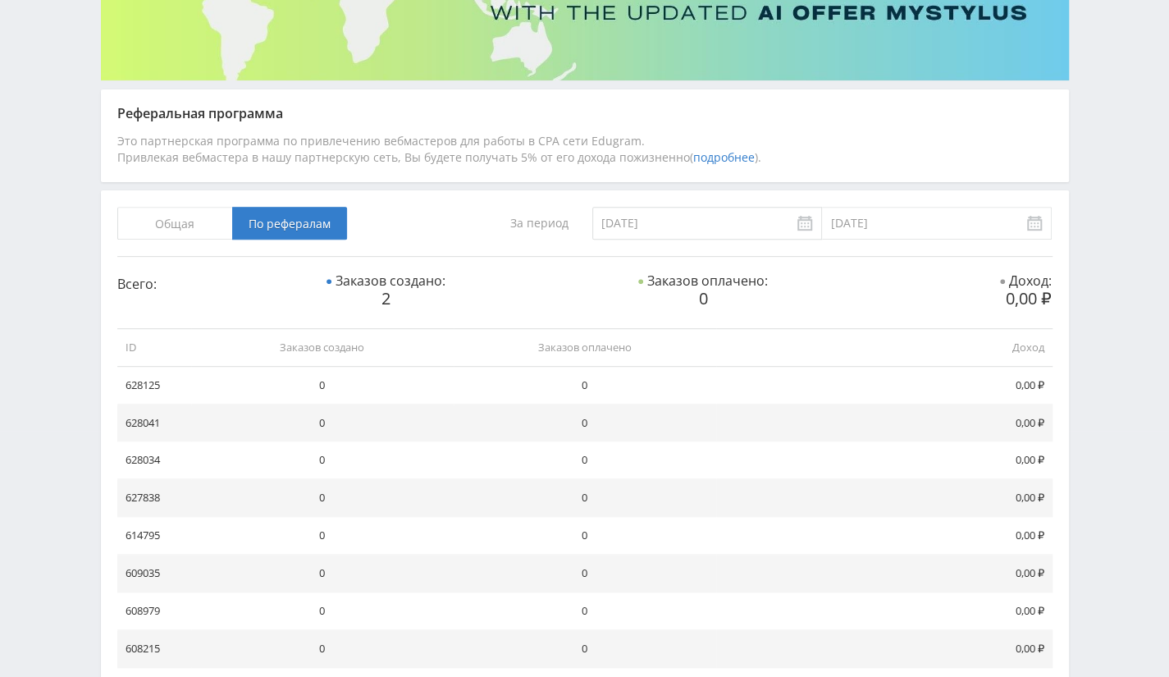
click at [199, 224] on span "Общая" at bounding box center [174, 223] width 115 height 33
click at [0, 0] on input "Общая" at bounding box center [0, 0] width 0 height 0
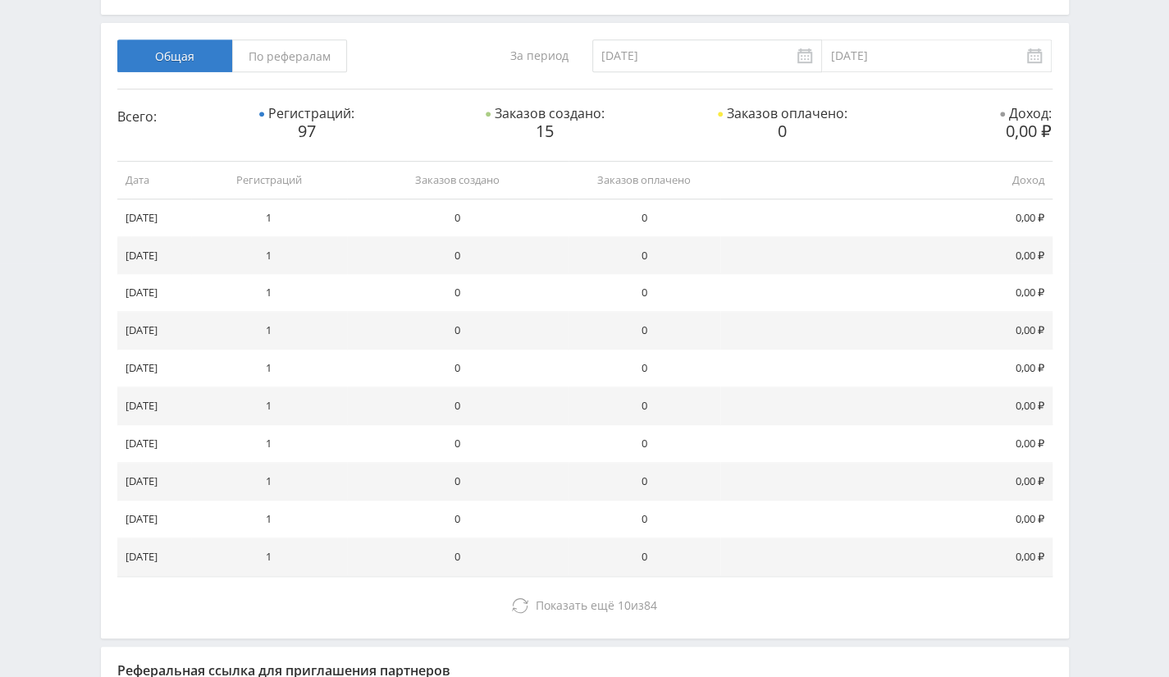
scroll to position [410, 0]
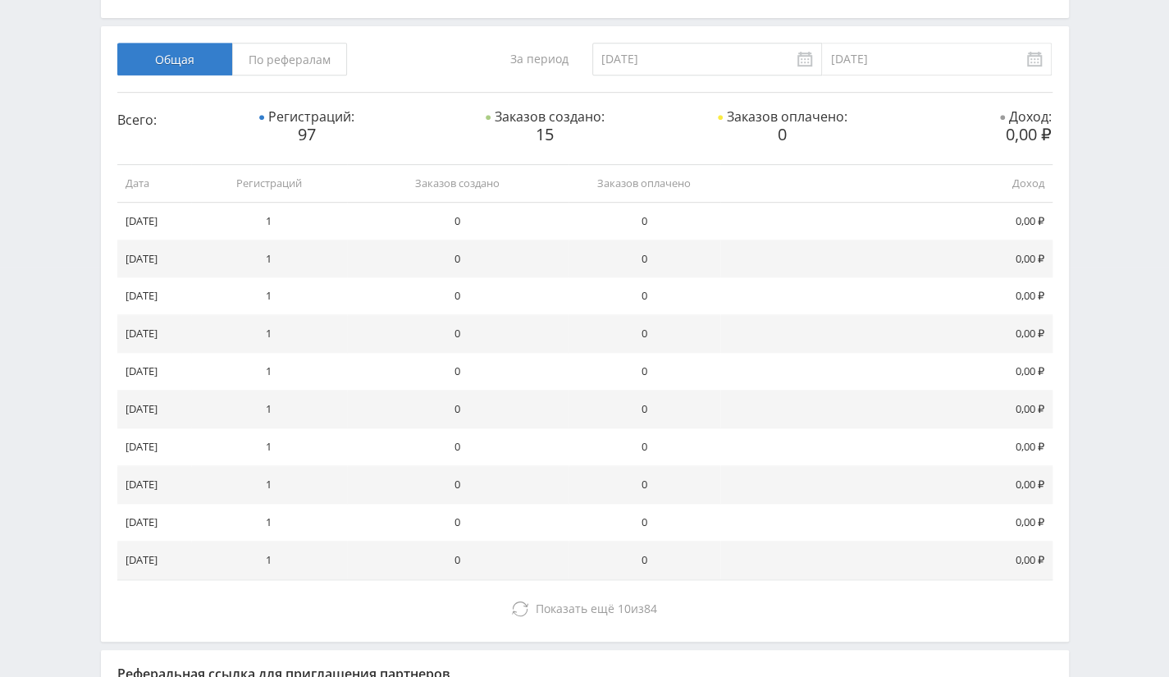
click at [309, 68] on span "По рефералам" at bounding box center [289, 59] width 115 height 33
click at [0, 0] on input "По рефералам" at bounding box center [0, 0] width 0 height 0
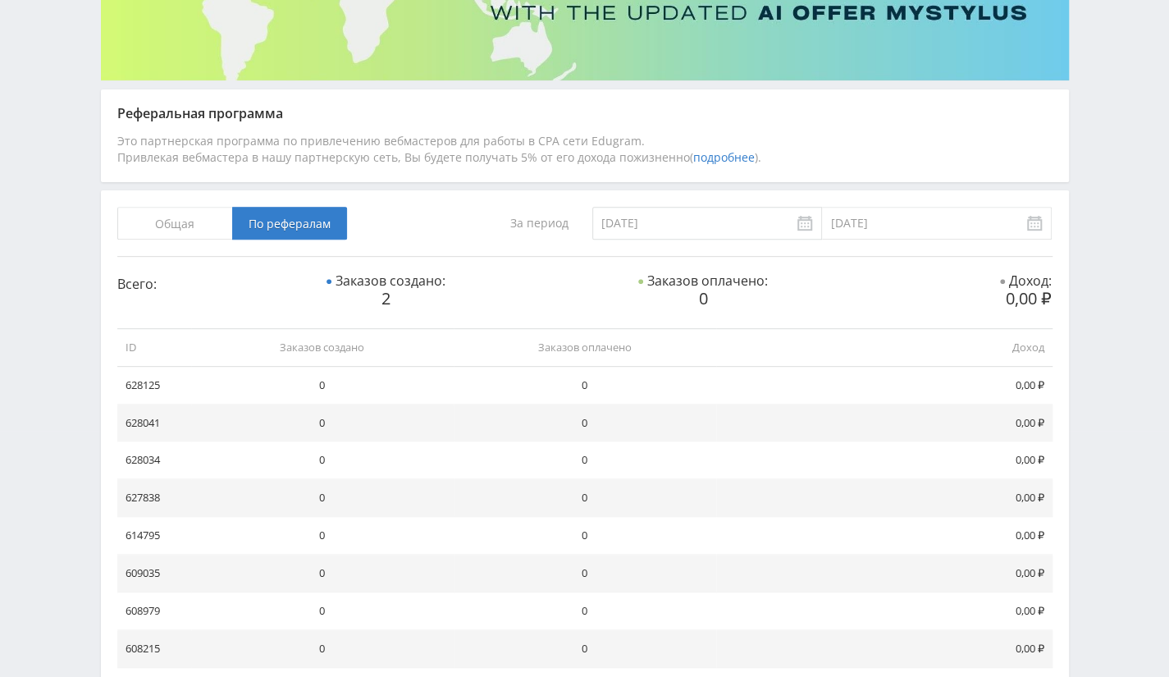
scroll to position [0, 0]
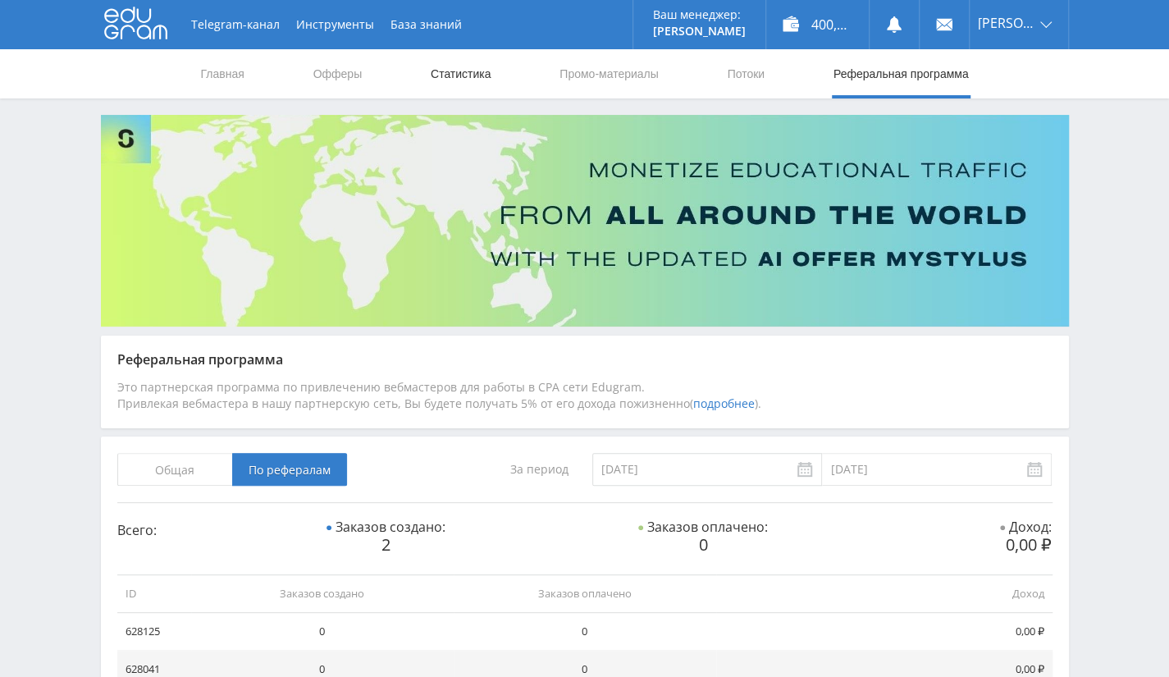
click at [468, 65] on link "Статистика" at bounding box center [461, 73] width 64 height 49
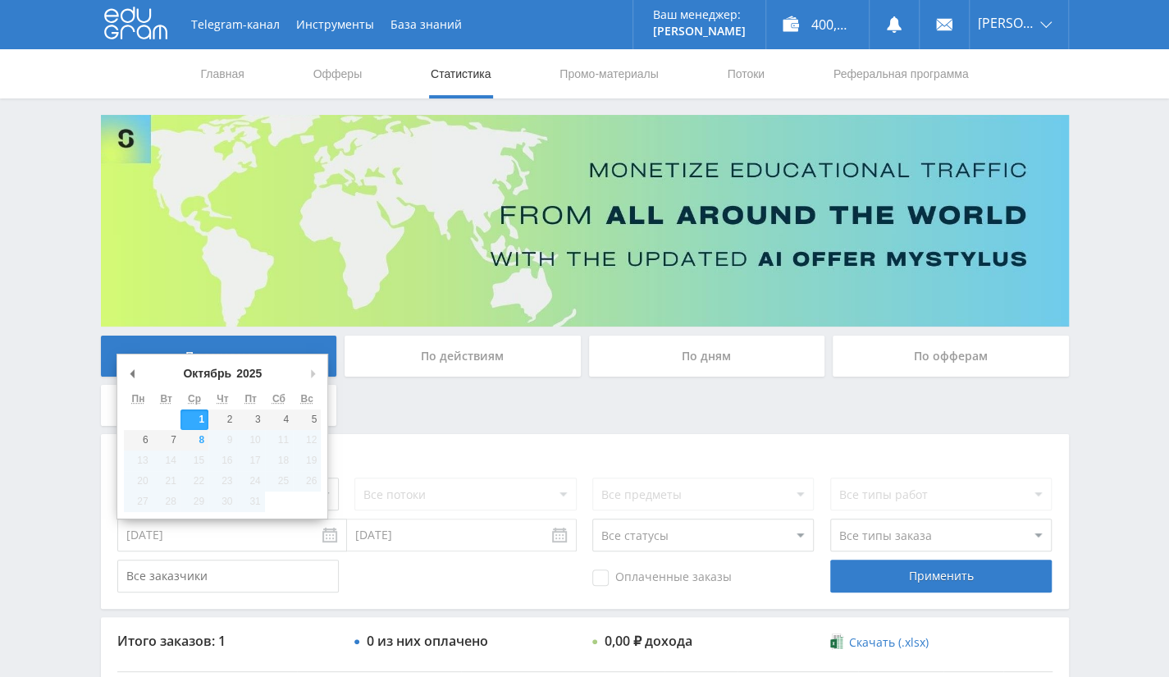
click at [225, 522] on input "[DATE]" at bounding box center [232, 535] width 230 height 33
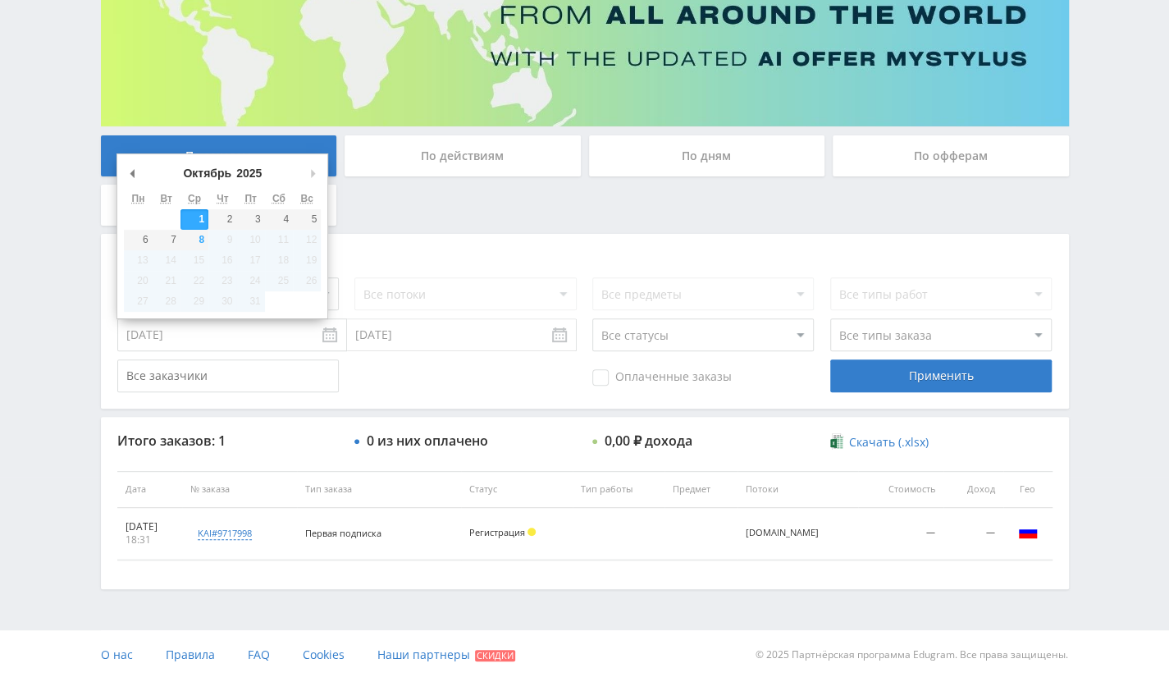
scroll to position [201, 0]
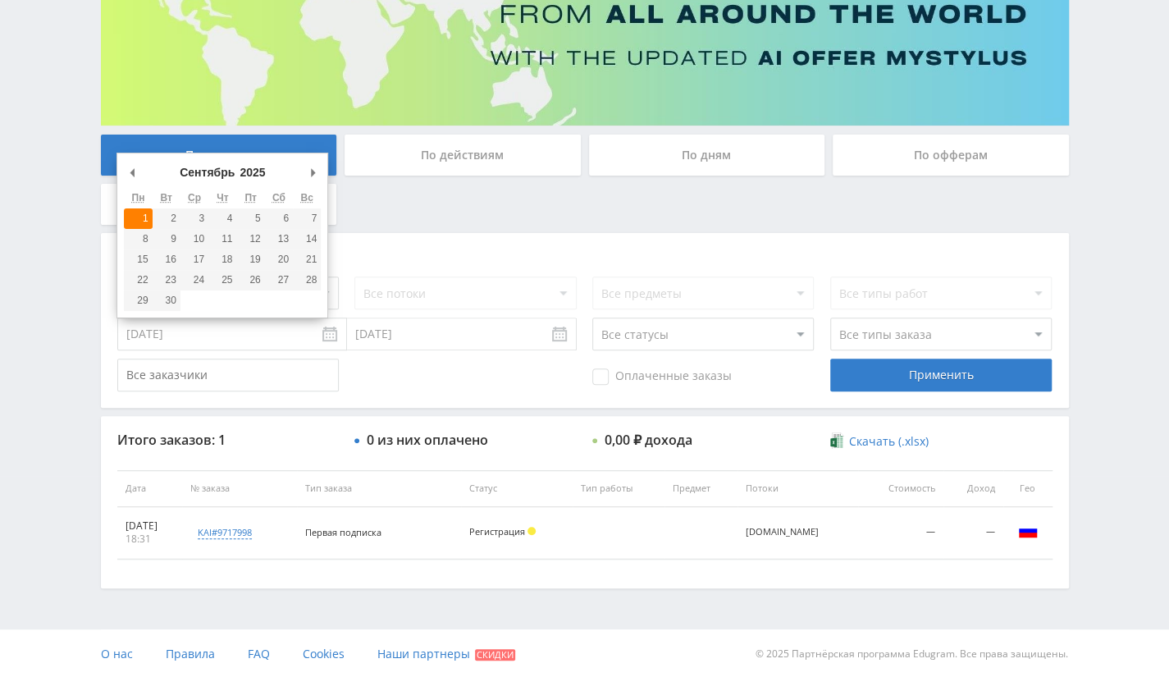
type input "01.09.2025"
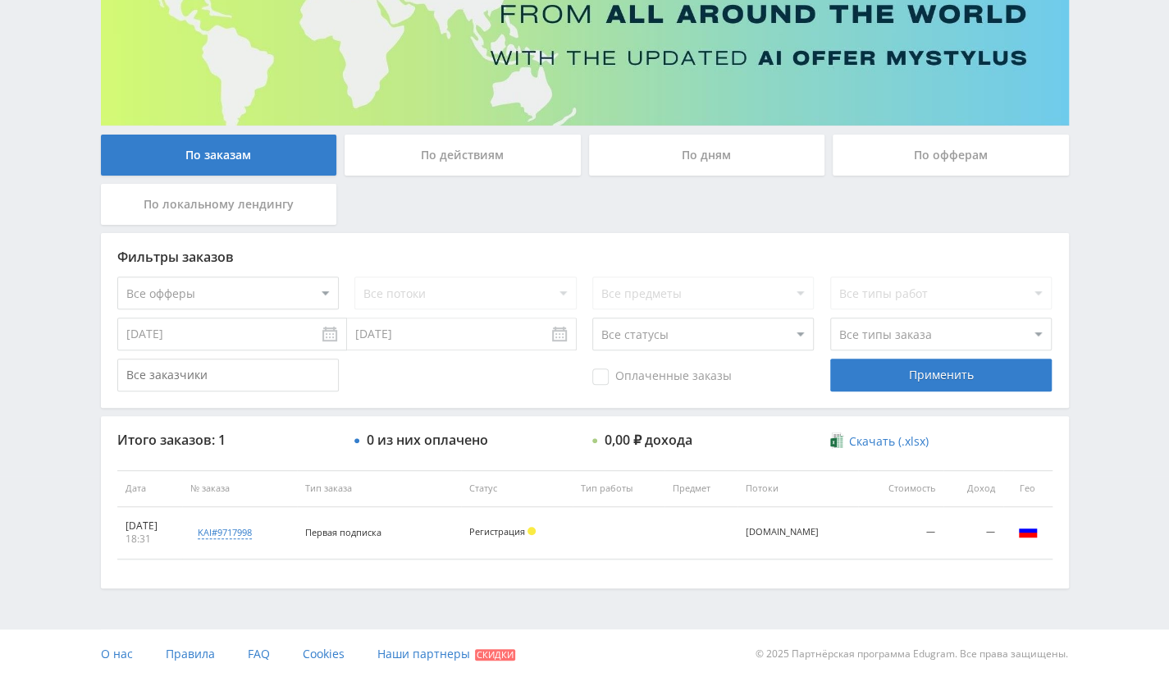
click at [952, 167] on div "По офферам" at bounding box center [951, 155] width 236 height 41
click at [0, 0] on input "По офферам" at bounding box center [0, 0] width 0 height 0
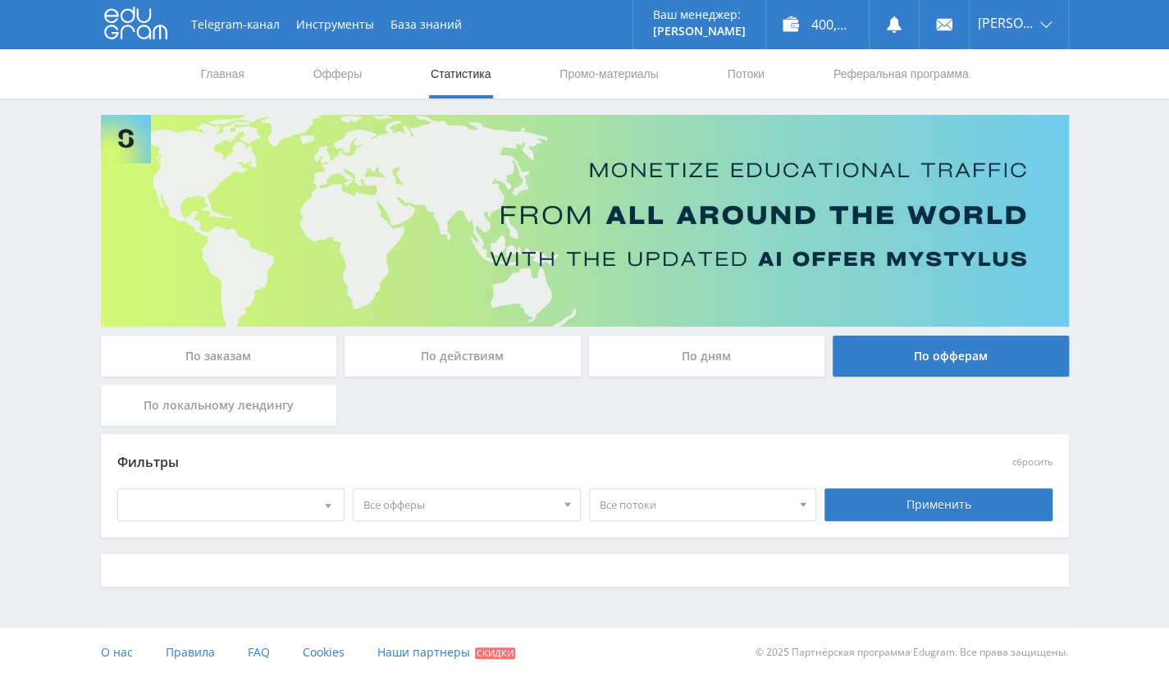
scroll to position [0, 0]
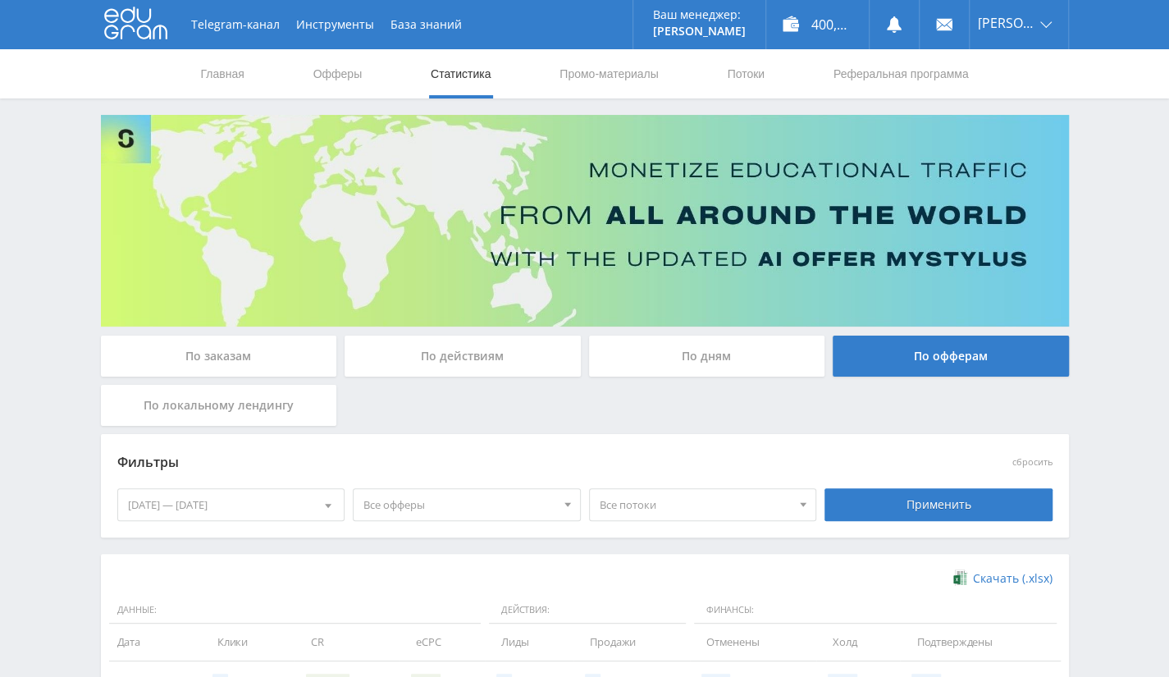
click at [287, 499] on div "02.10.2025 — 08.10.2025" at bounding box center [231, 504] width 226 height 31
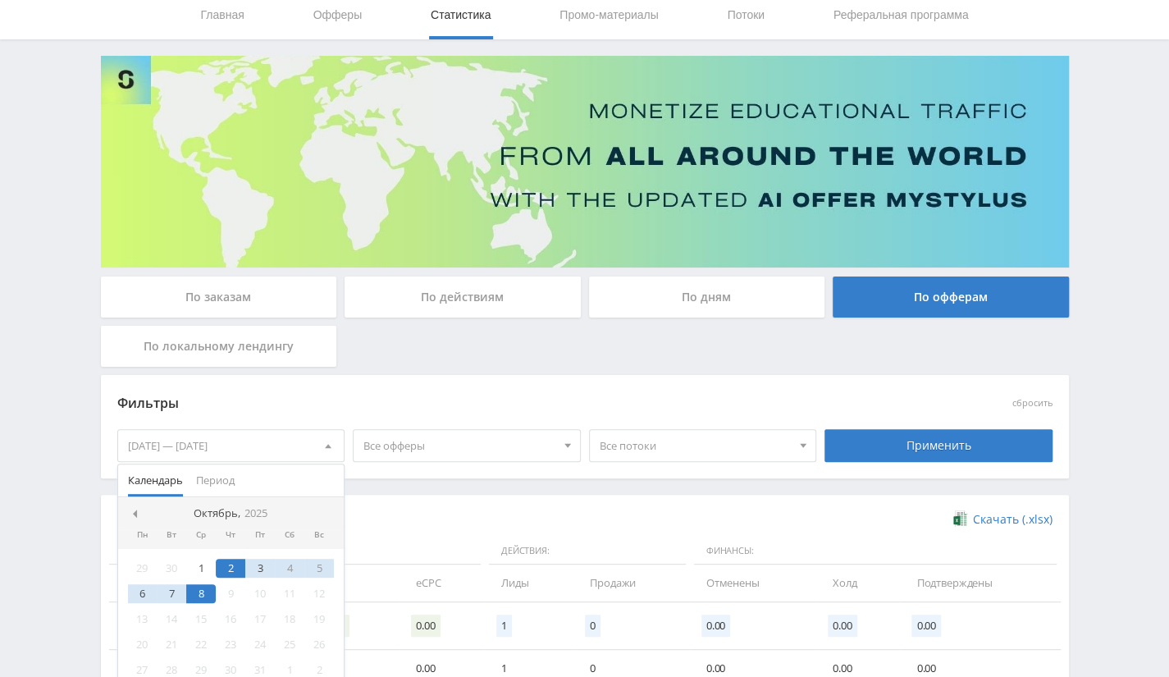
scroll to position [164, 0]
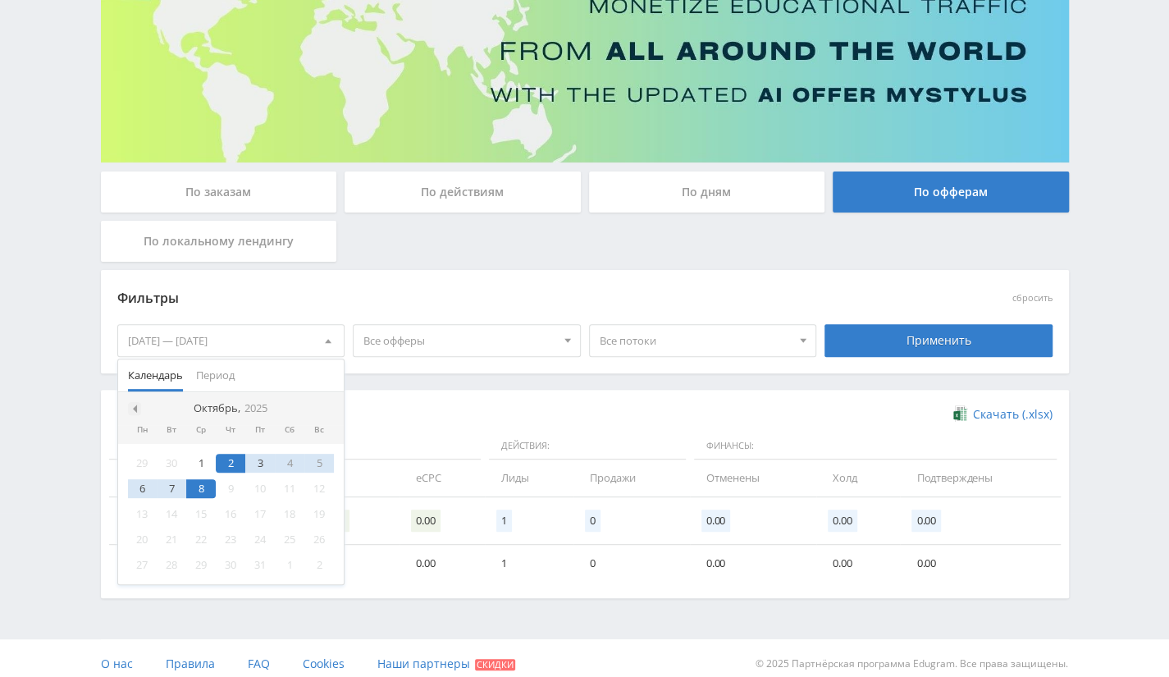
click at [136, 406] on div at bounding box center [134, 408] width 13 height 13
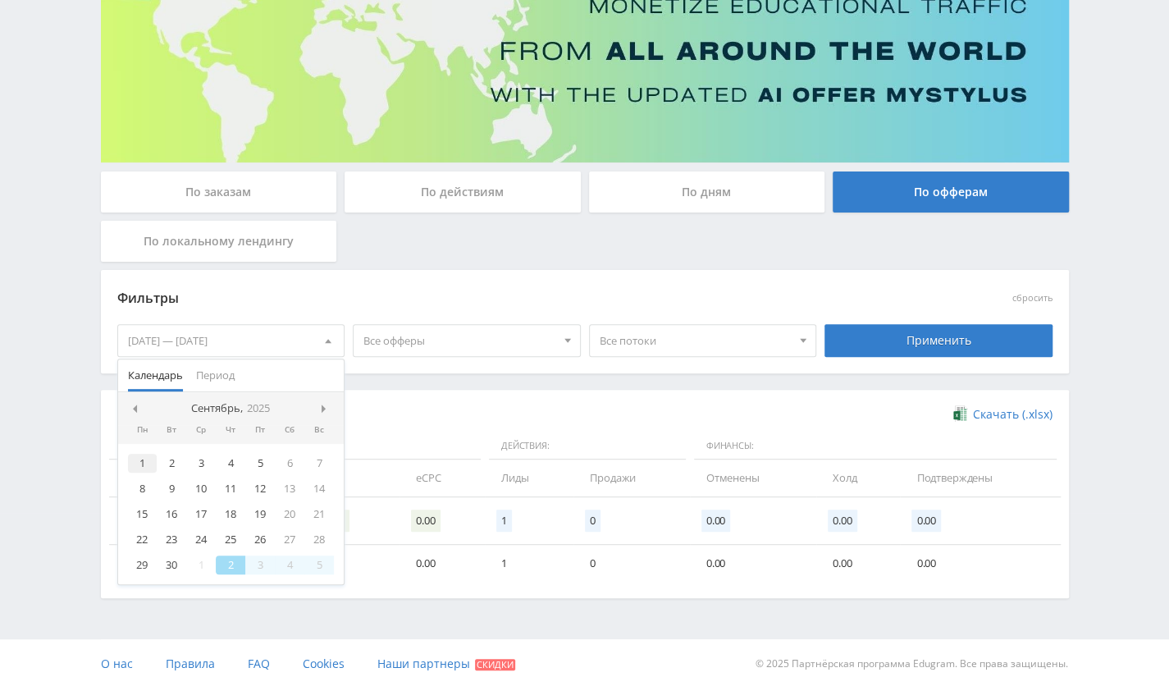
click at [141, 464] on div "1" at bounding box center [143, 463] width 30 height 19
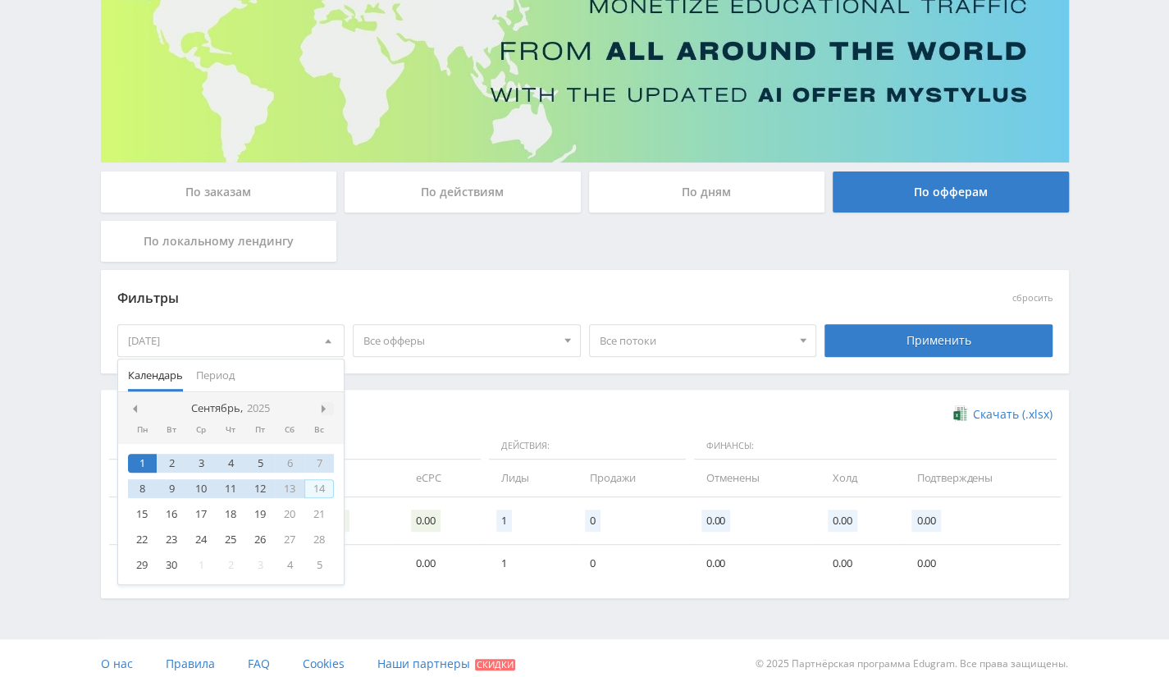
click at [328, 408] on span at bounding box center [326, 409] width 8 height 8
click at [203, 482] on div "8" at bounding box center [201, 488] width 30 height 19
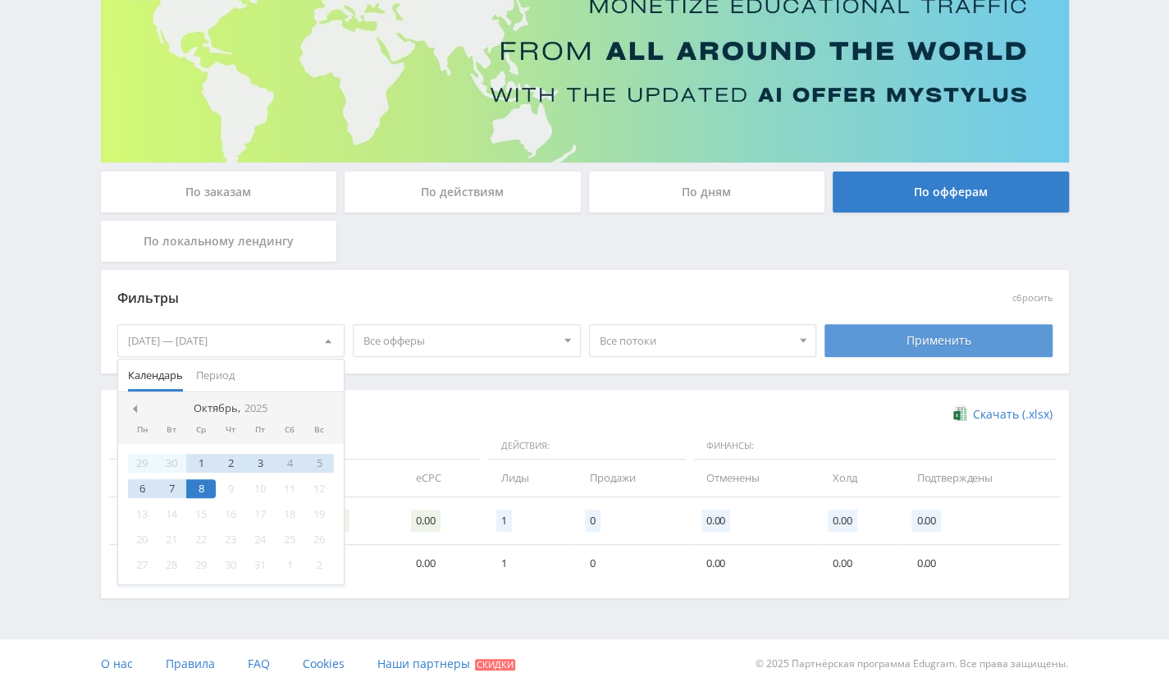
click at [868, 342] on div "Применить" at bounding box center [939, 340] width 228 height 33
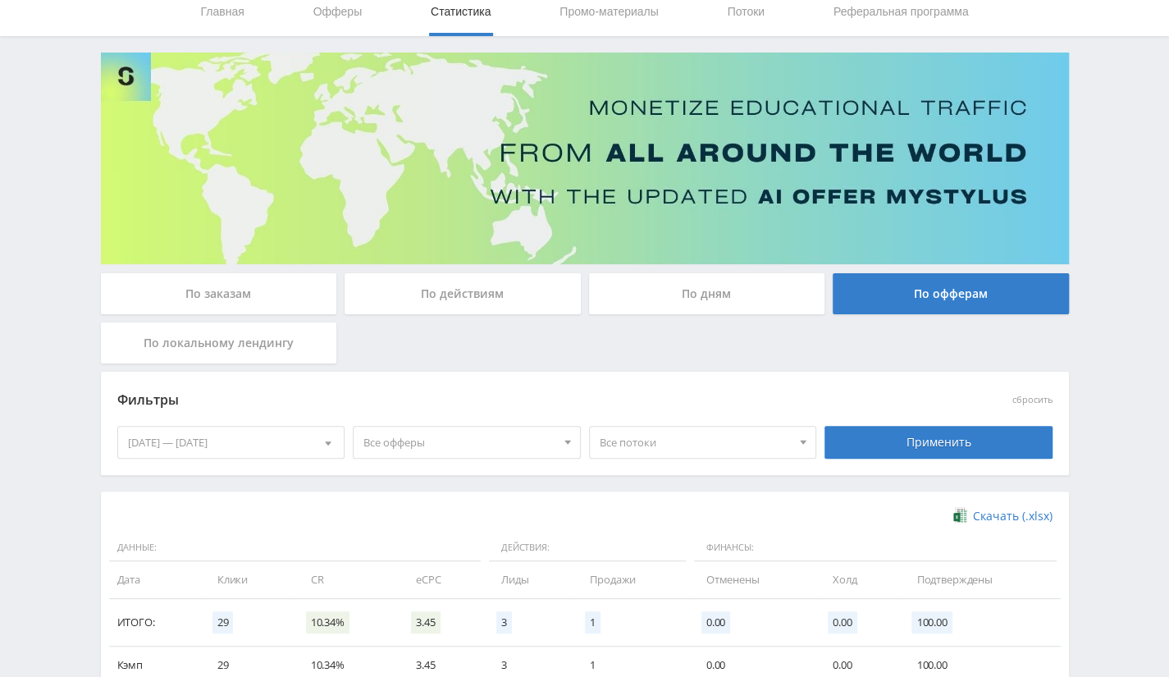
scroll to position [0, 0]
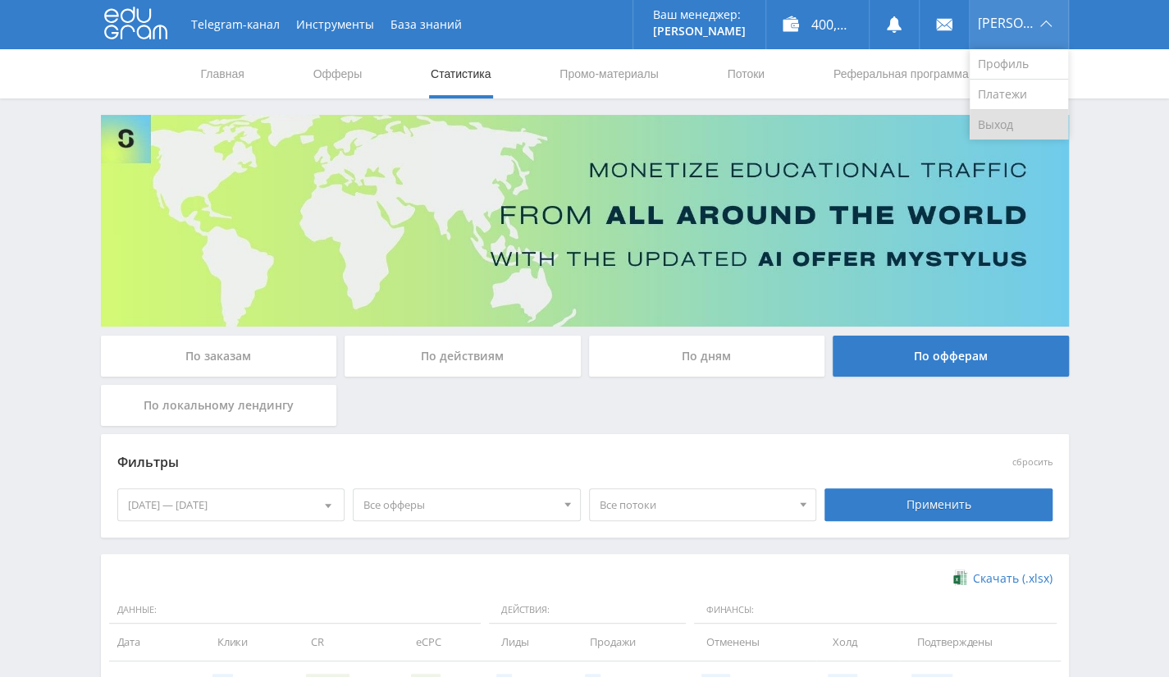
click at [1012, 125] on link "Выход" at bounding box center [1019, 125] width 98 height 30
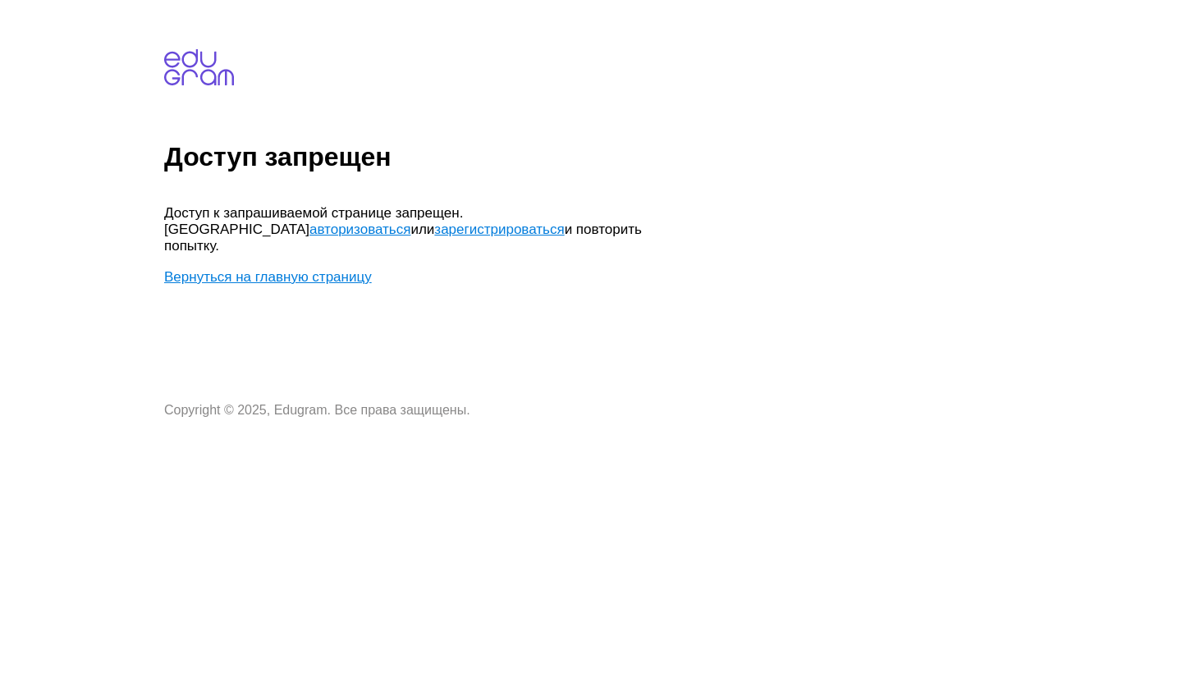
click at [287, 269] on link "Вернуться на главную страницу" at bounding box center [268, 277] width 208 height 16
